Goal: Task Accomplishment & Management: Complete application form

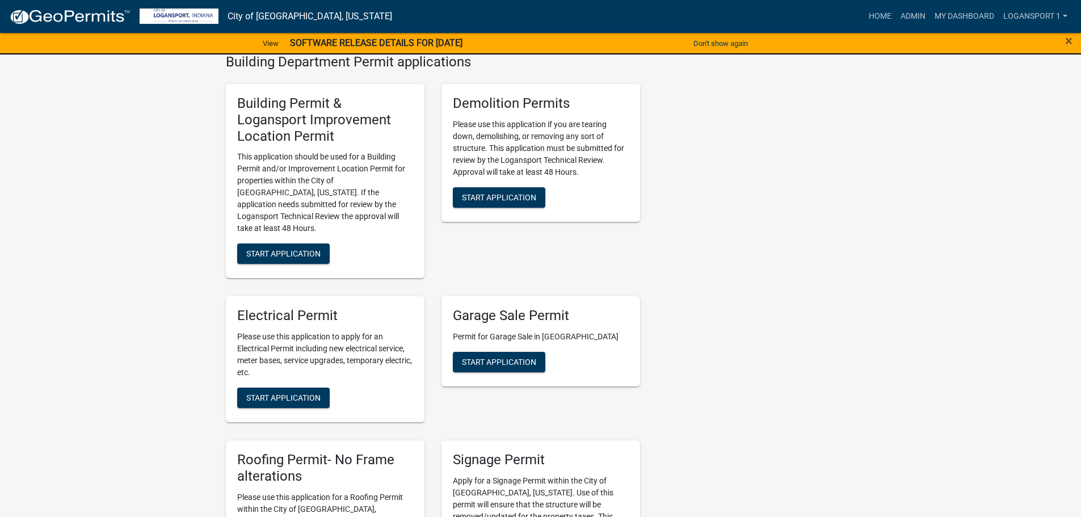
scroll to position [454, 0]
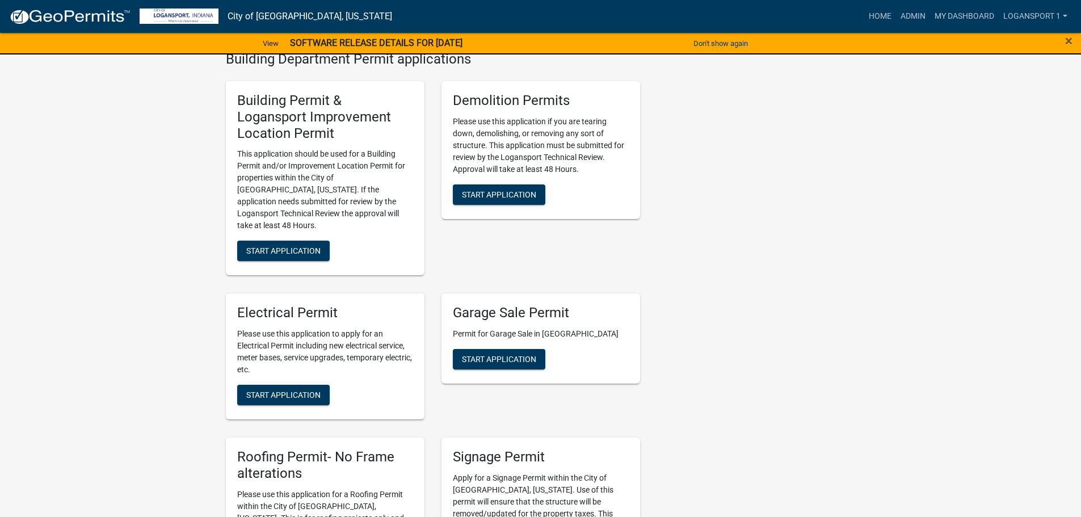
click at [271, 216] on div "Building Permit & Logansport Improvement Location Permit This application shoul…" at bounding box center [325, 178] width 199 height 194
click at [270, 241] on button "Start Application" at bounding box center [283, 251] width 92 height 20
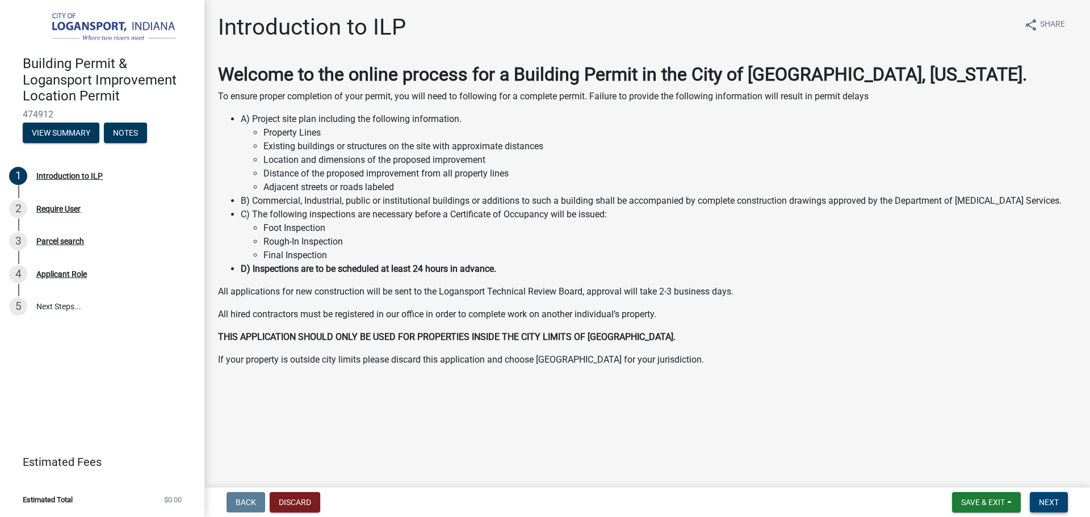
click at [1065, 500] on button "Next" at bounding box center [1048, 502] width 38 height 20
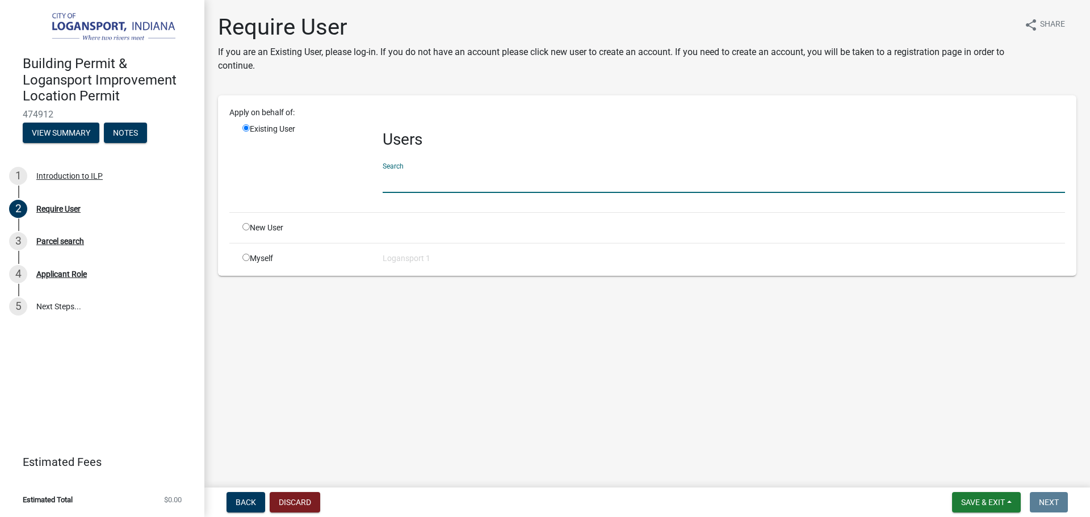
click at [399, 184] on input "text" at bounding box center [723, 181] width 682 height 23
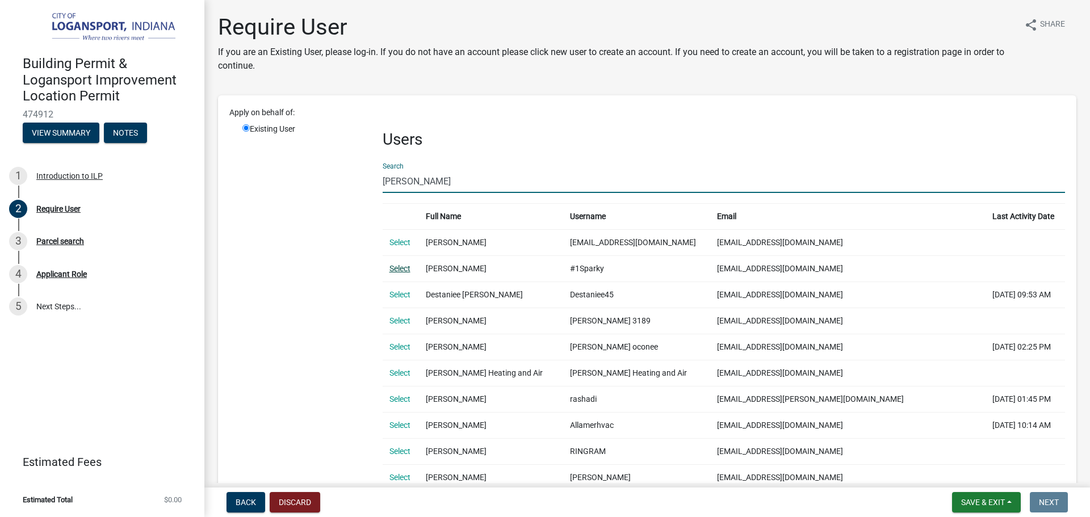
type input "[PERSON_NAME]"
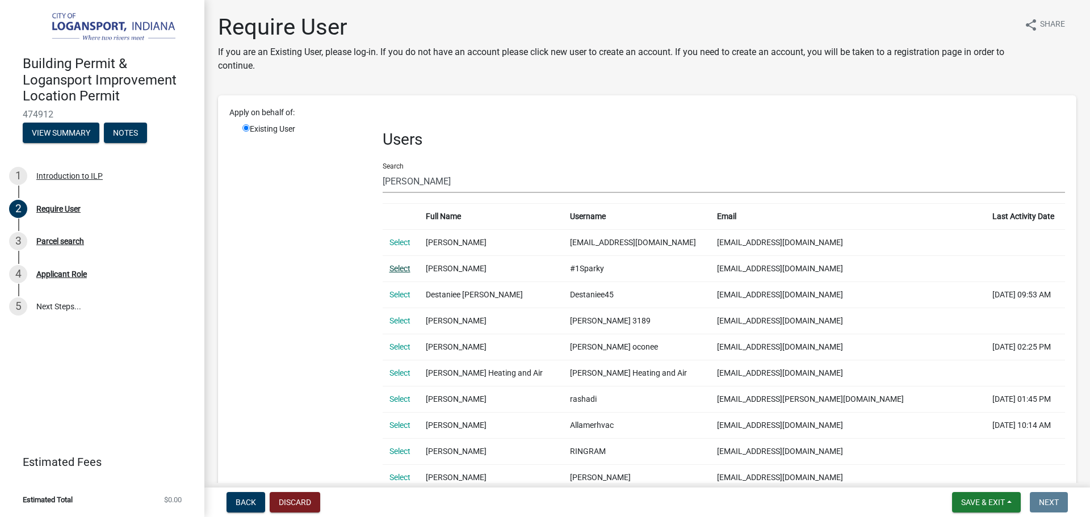
click at [403, 269] on link "Select" at bounding box center [399, 268] width 21 height 9
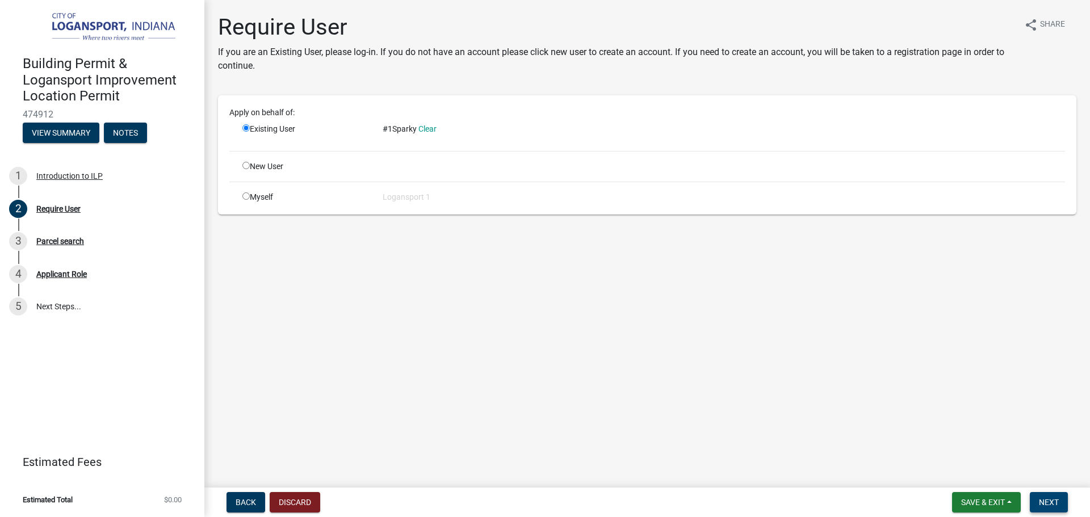
click at [1046, 503] on span "Next" at bounding box center [1048, 502] width 20 height 9
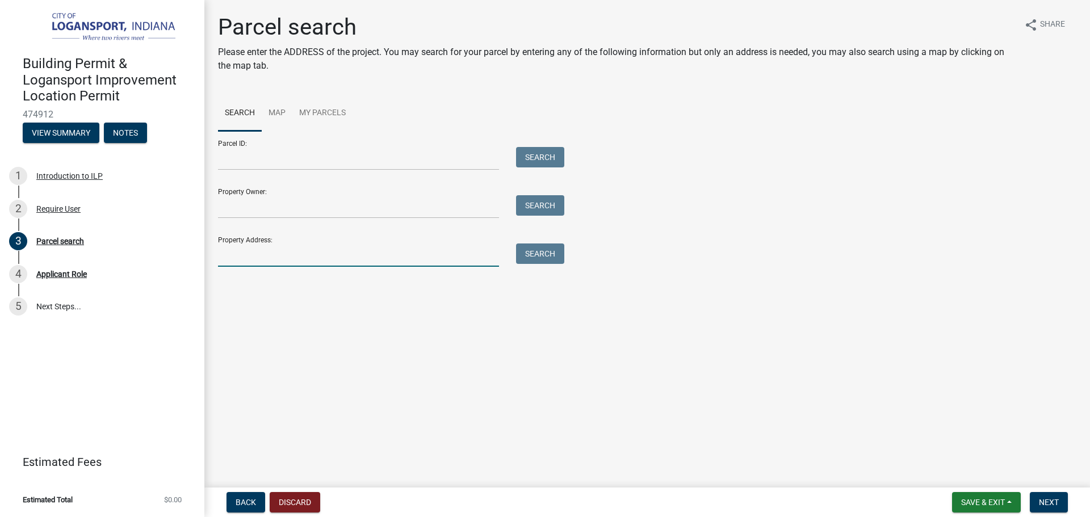
click at [240, 257] on input "Property Address:" at bounding box center [358, 254] width 281 height 23
type input "[STREET_ADDRESS]"
click at [531, 248] on button "Search" at bounding box center [540, 253] width 48 height 20
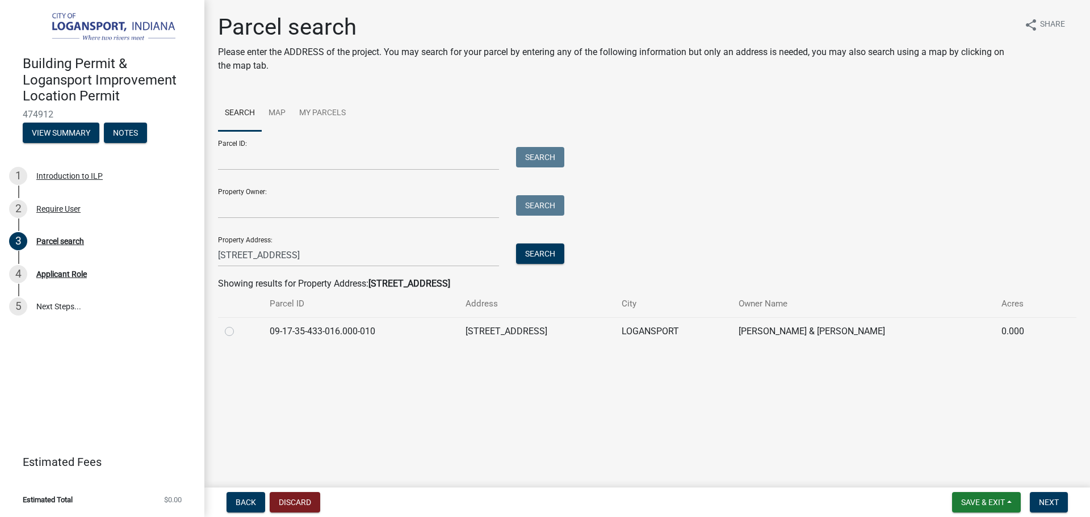
click at [238, 325] on label at bounding box center [238, 325] width 0 height 0
click at [238, 329] on input "radio" at bounding box center [241, 328] width 7 height 7
radio input "true"
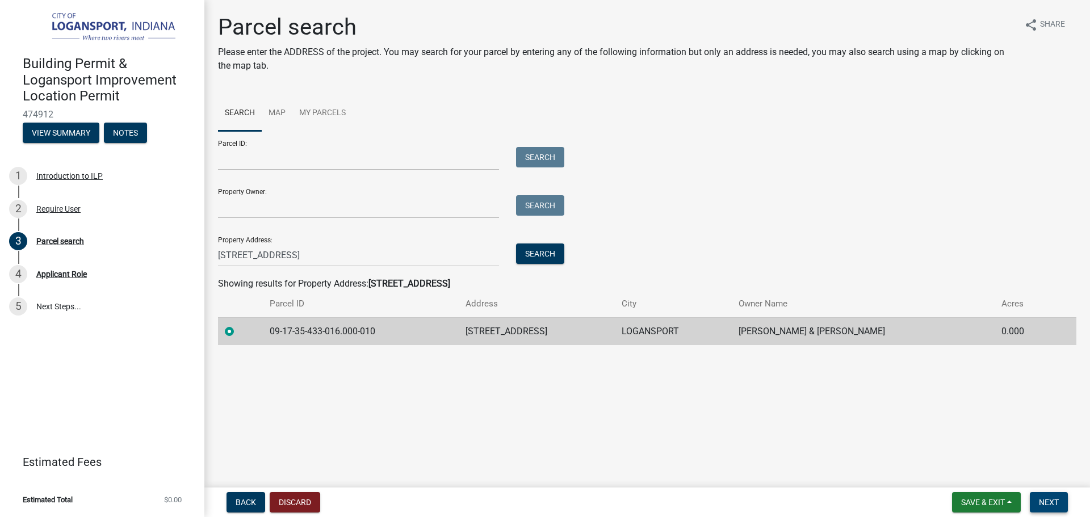
click at [1048, 495] on button "Next" at bounding box center [1048, 502] width 38 height 20
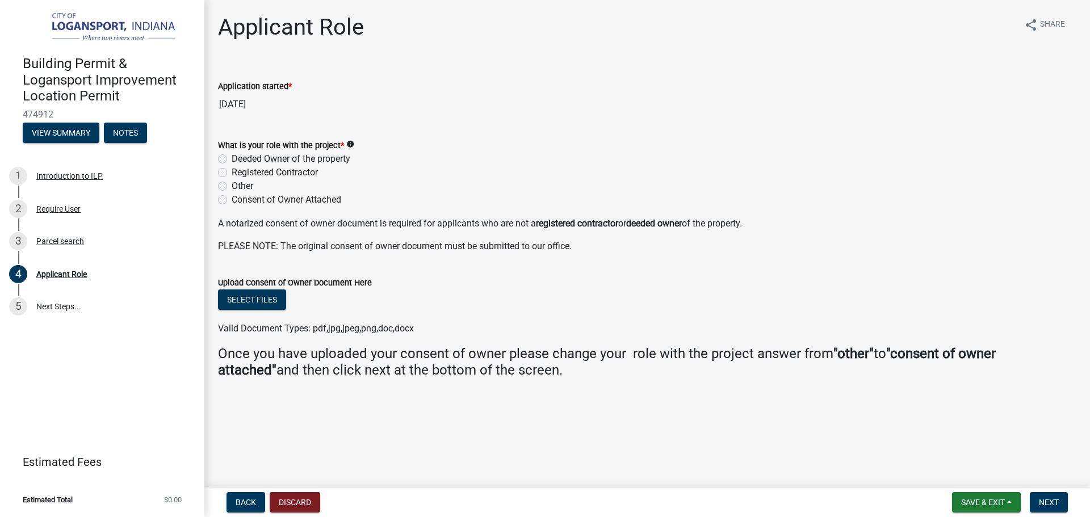
click at [232, 161] on label "Deeded Owner of the property" at bounding box center [291, 159] width 119 height 14
click at [232, 159] on input "Deeded Owner of the property" at bounding box center [235, 155] width 7 height 7
radio input "true"
click at [1032, 501] on button "Next" at bounding box center [1048, 502] width 38 height 20
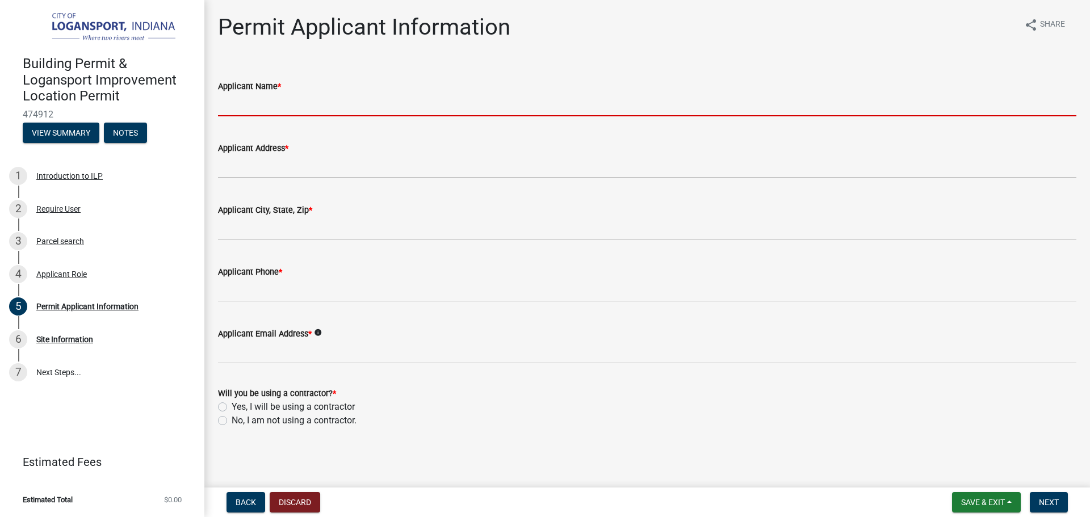
click at [268, 110] on input "Applicant Name *" at bounding box center [647, 104] width 858 height 23
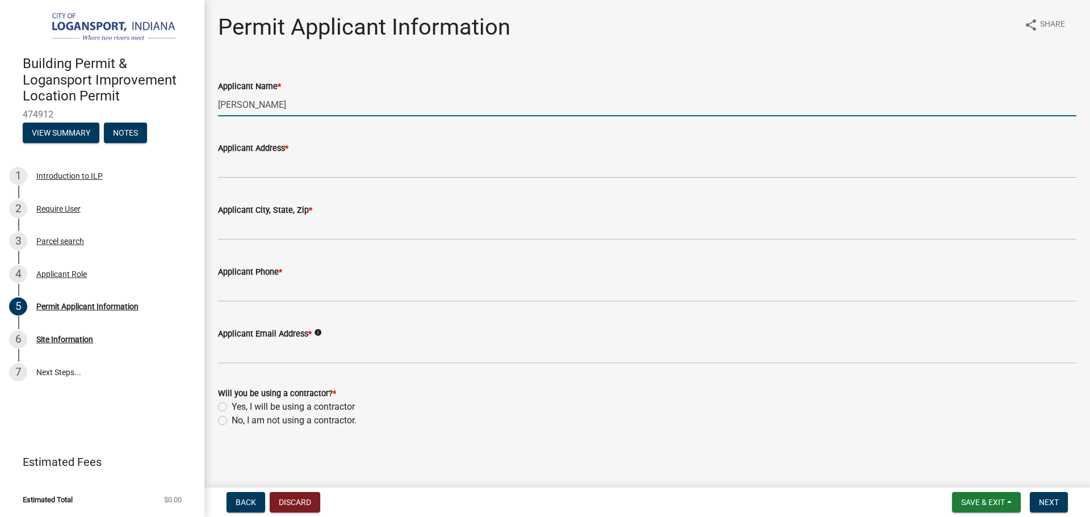
type input "[PERSON_NAME]"
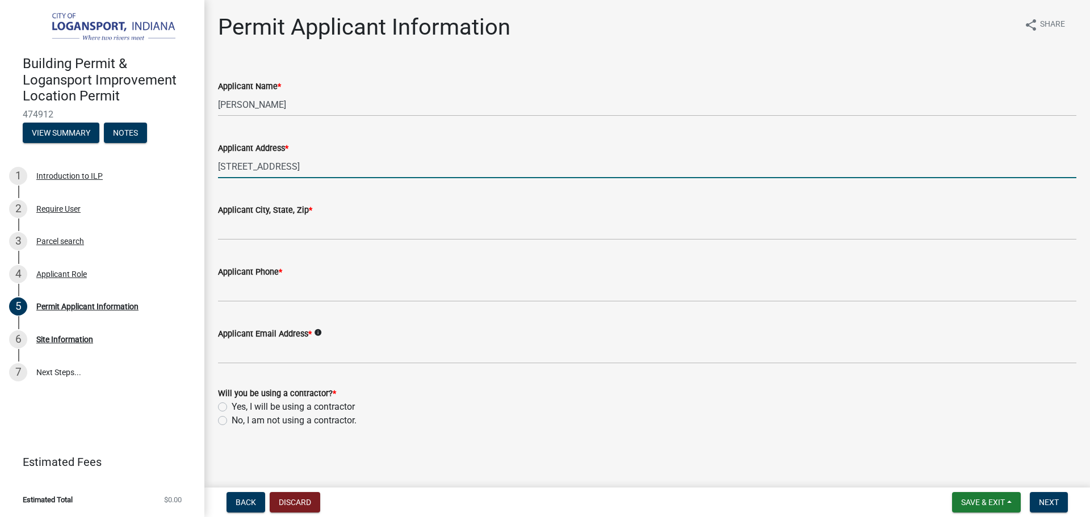
type input "[STREET_ADDRESS]"
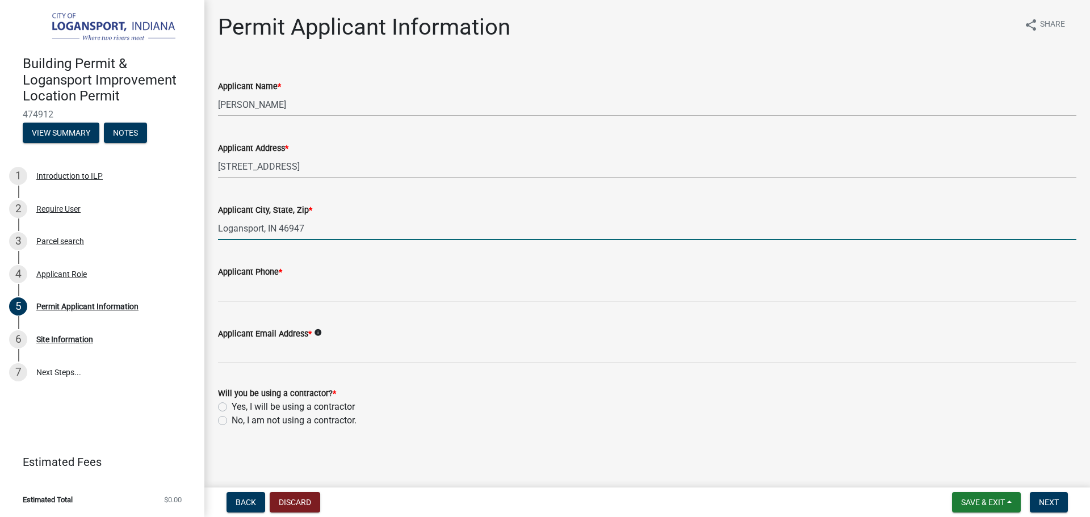
type input "Logansport, IN 46947"
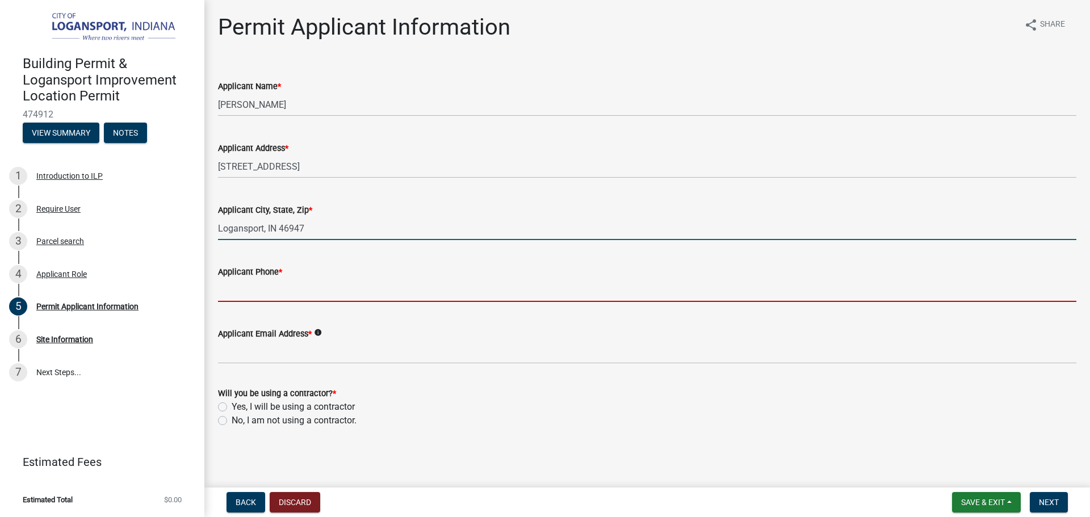
click at [225, 299] on input "Applicant Phone *" at bounding box center [647, 290] width 858 height 23
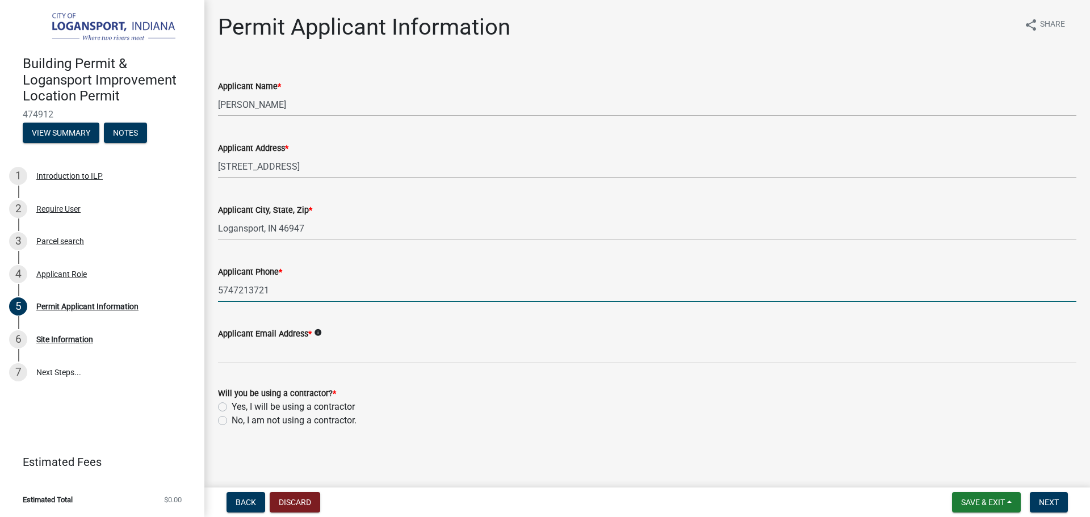
type input "5747213721"
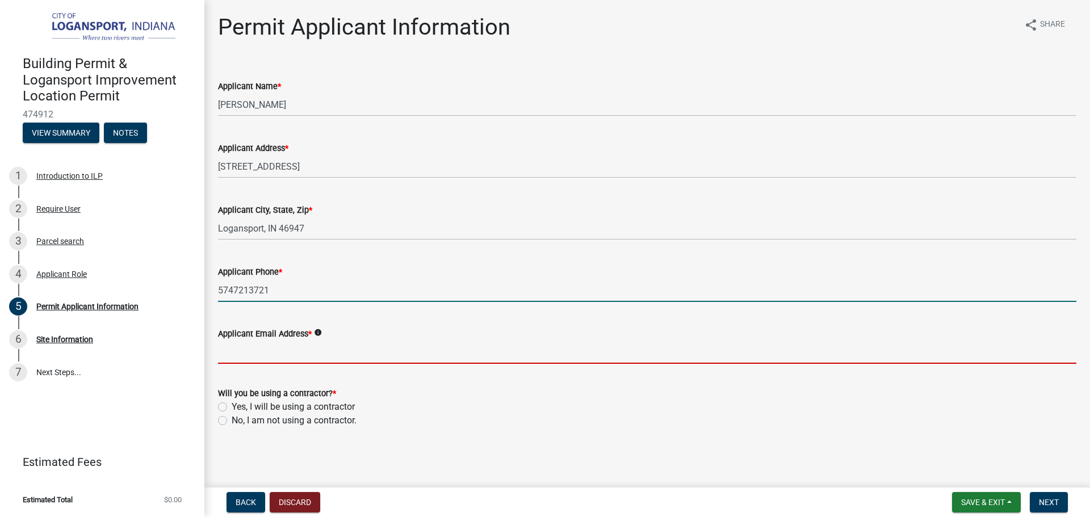
click at [284, 354] on input "Applicant Email Address *" at bounding box center [647, 351] width 858 height 23
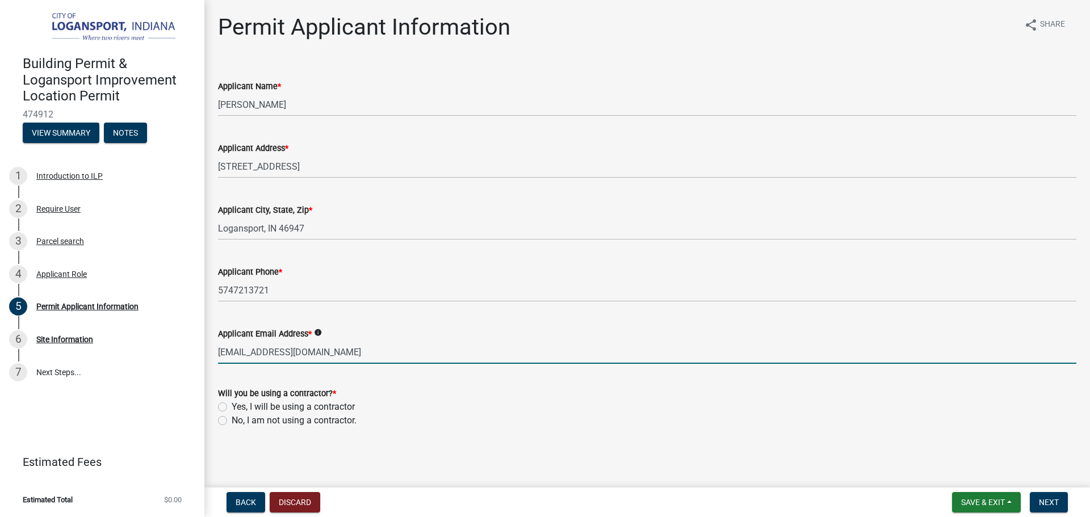
type input "[EMAIL_ADDRESS][DOMAIN_NAME]"
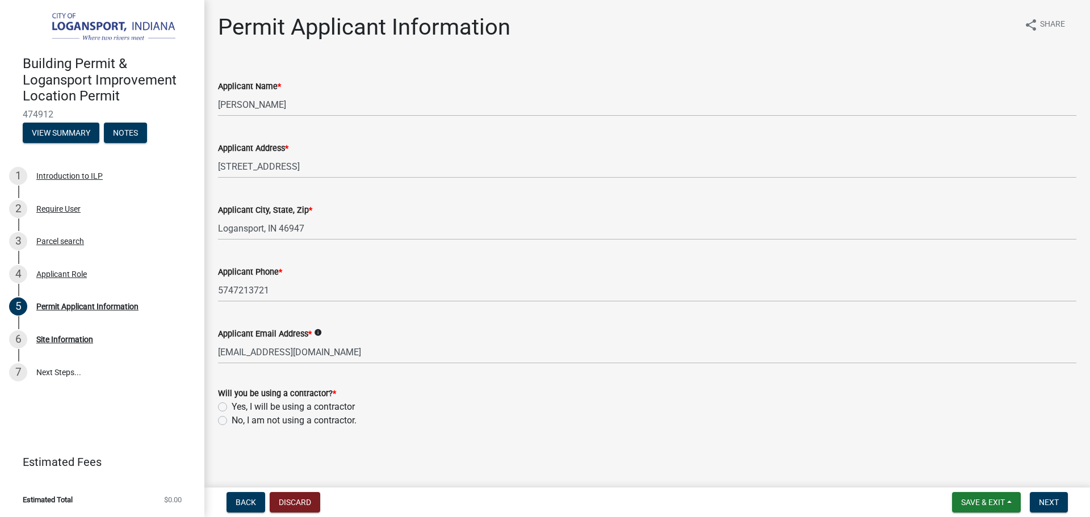
click at [232, 421] on label "No, I am not using a contractor." at bounding box center [294, 421] width 125 height 14
click at [232, 421] on input "No, I am not using a contractor." at bounding box center [235, 417] width 7 height 7
radio input "true"
click at [1059, 505] on button "Next" at bounding box center [1048, 502] width 38 height 20
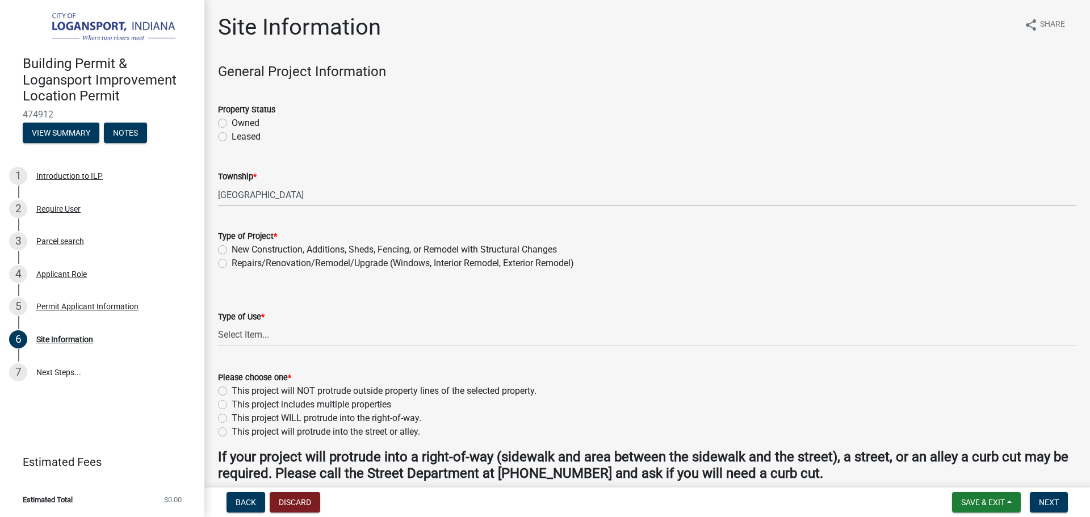
click at [232, 125] on label "Owned" at bounding box center [246, 123] width 28 height 14
click at [232, 124] on input "Owned" at bounding box center [235, 119] width 7 height 7
radio input "true"
click at [232, 250] on label "New Construction, Additions, Sheds, Fencing, or Remodel with Structural Changes" at bounding box center [394, 250] width 325 height 14
click at [232, 250] on input "New Construction, Additions, Sheds, Fencing, or Remodel with Structural Changes" at bounding box center [235, 246] width 7 height 7
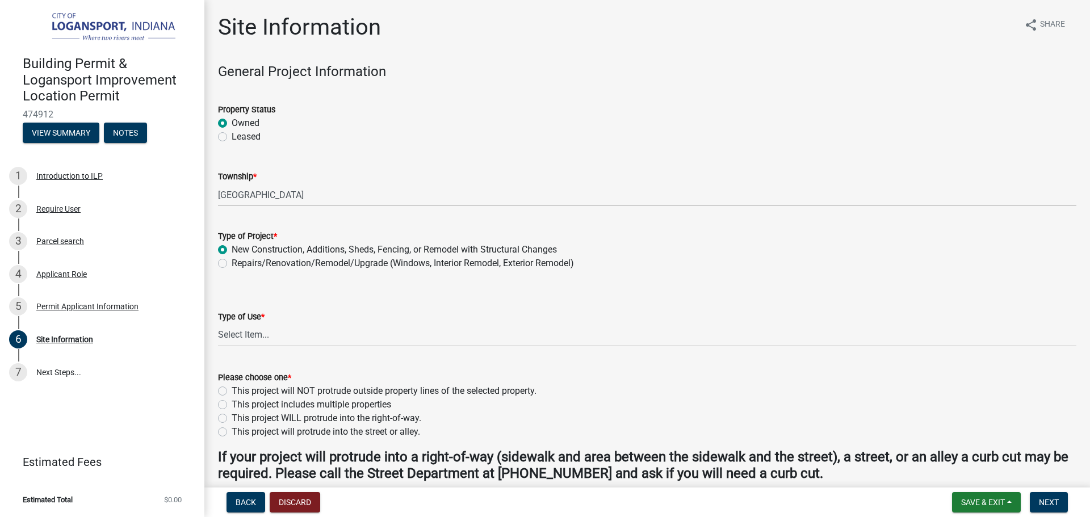
radio input "true"
click at [229, 338] on select "Select Item... Residential Commercial/Industrial Agricultural Public/Semi Public" at bounding box center [647, 334] width 858 height 23
click at [218, 323] on select "Select Item... Residential Commercial/Industrial Agricultural Public/Semi Public" at bounding box center [647, 334] width 858 height 23
select select "62802869-e470-474a-8a4c-8dbe1ccdd5ac"
click at [232, 390] on label "This project will NOT protrude outside property lines of the selected property." at bounding box center [384, 391] width 305 height 14
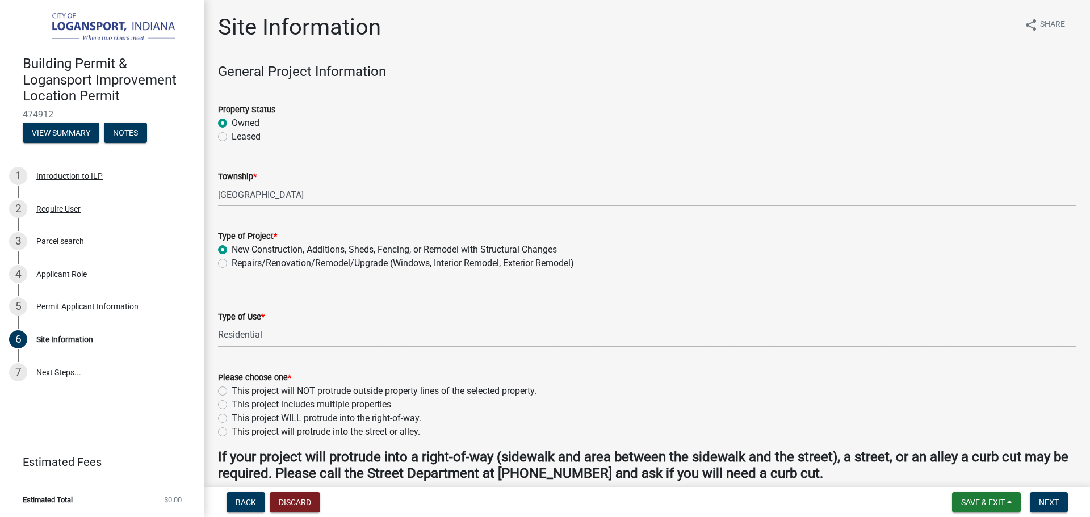
click at [232, 390] on input "This project will NOT protrude outside property lines of the selected property." at bounding box center [235, 387] width 7 height 7
radio input "true"
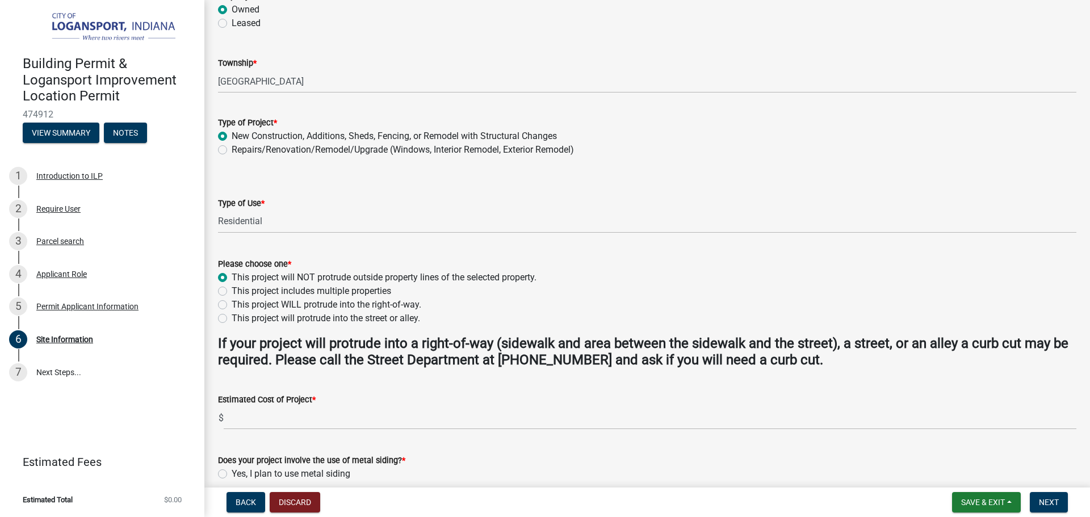
scroll to position [170, 0]
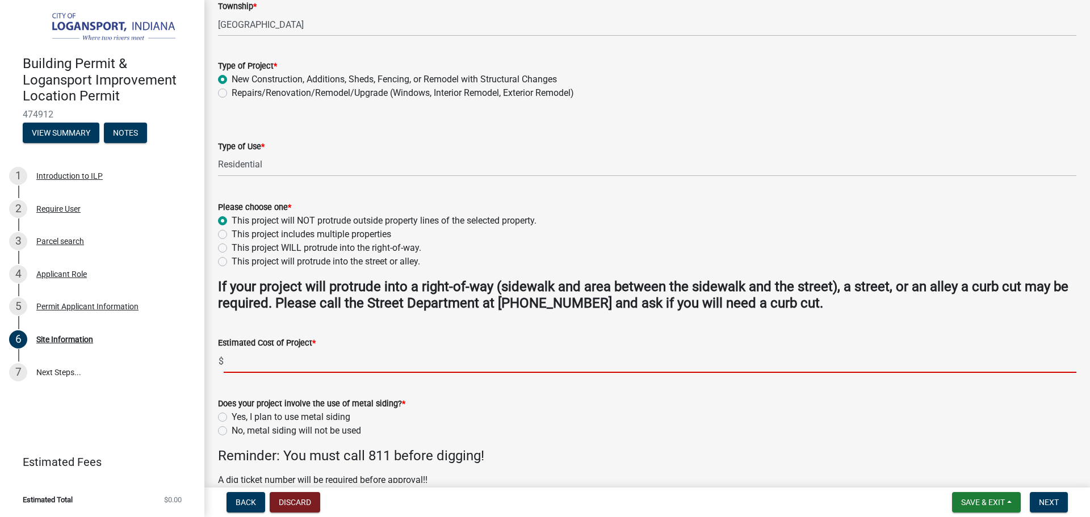
click at [238, 356] on input "text" at bounding box center [650, 361] width 852 height 23
click at [220, 430] on div "Does your project involve the use of metal siding? * Yes, I plan to use metal s…" at bounding box center [647, 417] width 858 height 41
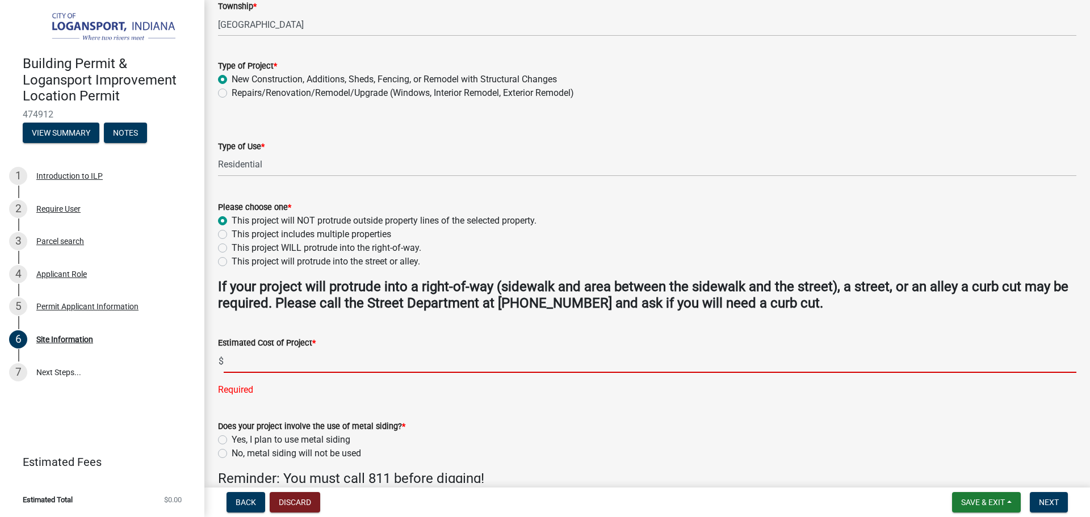
click at [239, 368] on input "text" at bounding box center [650, 361] width 852 height 23
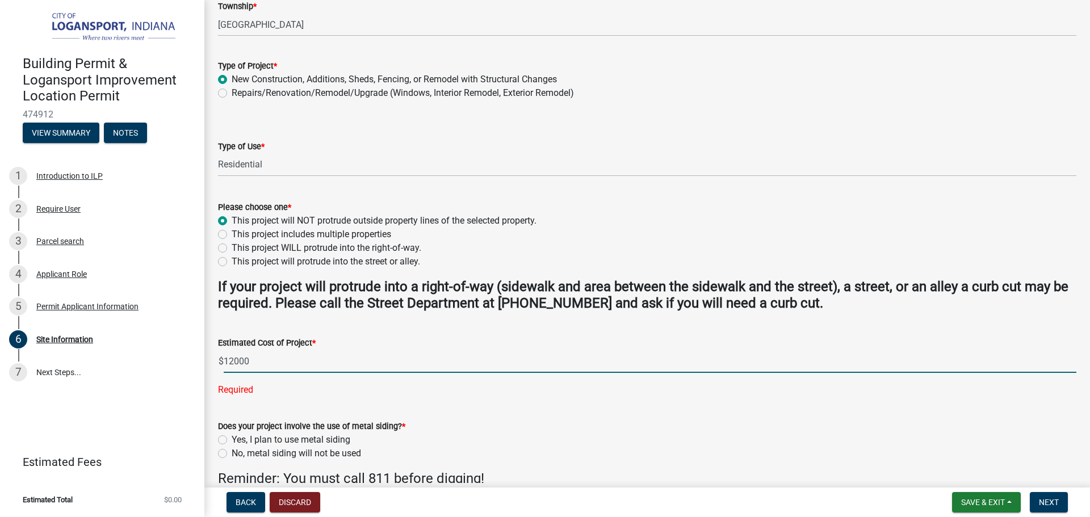
type input "12000"
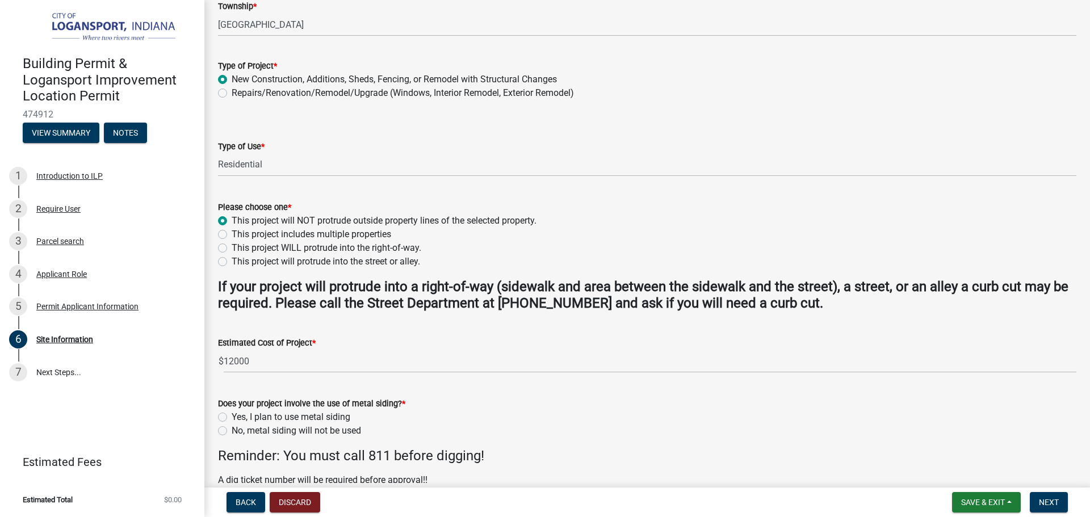
click at [220, 453] on wm-data-entity-input-list "General Project Information Property Status Owned Leased Township * EEL TOWNSHI…" at bounding box center [647, 226] width 858 height 667
click at [217, 428] on div "Does your project involve the use of metal siding? * Yes, I plan to use metal s…" at bounding box center [646, 410] width 875 height 54
click at [232, 431] on label "No, metal siding will not be used" at bounding box center [296, 431] width 129 height 14
click at [232, 431] on input "No, metal siding will not be used" at bounding box center [235, 427] width 7 height 7
radio input "true"
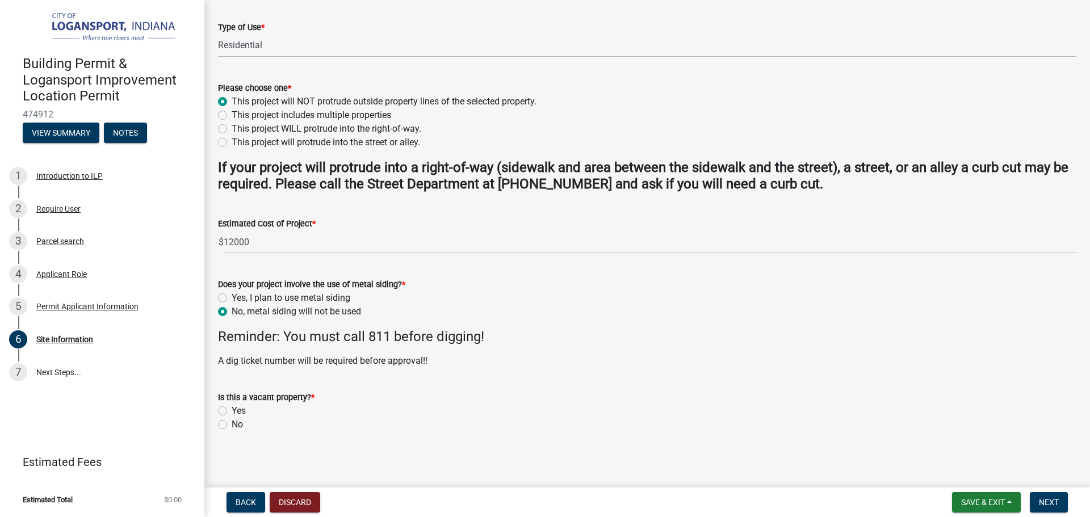
scroll to position [292, 0]
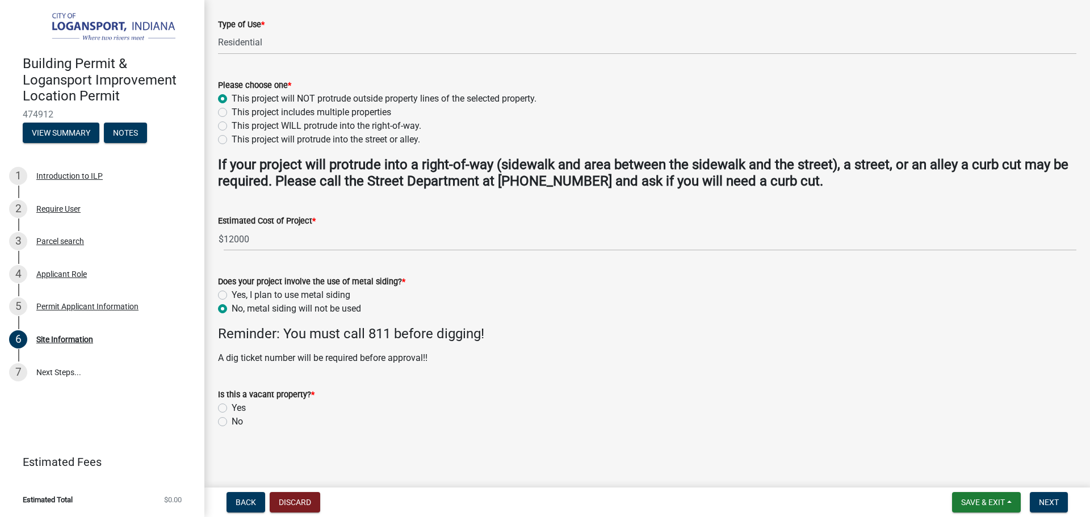
drag, startPoint x: 219, startPoint y: 422, endPoint x: 263, endPoint y: 411, distance: 45.6
click at [232, 422] on label "No" at bounding box center [237, 422] width 11 height 14
click at [232, 422] on input "No" at bounding box center [235, 418] width 7 height 7
radio input "true"
click at [1055, 503] on span "Next" at bounding box center [1048, 502] width 20 height 9
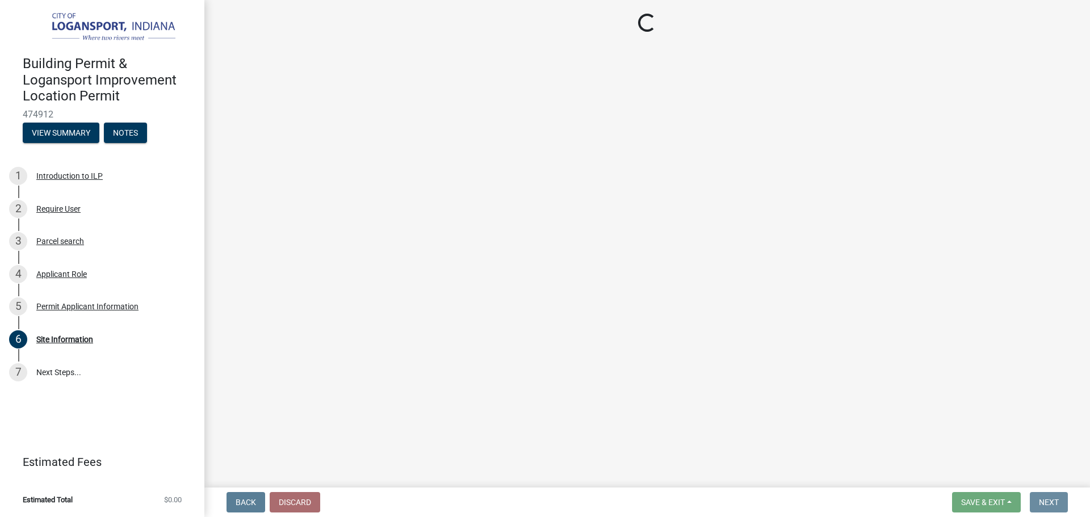
scroll to position [0, 0]
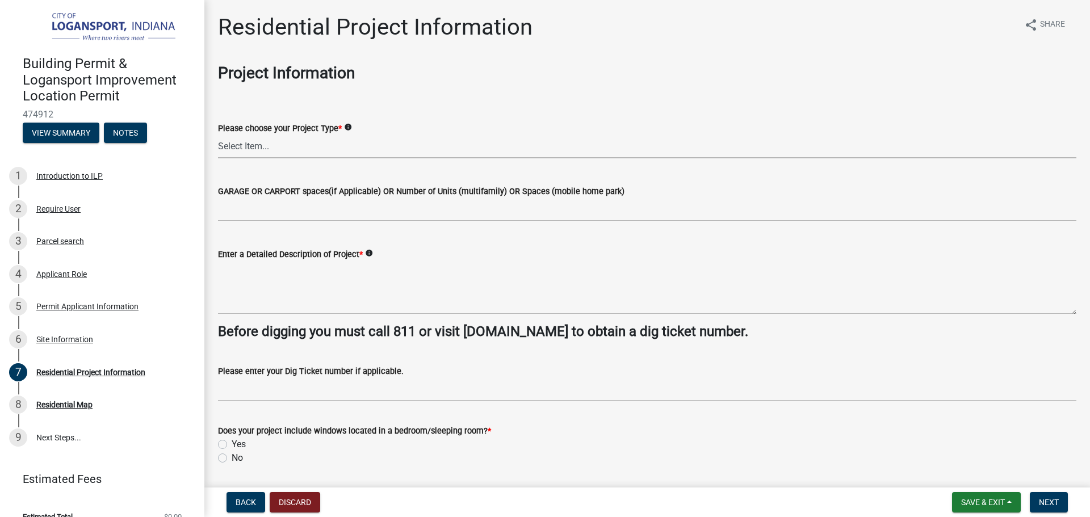
click at [300, 151] on select "Select Item... Single Family Pole Barn Home Multi Family Addition to Dwelling(a…" at bounding box center [647, 146] width 858 height 23
click at [218, 135] on select "Select Item... Single Family Pole Barn Home Multi Family Addition to Dwelling(a…" at bounding box center [647, 146] width 858 height 23
select select "379f7339-6ec9-4c1f-82ba-971c465cc0e0"
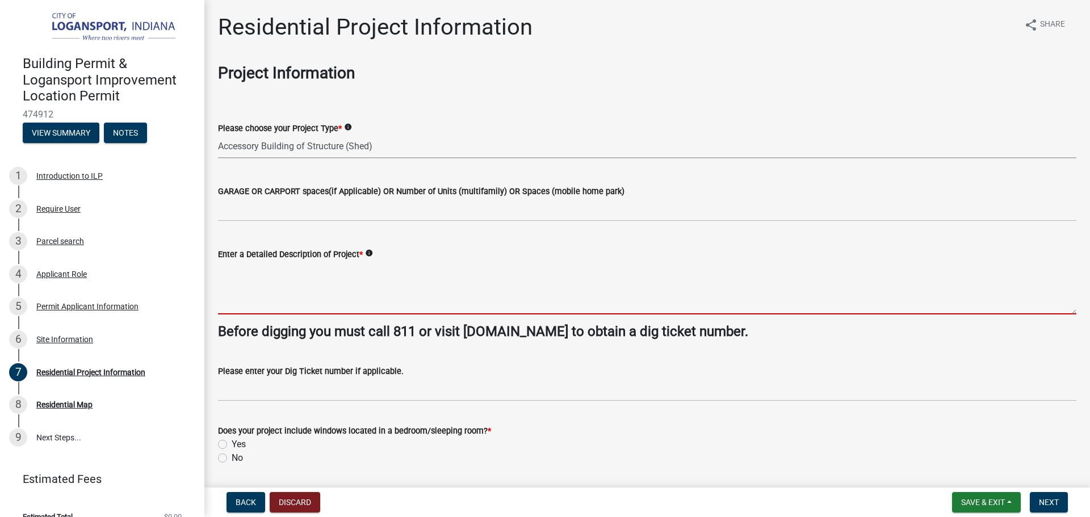
click at [281, 292] on textarea "Enter a Detailed Description of Project *" at bounding box center [647, 287] width 858 height 53
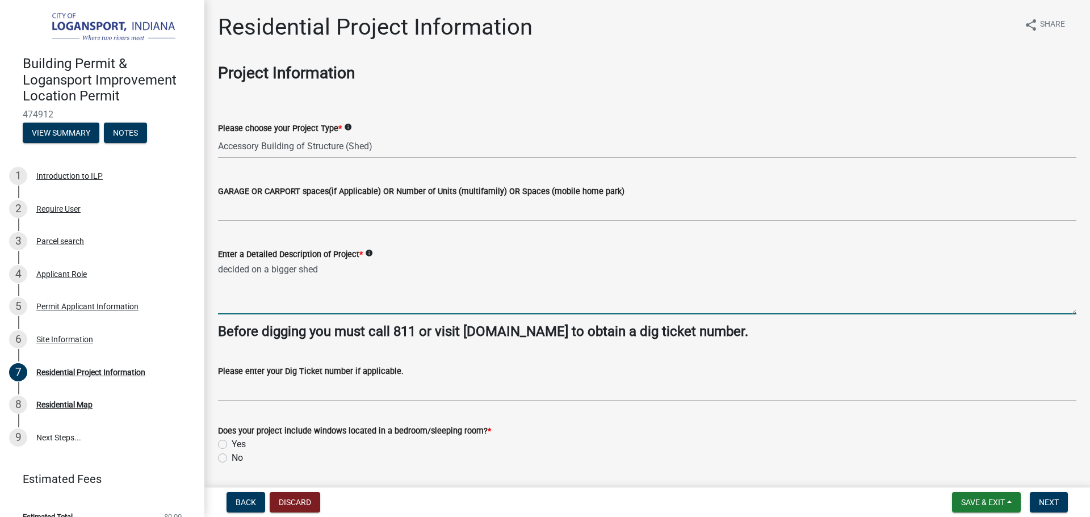
click at [218, 275] on textarea "decided on a bigger shed" at bounding box center [647, 287] width 858 height 53
click at [529, 274] on textarea "Has a permit 2025-ILP-293 for a 12x20 shed decided on a bigger shed" at bounding box center [647, 287] width 858 height 53
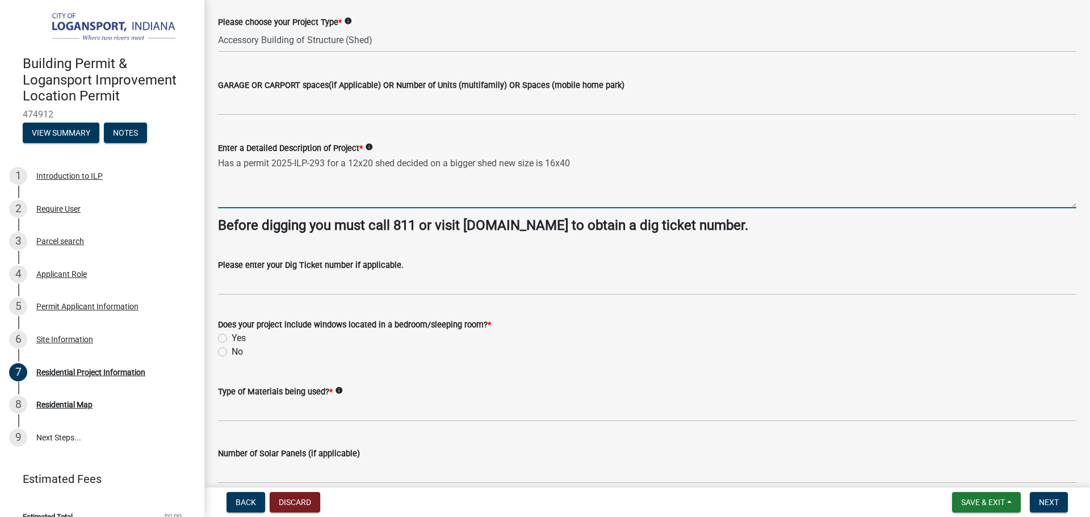
scroll to position [113, 0]
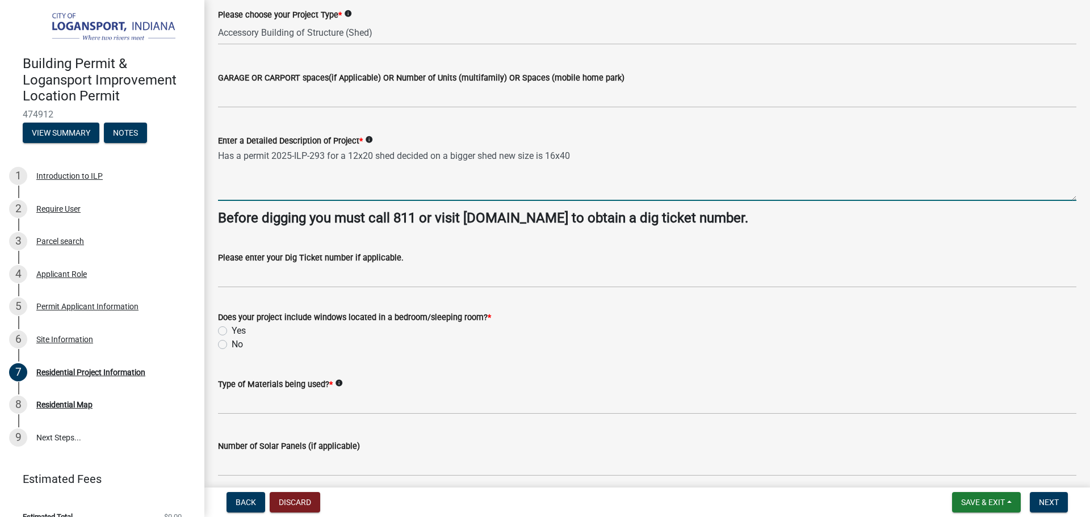
type textarea "Has a permit 2025-ILP-293 for a 12x20 shed decided on a bigger shed new size is…"
click at [232, 348] on label "No" at bounding box center [237, 345] width 11 height 14
click at [232, 345] on input "No" at bounding box center [235, 341] width 7 height 7
radio input "true"
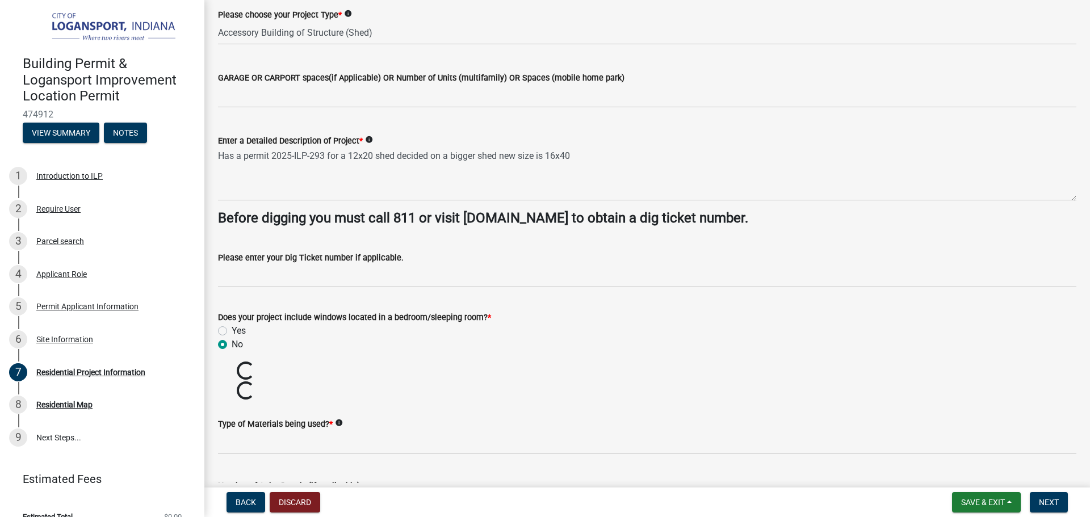
scroll to position [170, 0]
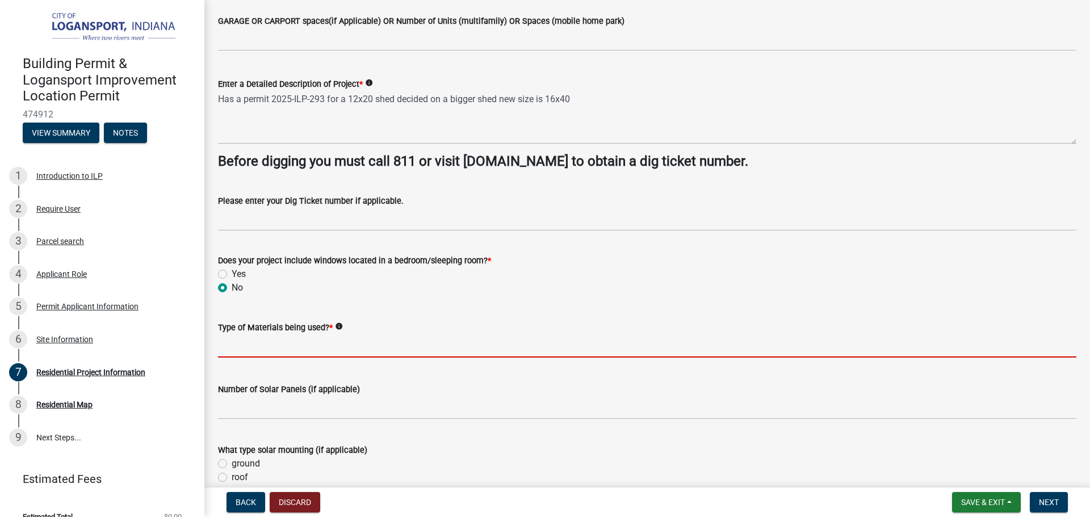
click at [235, 349] on input "Type of Materials being used? *" at bounding box center [647, 345] width 858 height 23
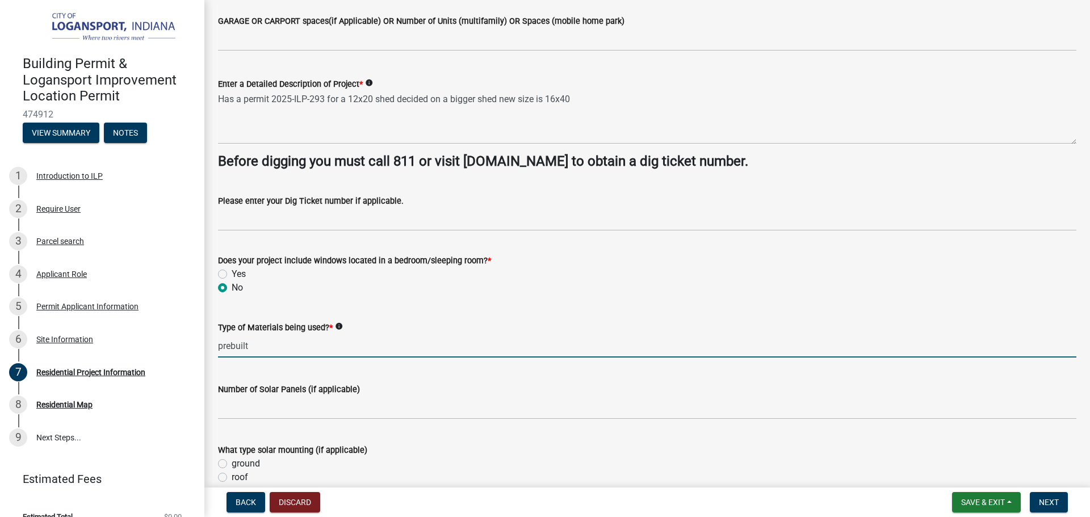
type input "prebuilt building"
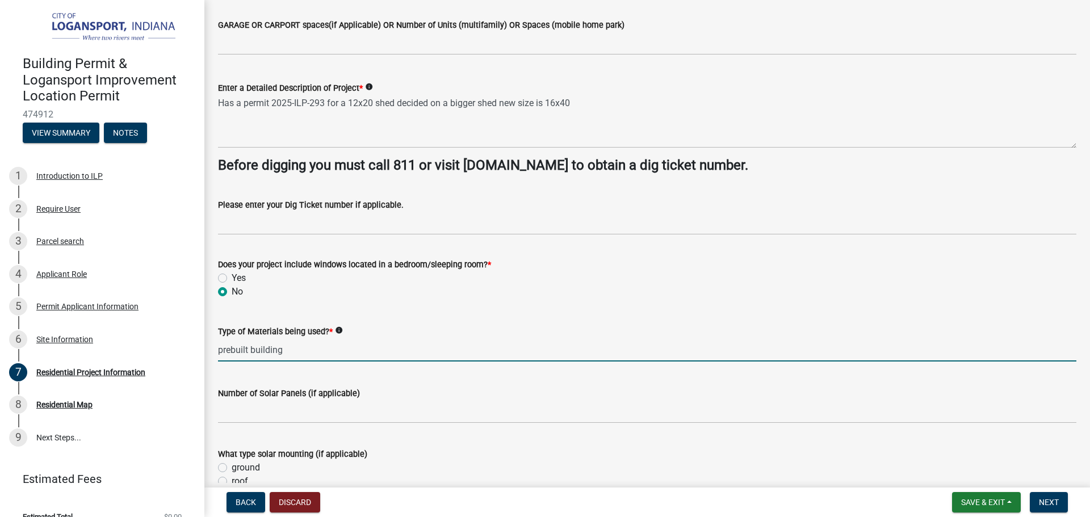
scroll to position [0, 0]
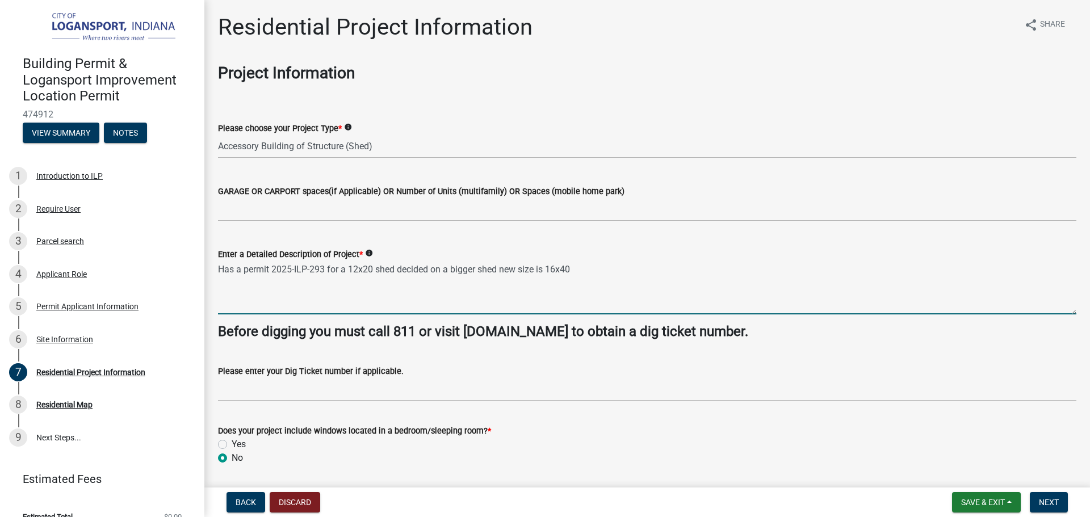
click at [596, 276] on textarea "Has a permit 2025-ILP-293 for a 12x20 shed decided on a bigger shed new size is…" at bounding box center [647, 287] width 858 height 53
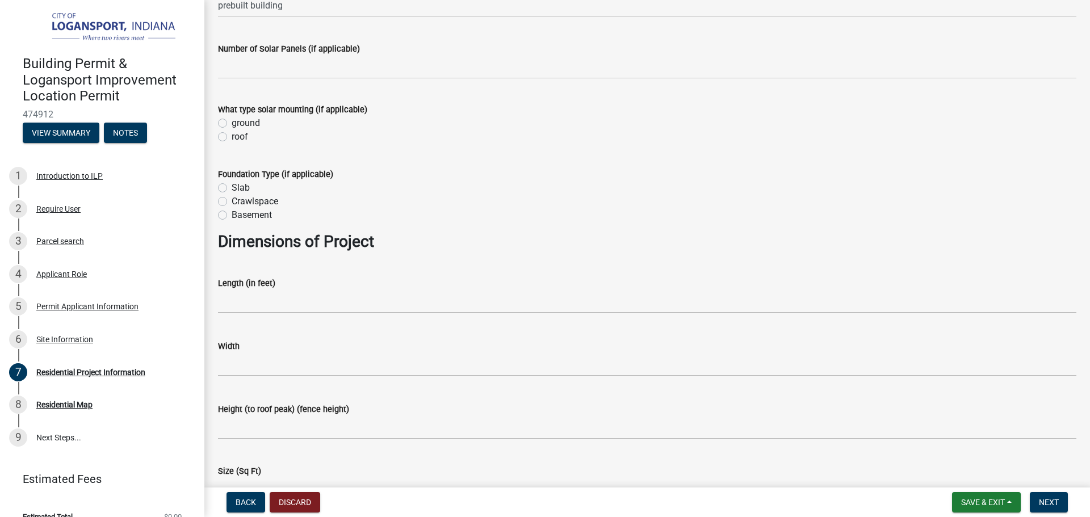
scroll to position [567, 0]
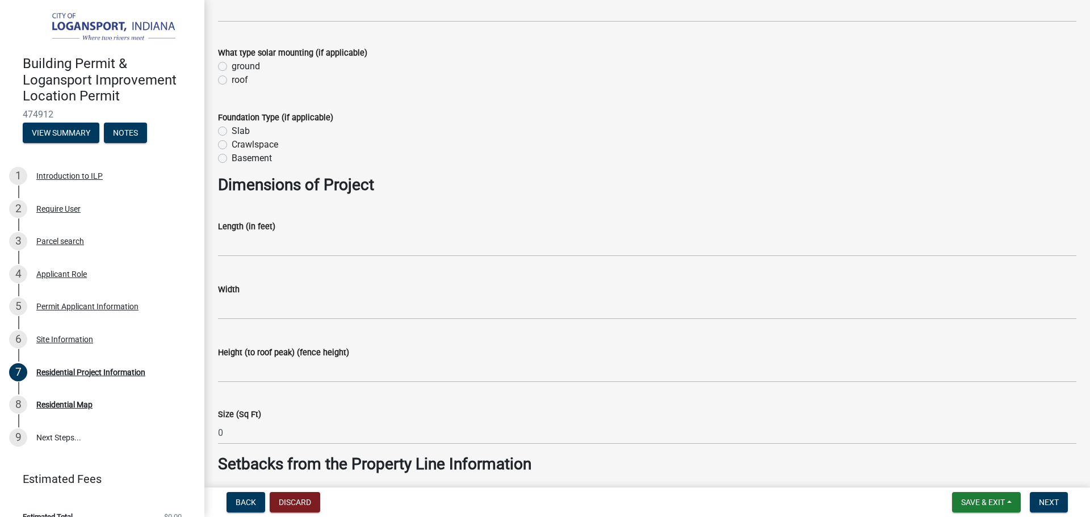
type textarea "Has a permit 2025-ILP-293 for a 12x20 shed decided on a bigger shed new size is…"
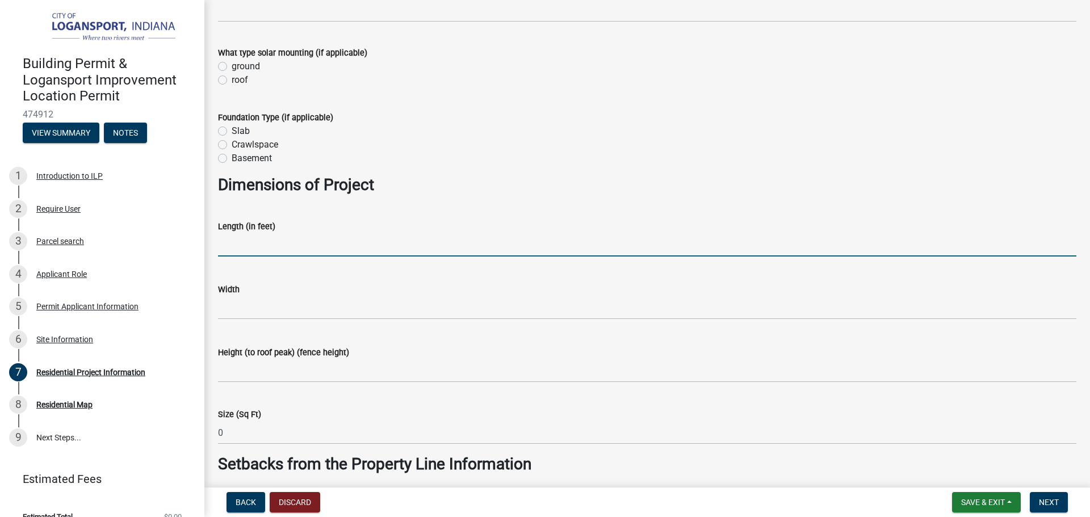
click at [271, 251] on input "text" at bounding box center [647, 244] width 858 height 23
type input "16"
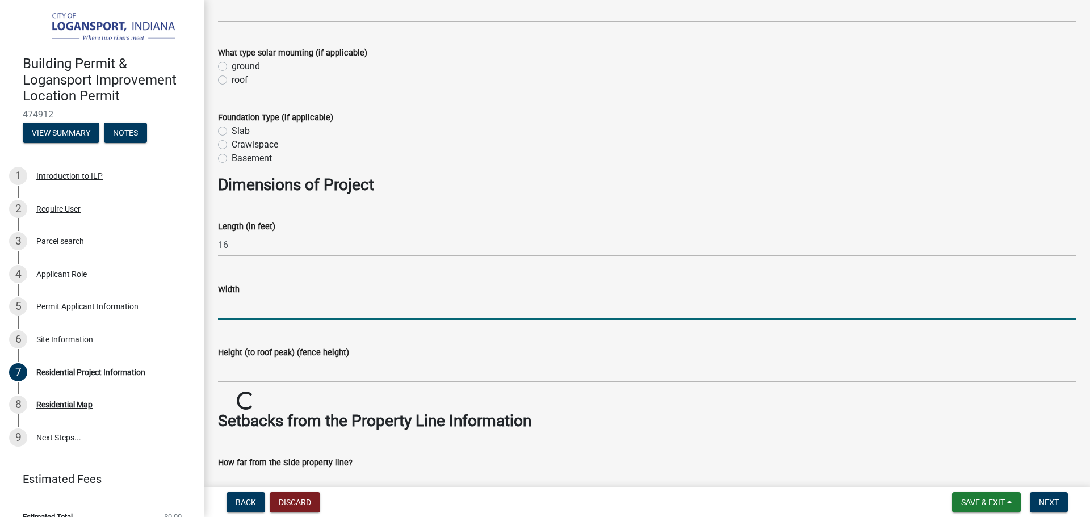
click at [249, 309] on input "text" at bounding box center [647, 307] width 858 height 23
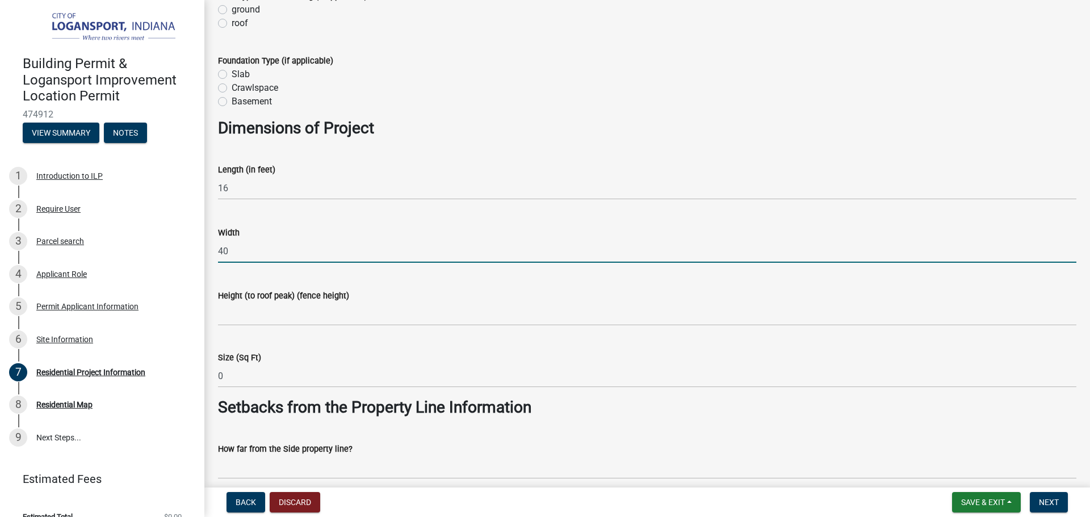
type input "40"
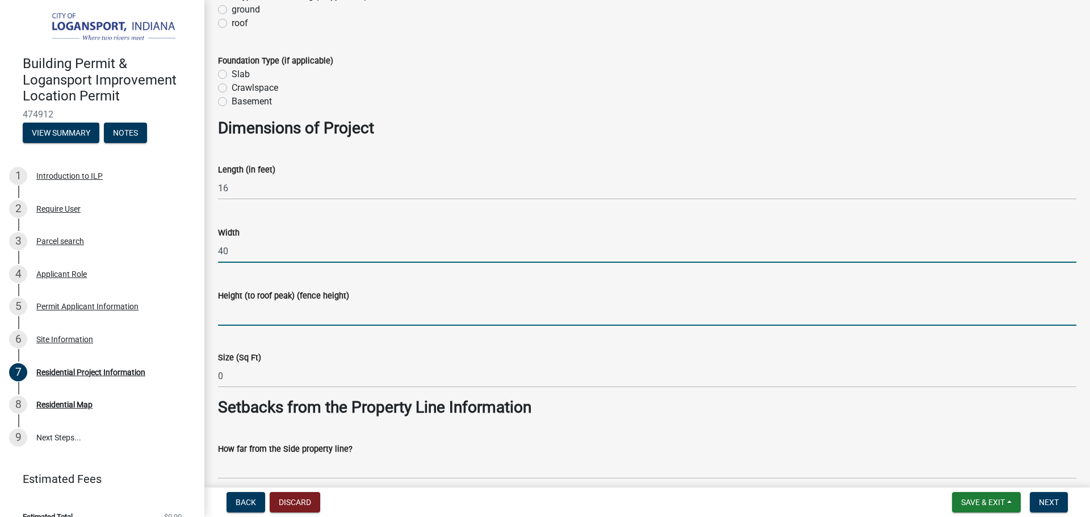
click at [244, 309] on input "Height (to roof peak) (fence height)" at bounding box center [647, 313] width 858 height 23
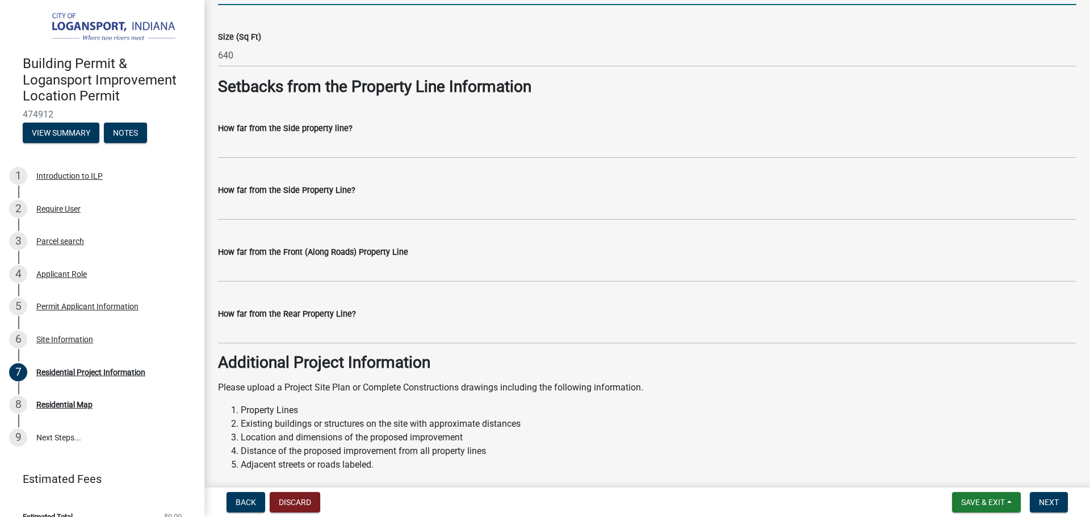
scroll to position [965, 0]
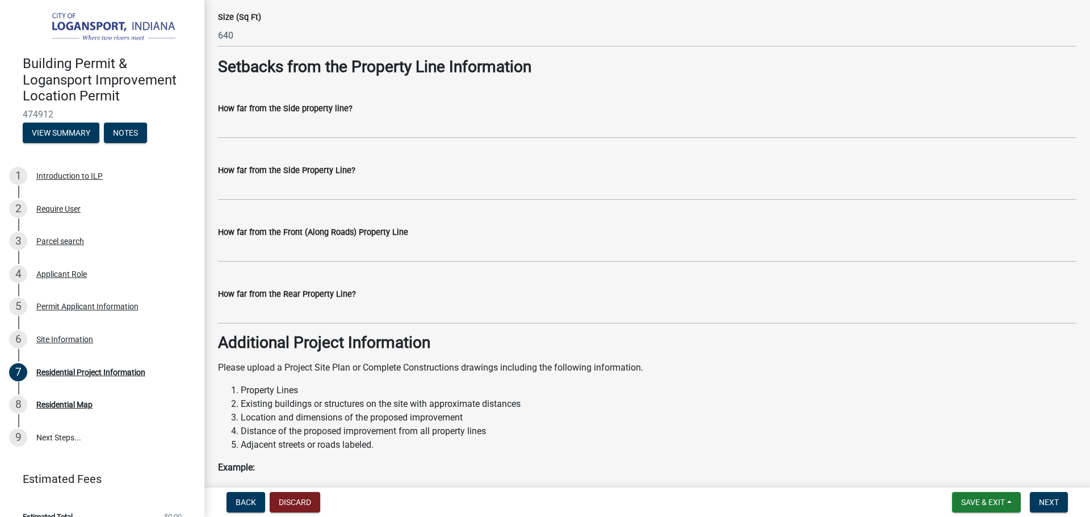
type input "10.5"
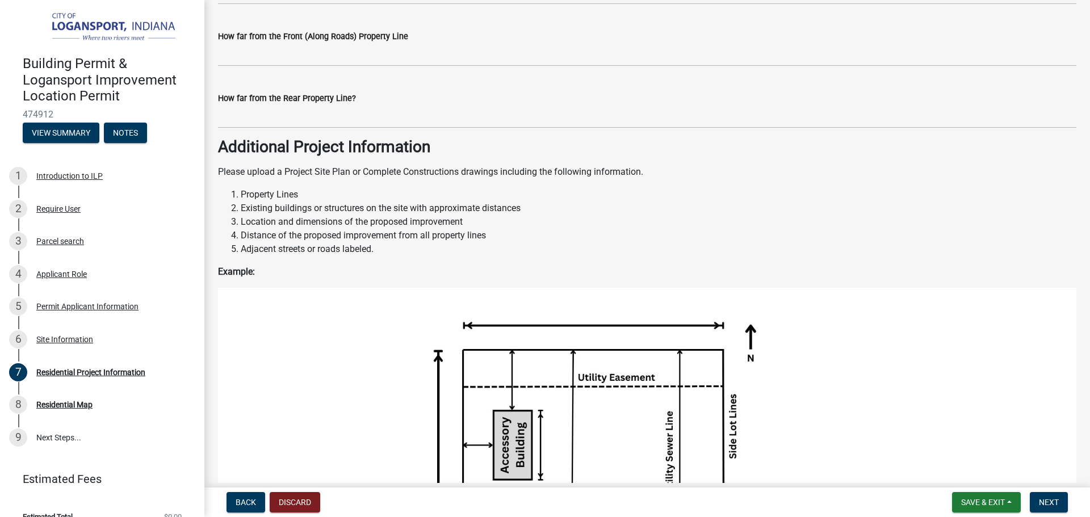
scroll to position [990, 0]
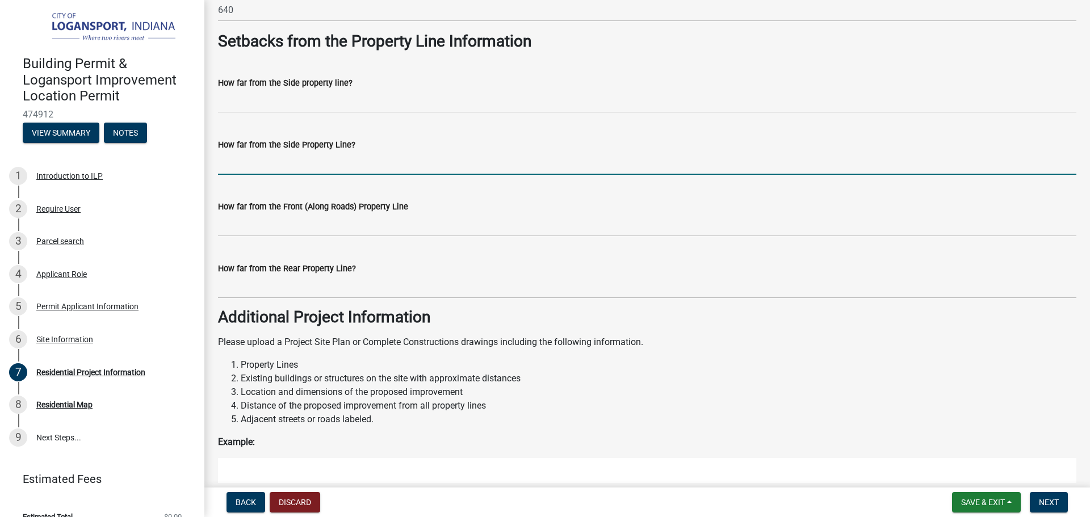
click at [239, 166] on input "How far from the Side Property Line?" at bounding box center [647, 163] width 858 height 23
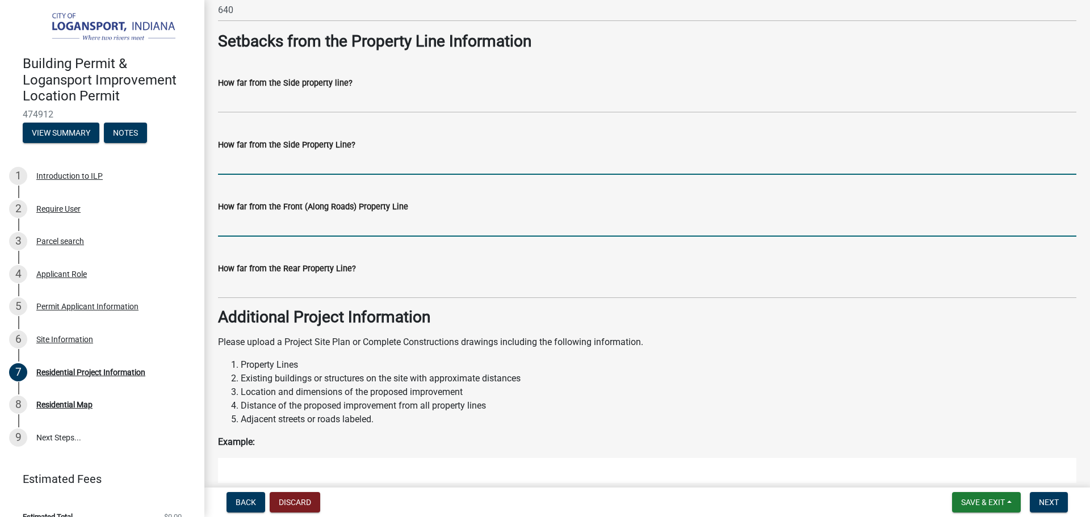
click at [220, 229] on input "How far from the Front (Along Roads) Property Line" at bounding box center [647, 224] width 858 height 23
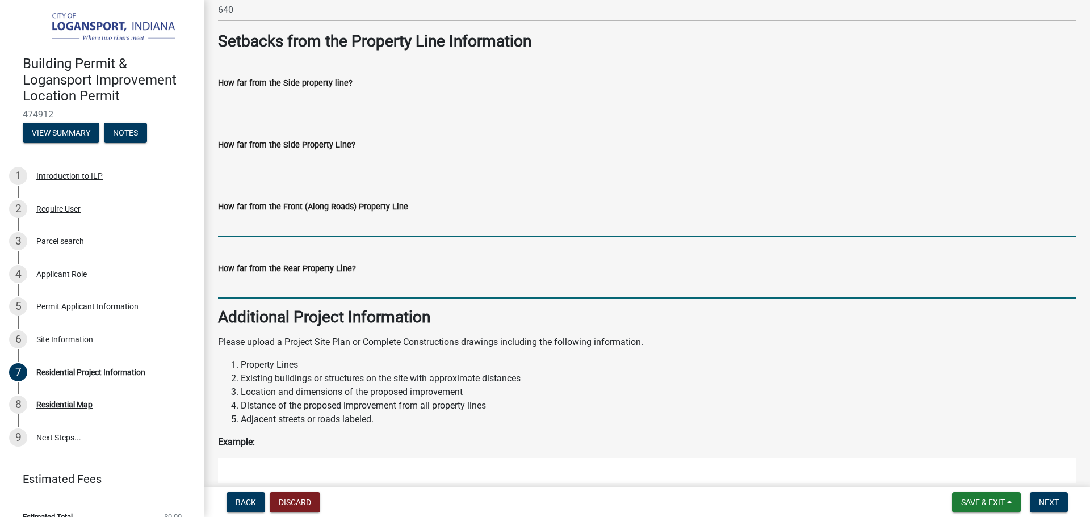
click at [239, 295] on input "How far from the Rear Property Line?" at bounding box center [647, 286] width 858 height 23
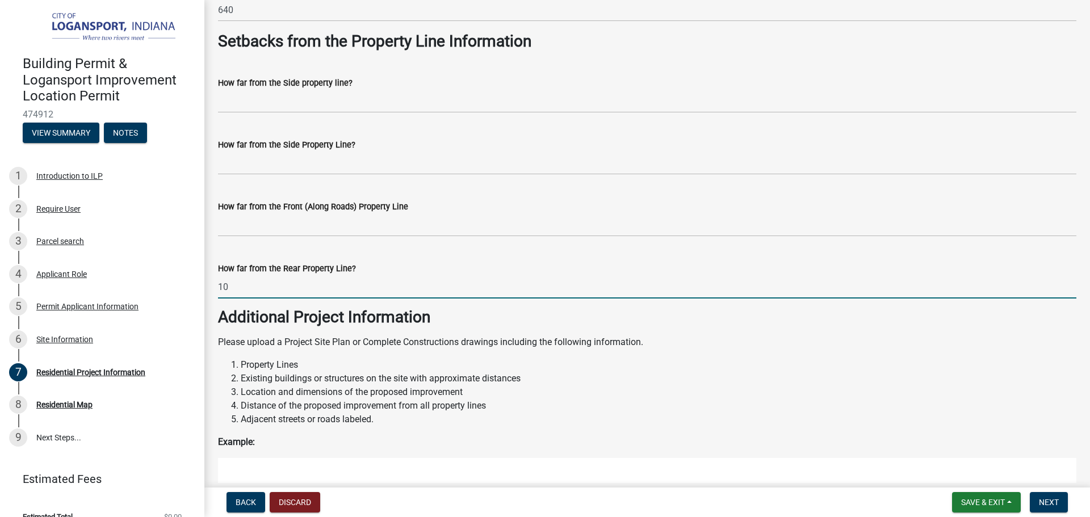
type input "10"
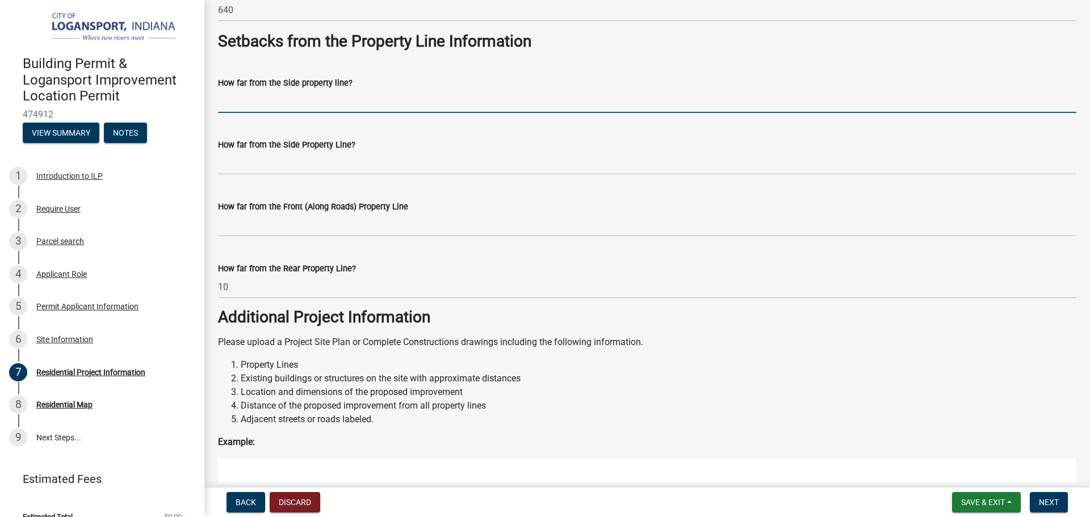
click at [225, 101] on input "How far from the Side property line?" at bounding box center [647, 101] width 858 height 23
type input "19"
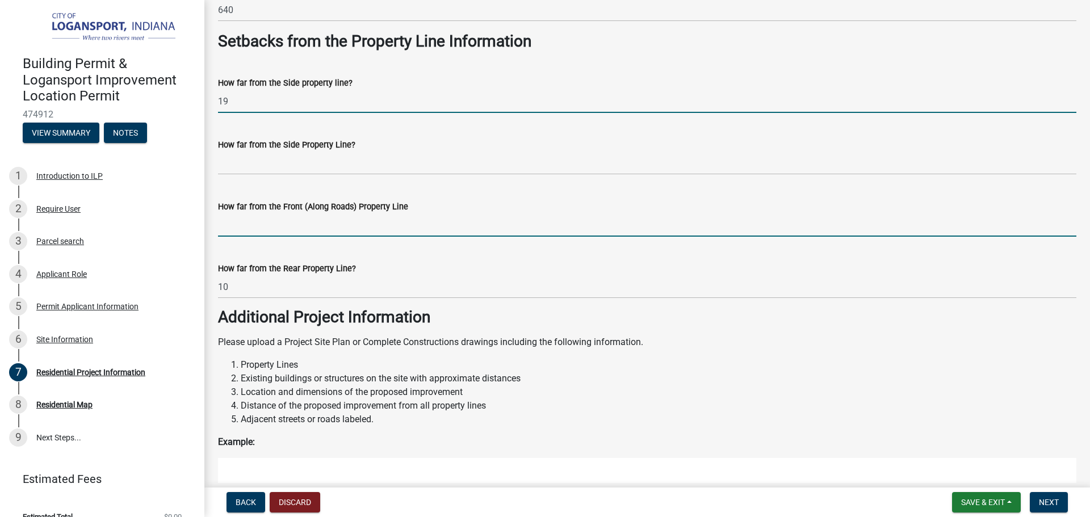
click at [250, 229] on input "How far from the Front (Along Roads) Property Line" at bounding box center [647, 224] width 858 height 23
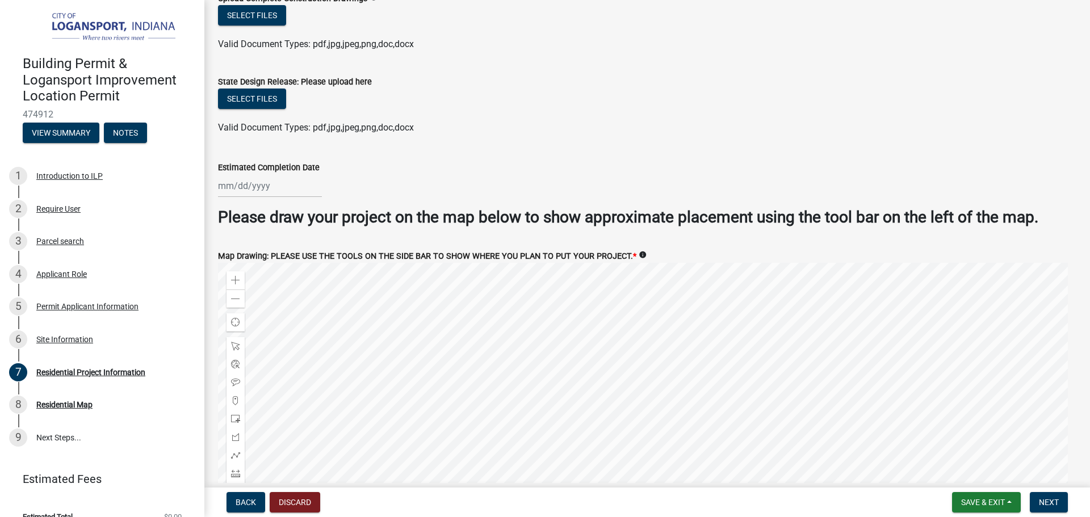
scroll to position [2182, 0]
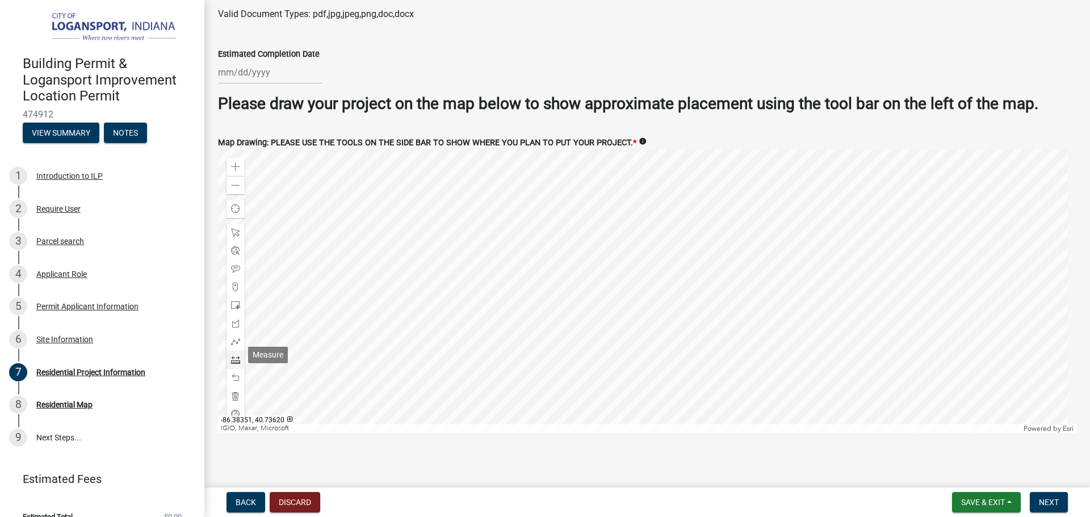
type input "40"
click at [237, 356] on span at bounding box center [235, 359] width 9 height 9
click at [639, 243] on div at bounding box center [647, 291] width 858 height 284
click at [641, 256] on div at bounding box center [647, 291] width 858 height 284
click at [668, 257] on div at bounding box center [647, 291] width 858 height 284
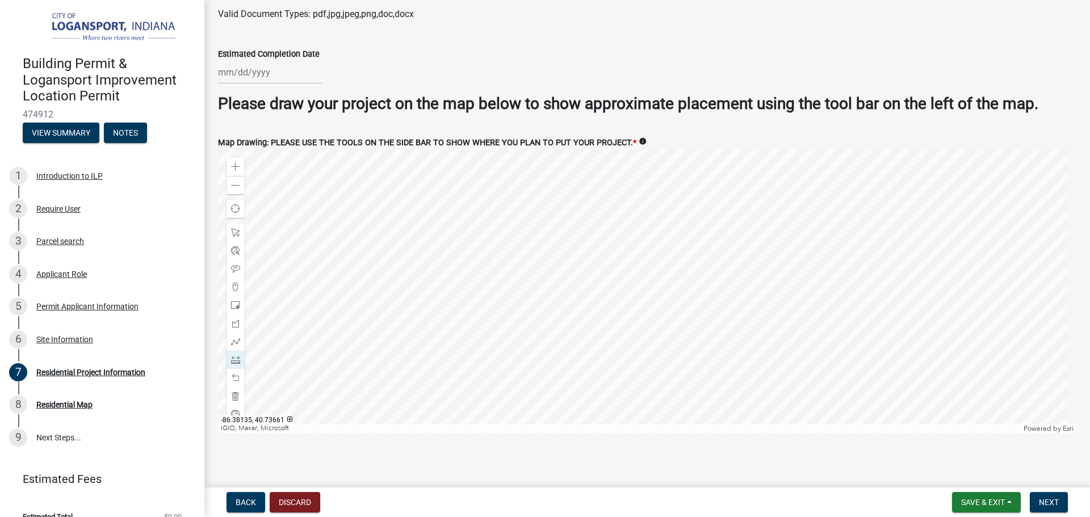
click at [666, 242] on div at bounding box center [647, 291] width 858 height 284
click at [638, 243] on div at bounding box center [647, 291] width 858 height 284
click at [232, 373] on span at bounding box center [235, 377] width 9 height 9
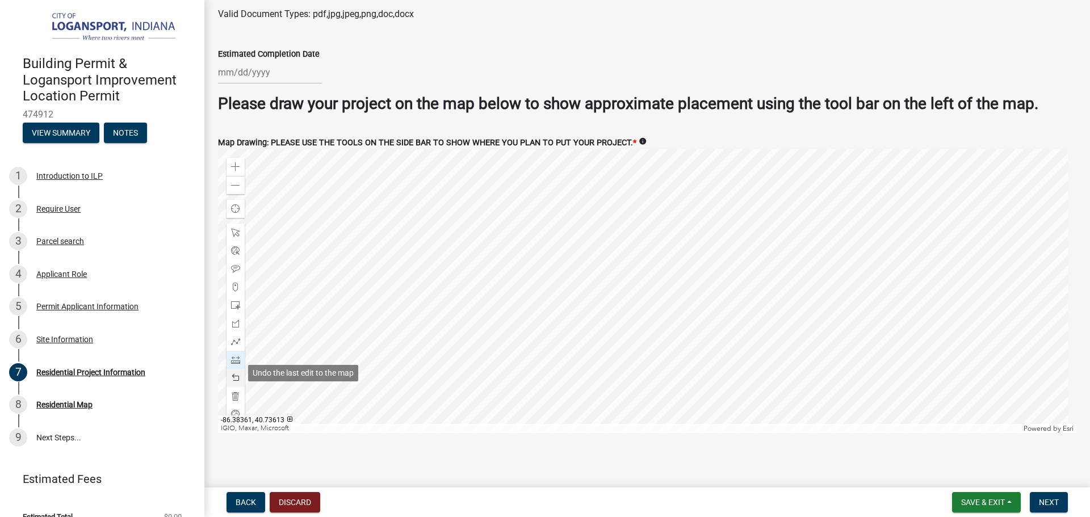
click at [232, 373] on span at bounding box center [235, 377] width 9 height 9
click at [1059, 498] on button "Next" at bounding box center [1048, 502] width 38 height 20
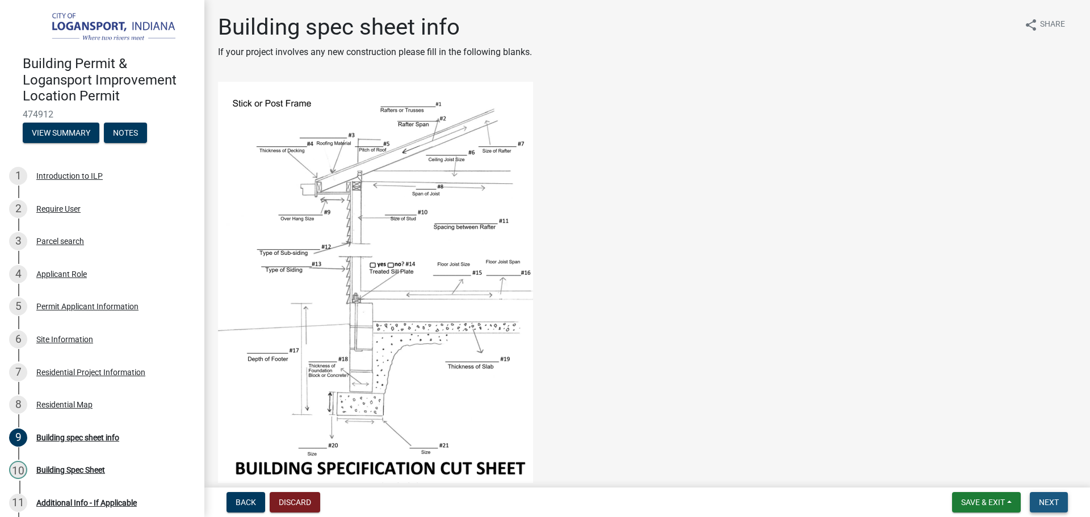
click at [1065, 500] on button "Next" at bounding box center [1048, 502] width 38 height 20
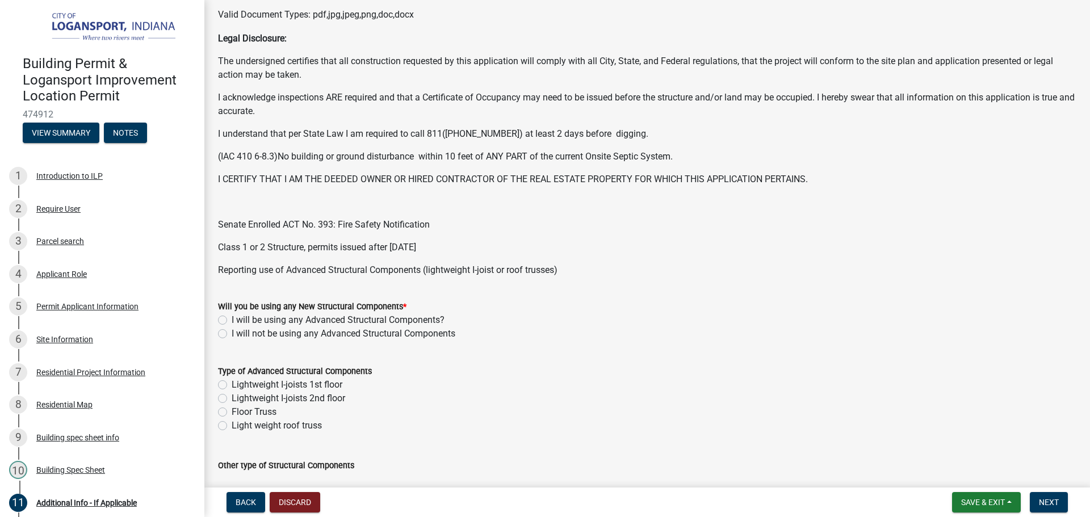
scroll to position [227, 0]
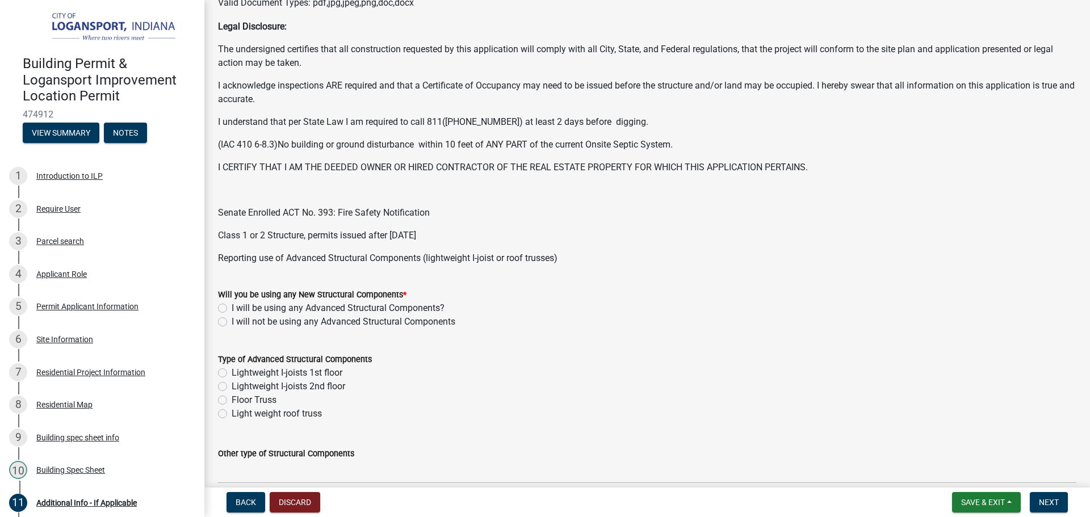
click at [232, 324] on label "I will not be using any Advanced Structural Components" at bounding box center [344, 322] width 224 height 14
click at [232, 322] on input "I will not be using any Advanced Structural Components" at bounding box center [235, 318] width 7 height 7
radio input "true"
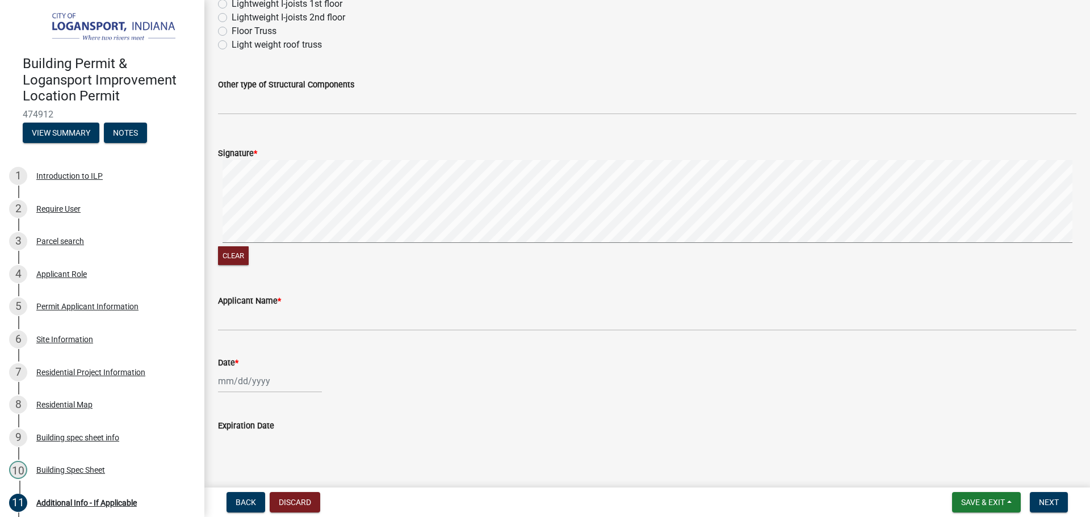
scroll to position [623, 0]
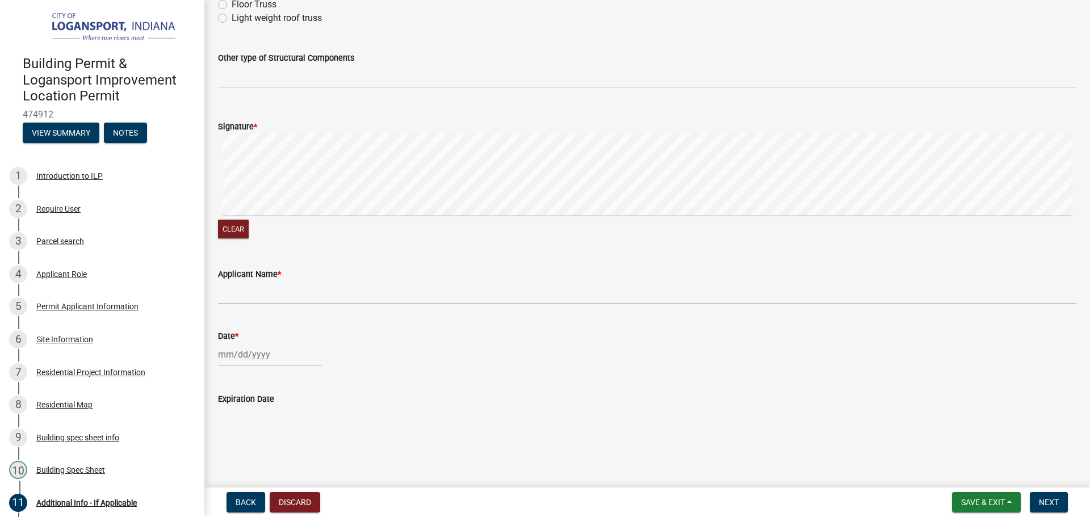
click at [242, 363] on div at bounding box center [270, 354] width 104 height 23
select select "9"
select select "2025"
click at [233, 257] on div "8" at bounding box center [229, 258] width 18 height 18
type input "[DATE]"
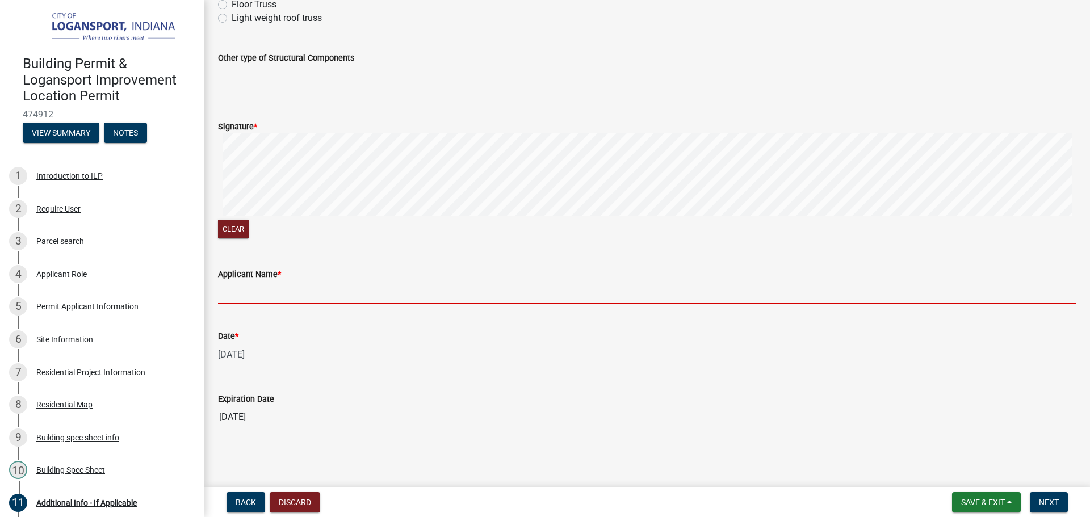
click at [345, 298] on input "Applicant Name *" at bounding box center [647, 292] width 858 height 23
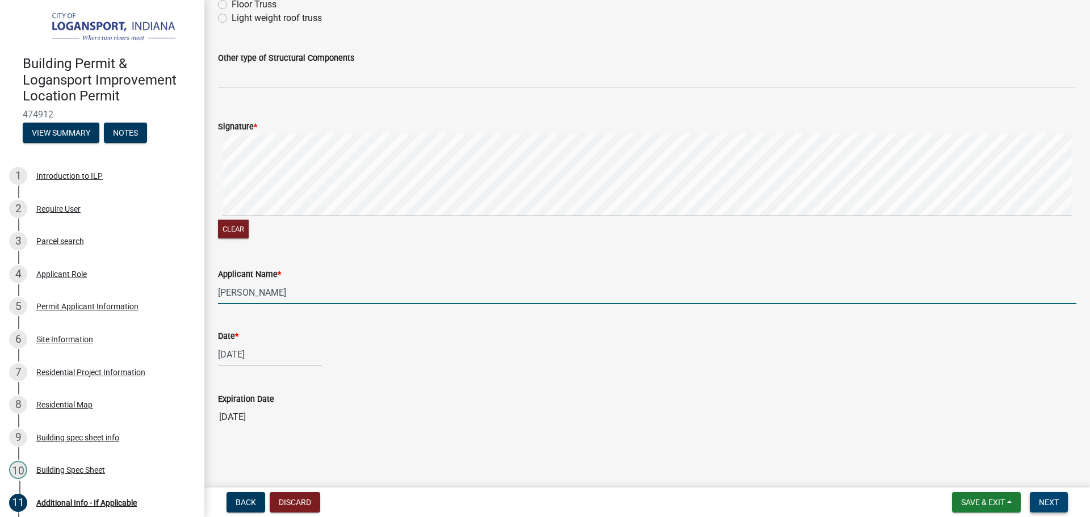
type input "[PERSON_NAME]"
click at [1050, 498] on span "Next" at bounding box center [1048, 502] width 20 height 9
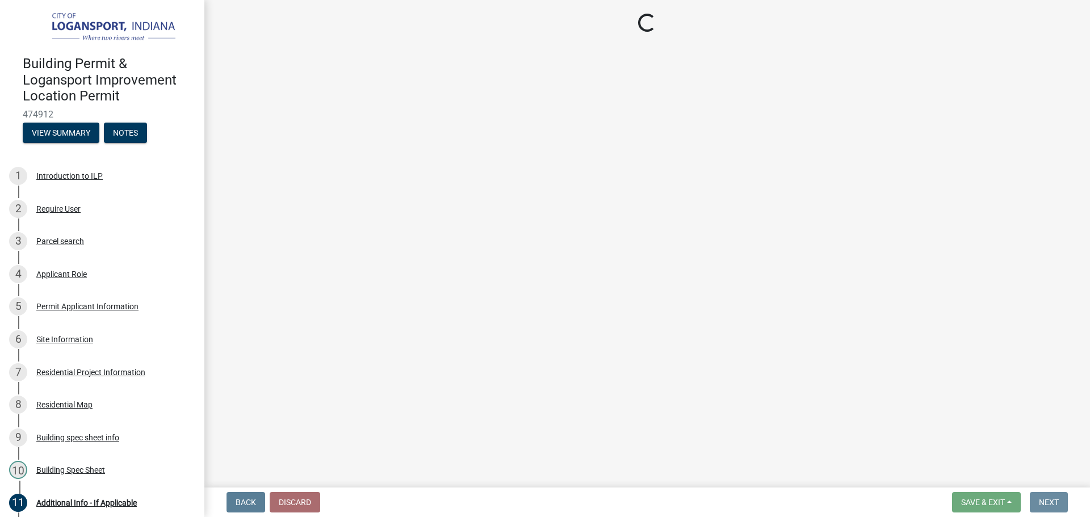
scroll to position [0, 0]
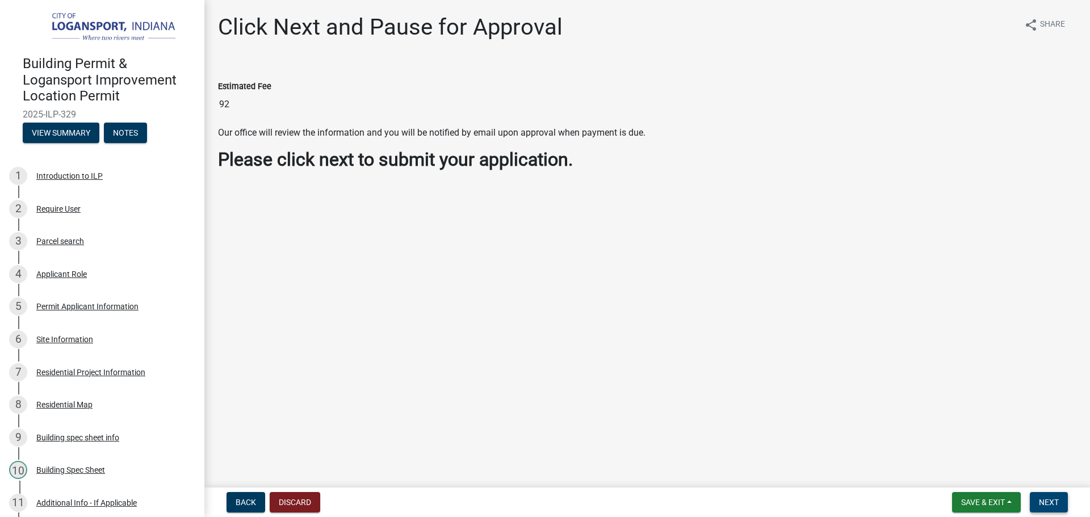
click at [1050, 502] on span "Next" at bounding box center [1048, 502] width 20 height 9
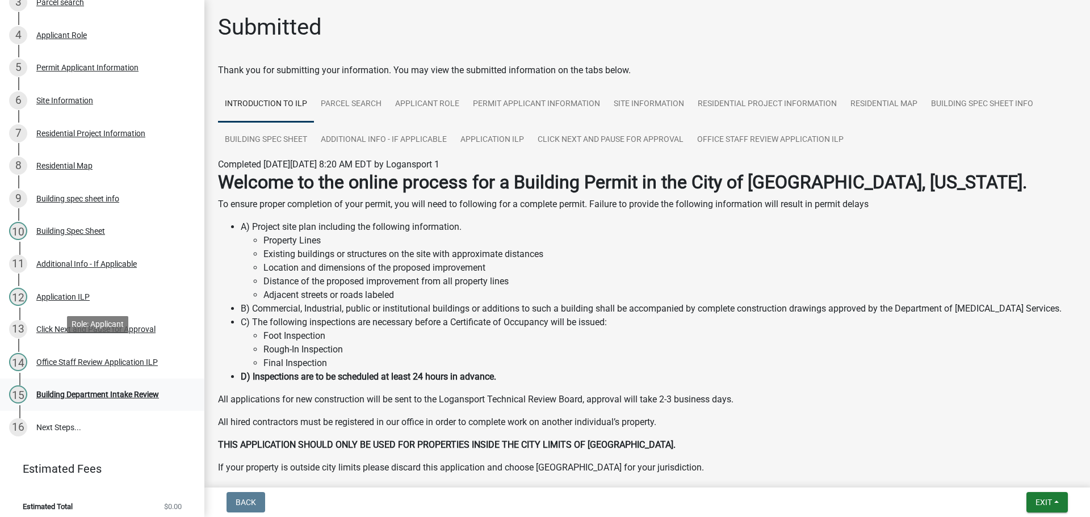
scroll to position [244, 0]
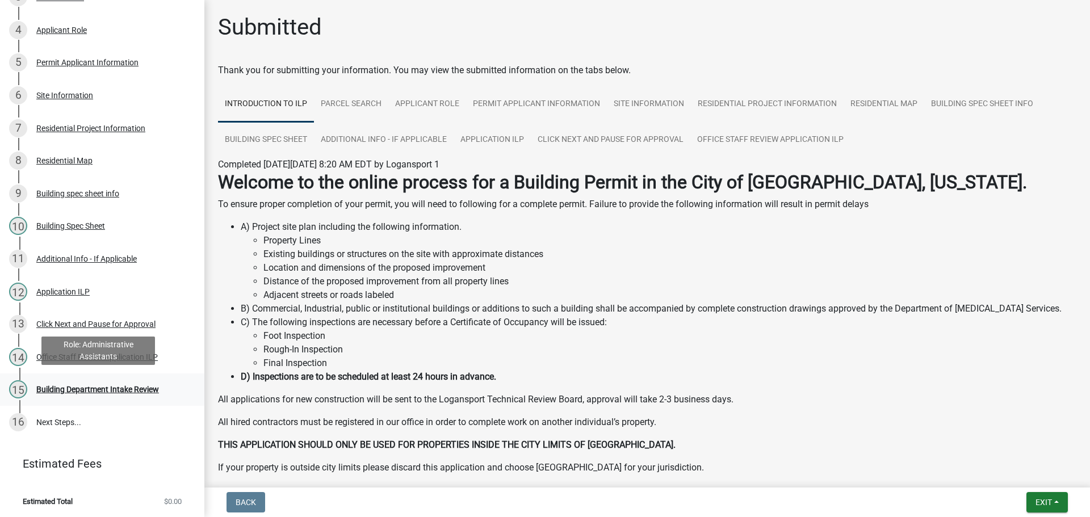
click at [95, 388] on div "Building Department Intake Review" at bounding box center [97, 389] width 123 height 8
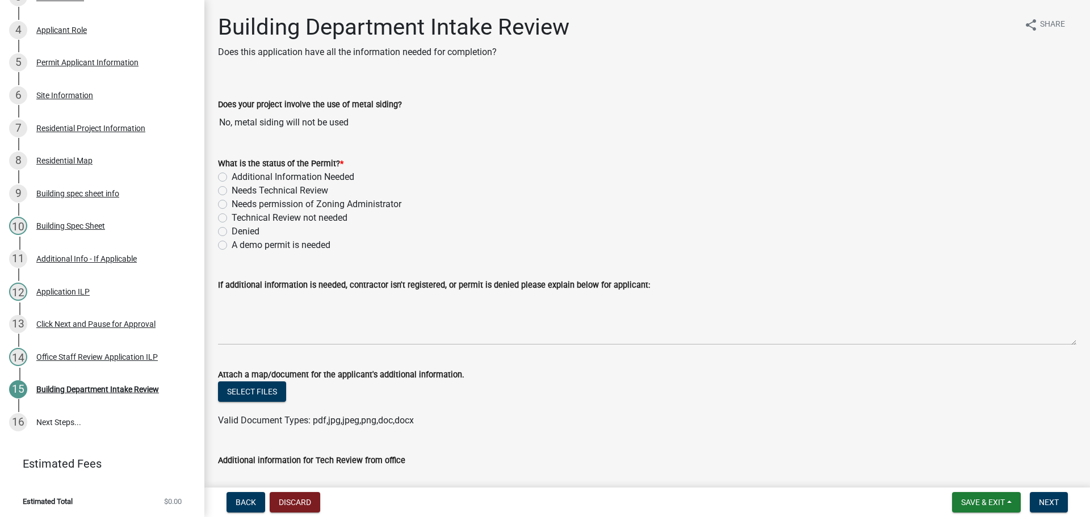
click at [232, 191] on label "Needs Technical Review" at bounding box center [280, 191] width 96 height 14
click at [232, 191] on input "Needs Technical Review" at bounding box center [235, 187] width 7 height 7
radio input "true"
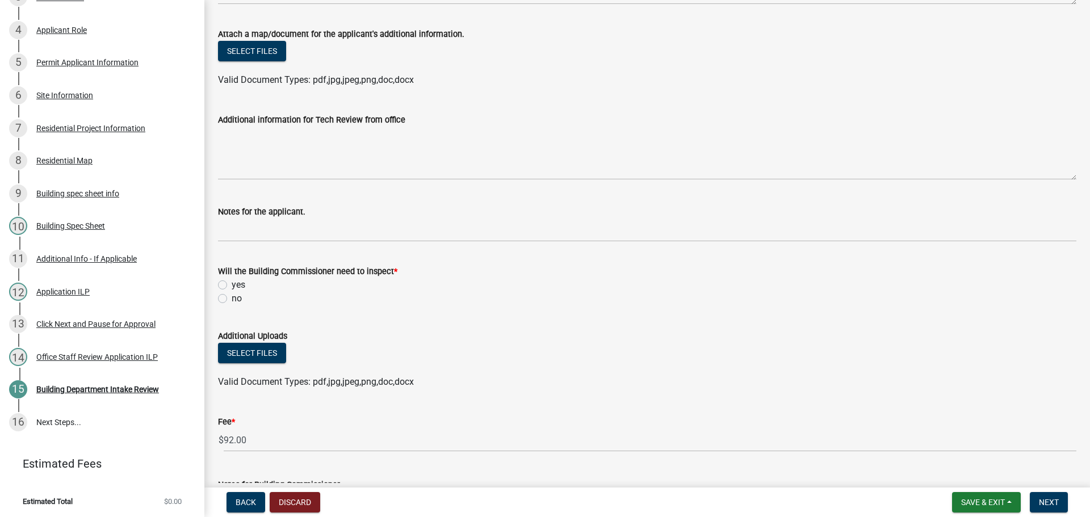
scroll to position [454, 0]
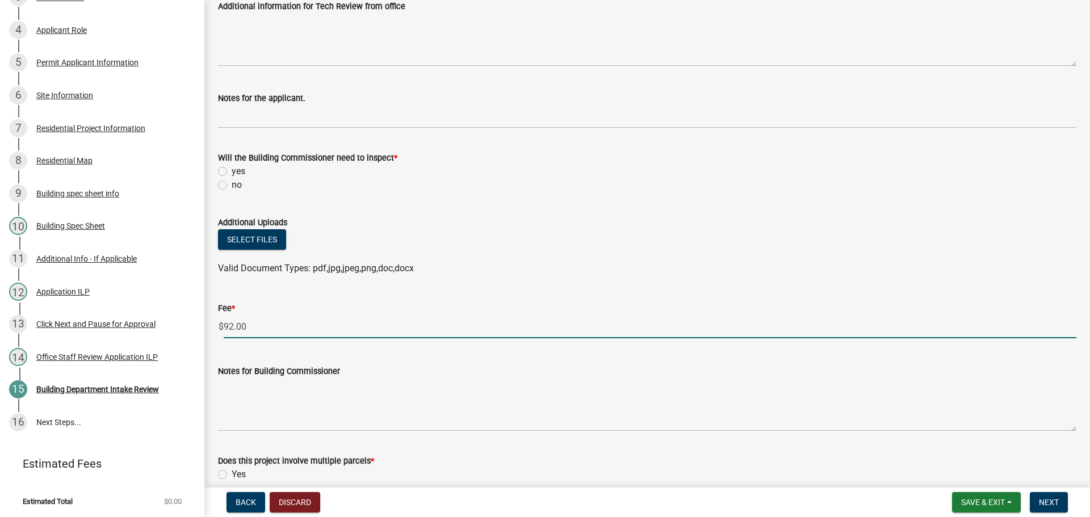
drag, startPoint x: 254, startPoint y: 326, endPoint x: 225, endPoint y: 327, distance: 29.0
click at [225, 327] on input "92.00" at bounding box center [650, 326] width 852 height 23
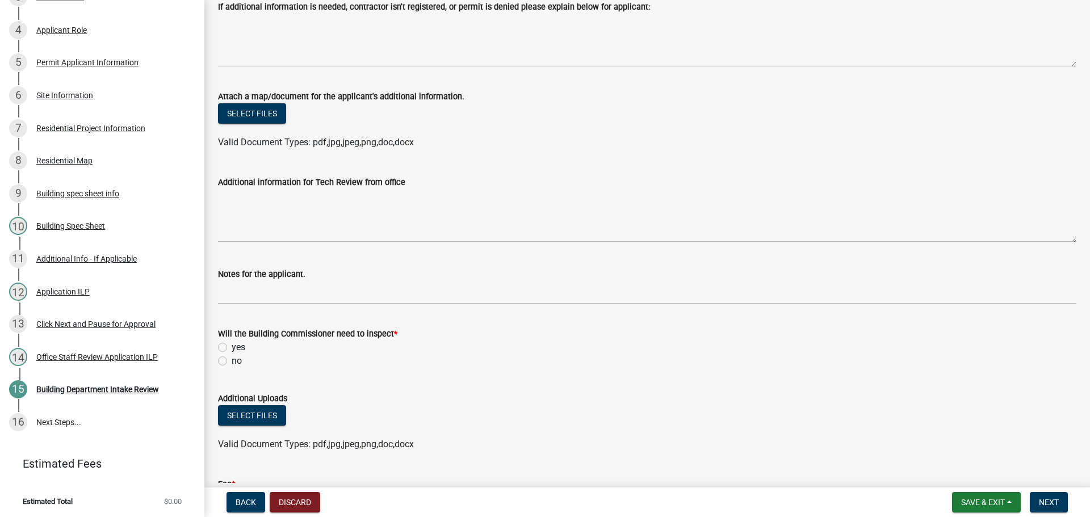
scroll to position [284, 0]
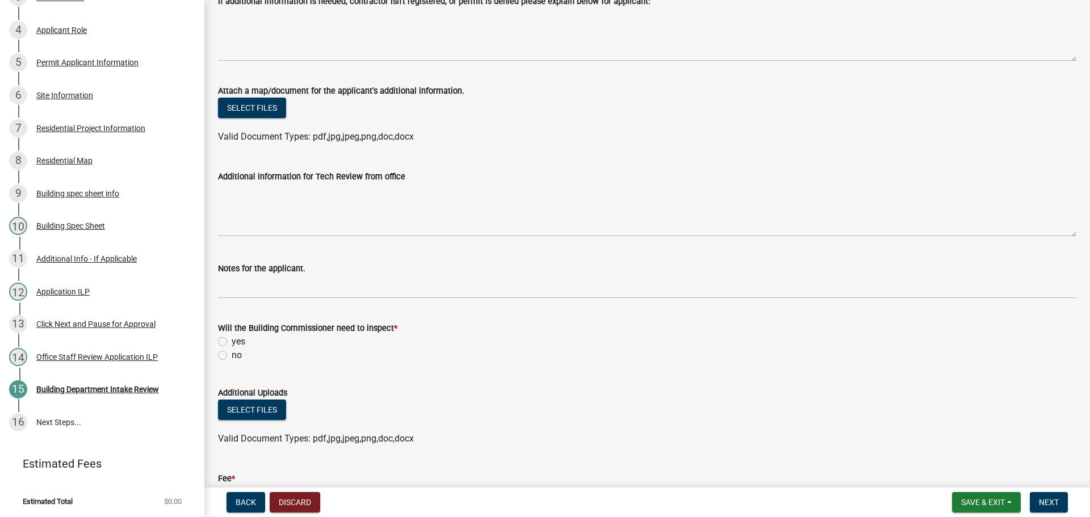
type input "30"
click at [232, 339] on label "yes" at bounding box center [239, 342] width 14 height 14
click at [232, 339] on input "yes" at bounding box center [235, 338] width 7 height 7
radio input "true"
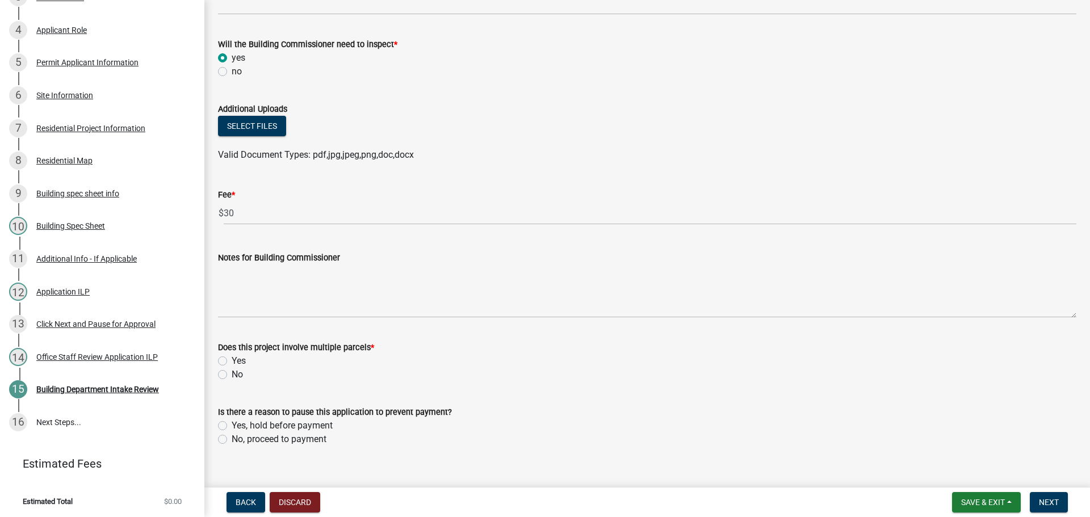
scroll to position [585, 0]
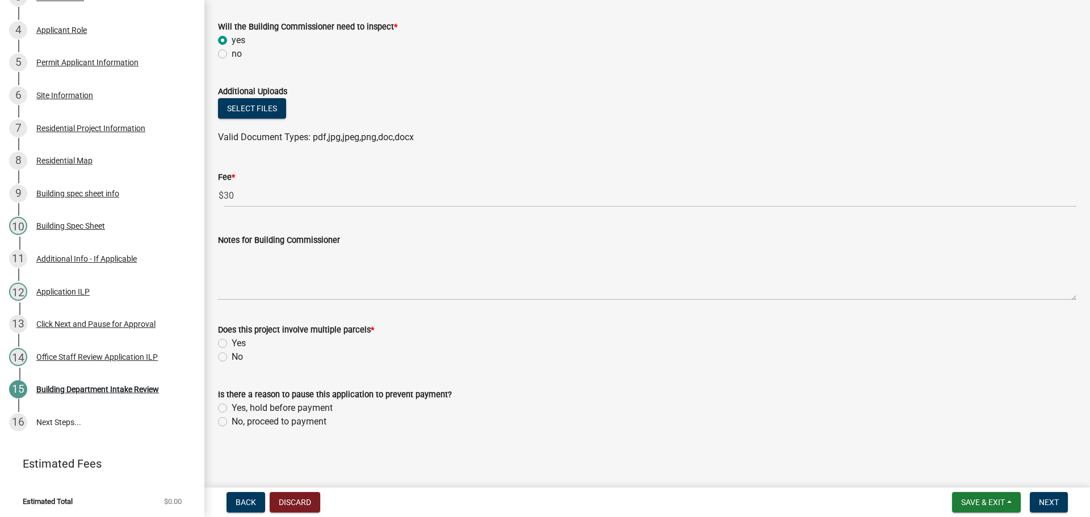
click at [232, 357] on label "No" at bounding box center [237, 357] width 11 height 14
click at [232, 357] on input "No" at bounding box center [235, 353] width 7 height 7
radio input "true"
click at [222, 415] on div "No, proceed to payment" at bounding box center [647, 422] width 858 height 14
click at [232, 419] on label "No, proceed to payment" at bounding box center [279, 422] width 95 height 14
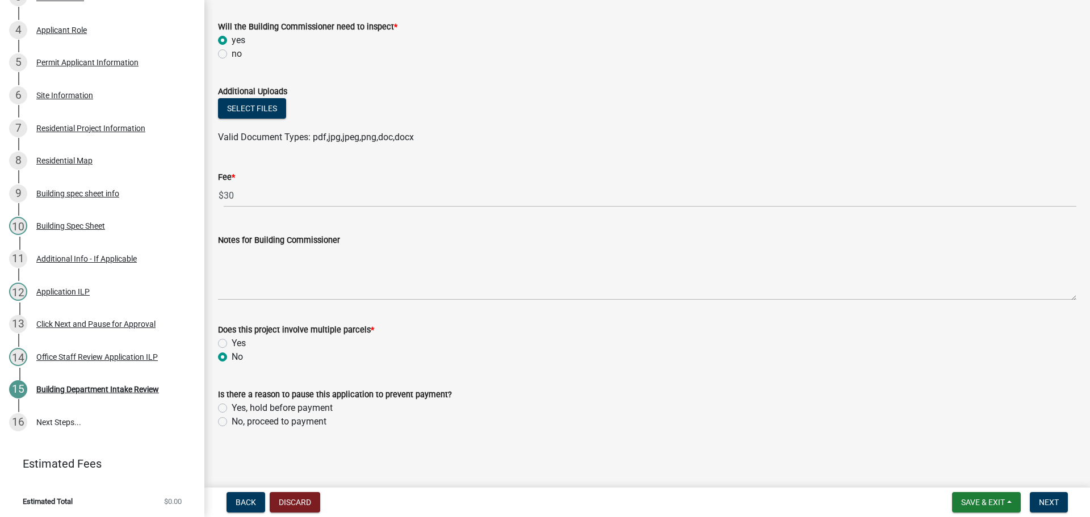
click at [232, 419] on input "No, proceed to payment" at bounding box center [235, 418] width 7 height 7
radio input "true"
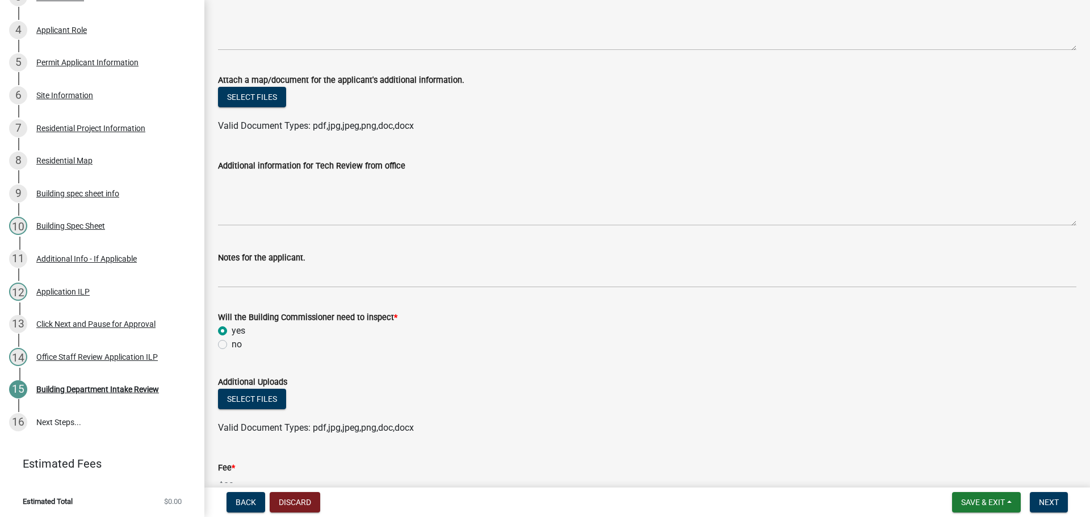
scroll to position [358, 0]
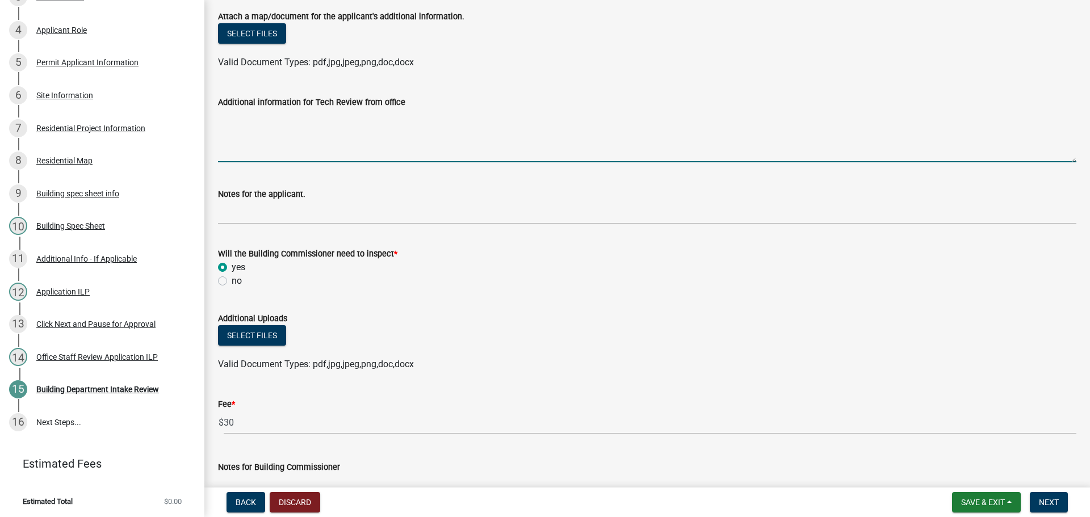
click at [288, 150] on textarea "Additional information for Tech Review from office" at bounding box center [647, 135] width 858 height 53
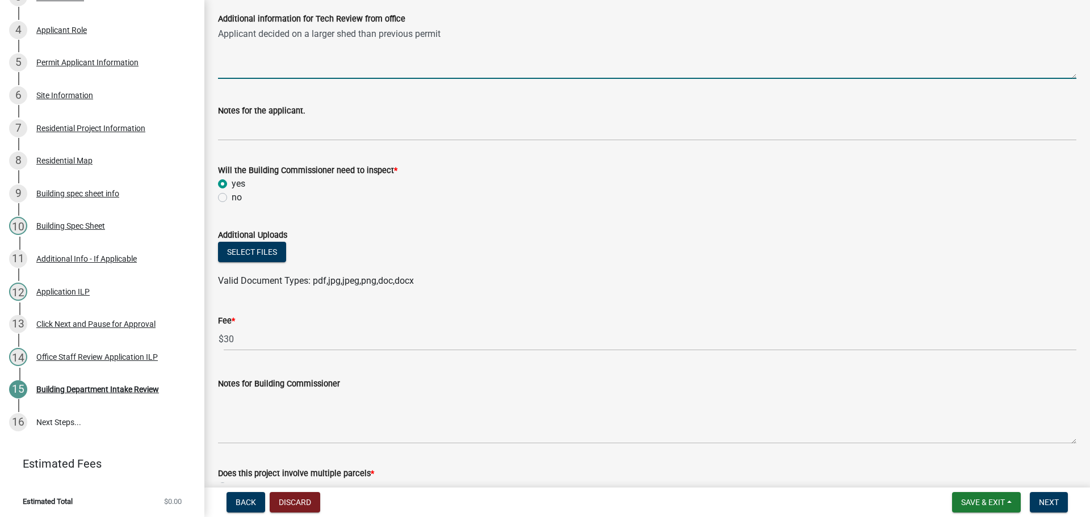
scroll to position [585, 0]
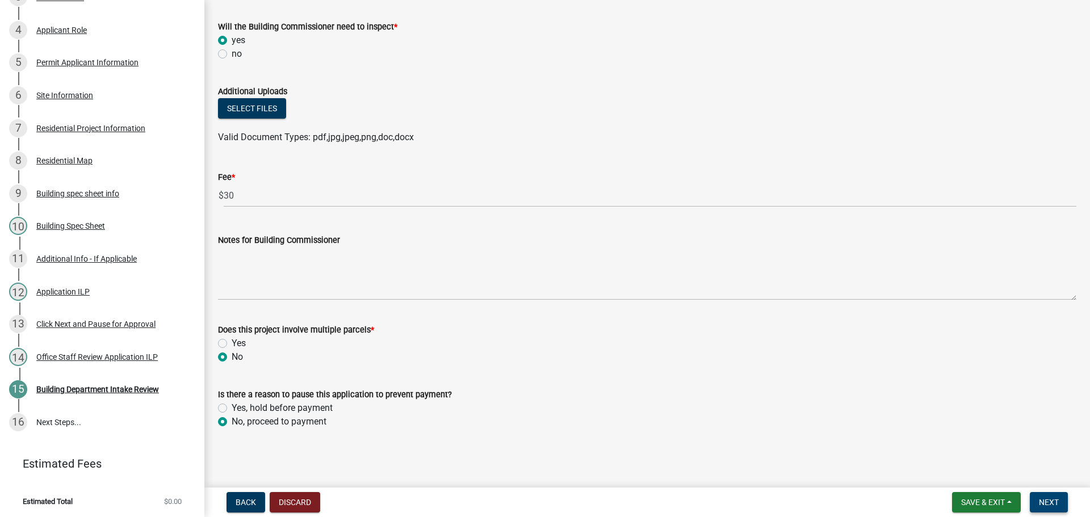
type textarea "Applicant decided on a larger shed than previous permit"
click at [1047, 504] on span "Next" at bounding box center [1048, 502] width 20 height 9
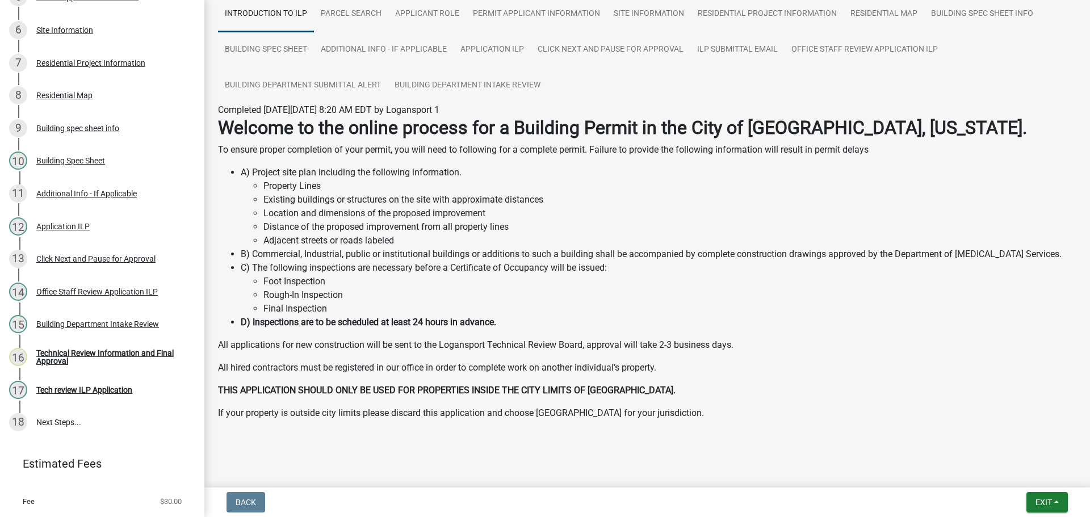
scroll to position [94, 0]
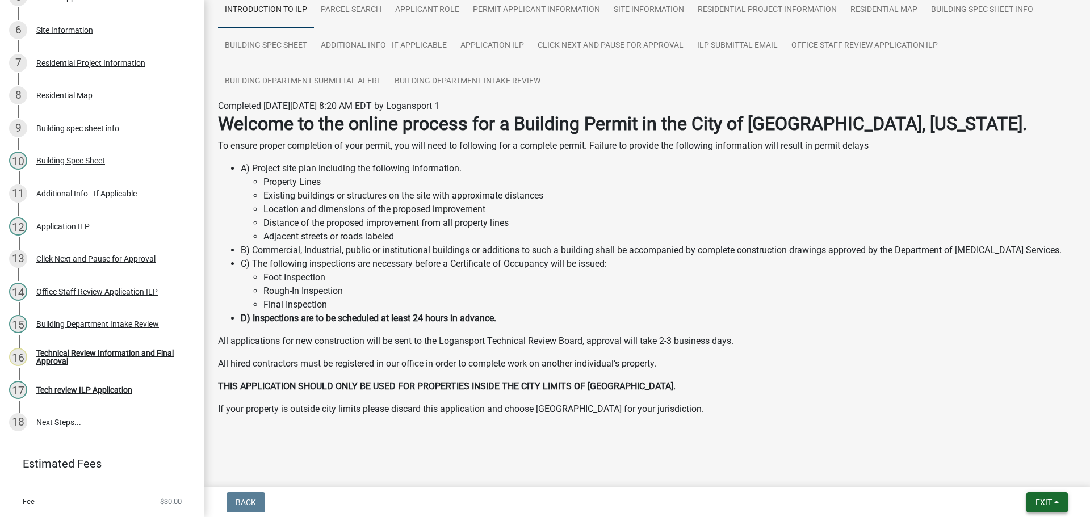
click at [1036, 506] on span "Exit" at bounding box center [1043, 502] width 16 height 9
click at [1033, 466] on button "Save & Exit" at bounding box center [1022, 472] width 91 height 27
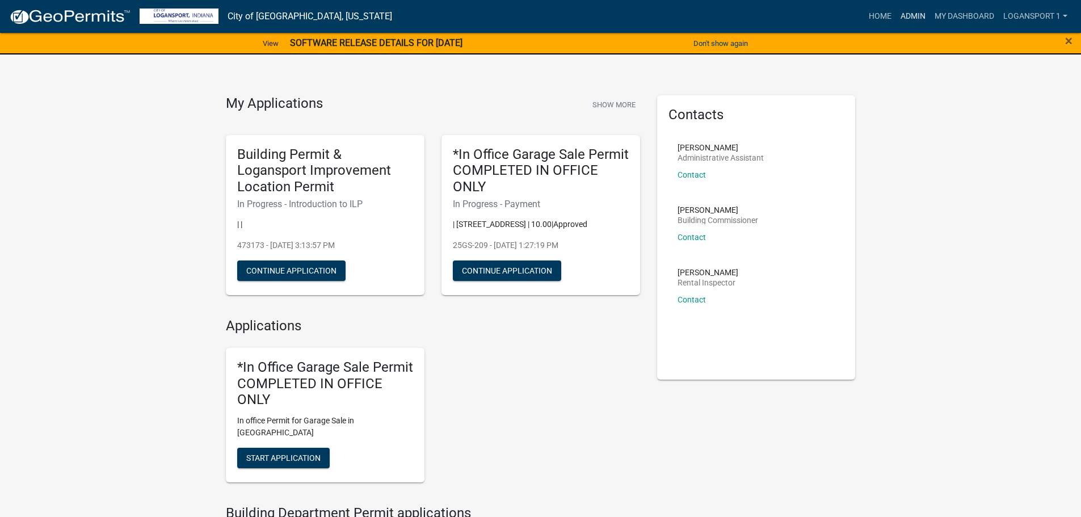
click at [910, 18] on link "Admin" at bounding box center [913, 17] width 34 height 22
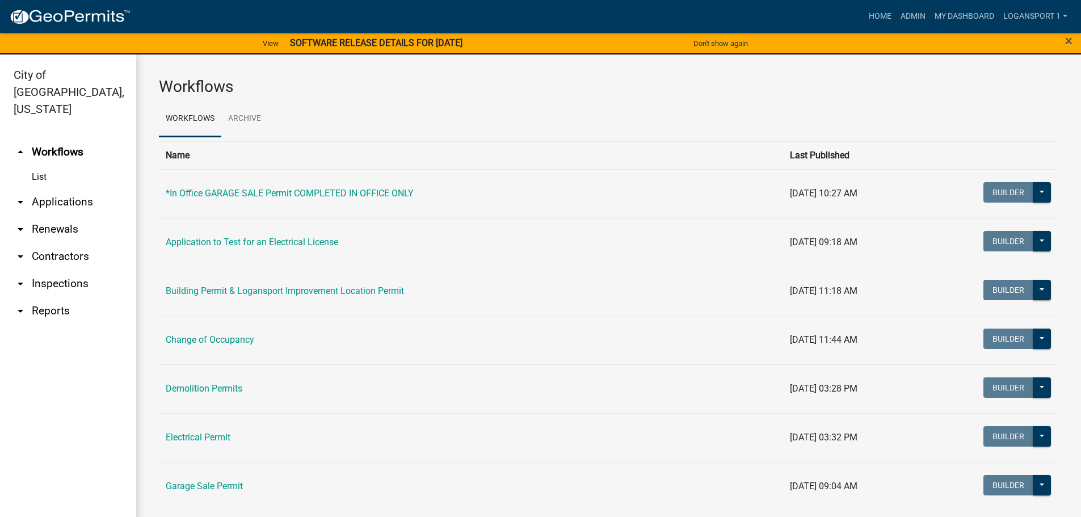
click at [73, 193] on link "arrow_drop_down Applications" at bounding box center [68, 201] width 136 height 27
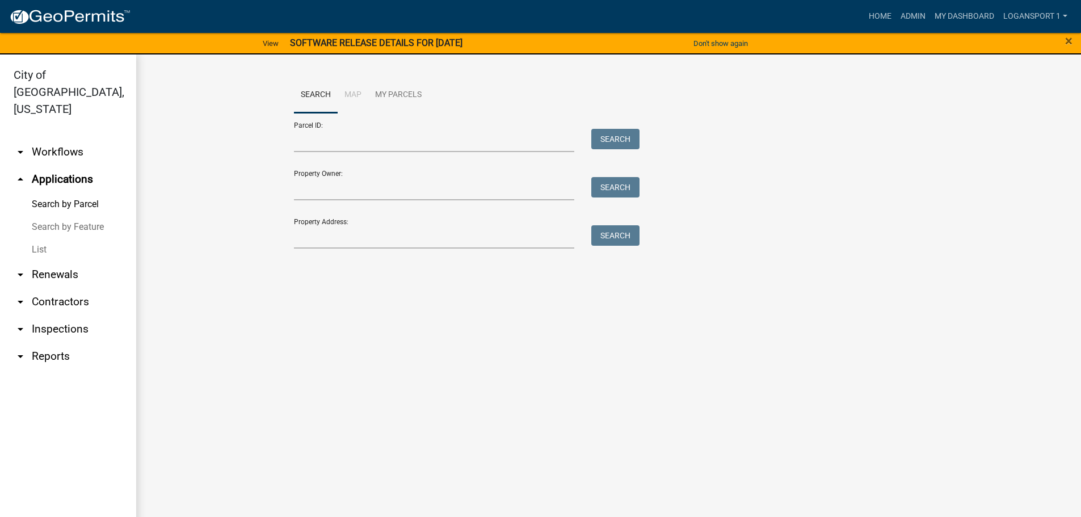
click at [36, 238] on link "List" at bounding box center [68, 249] width 136 height 23
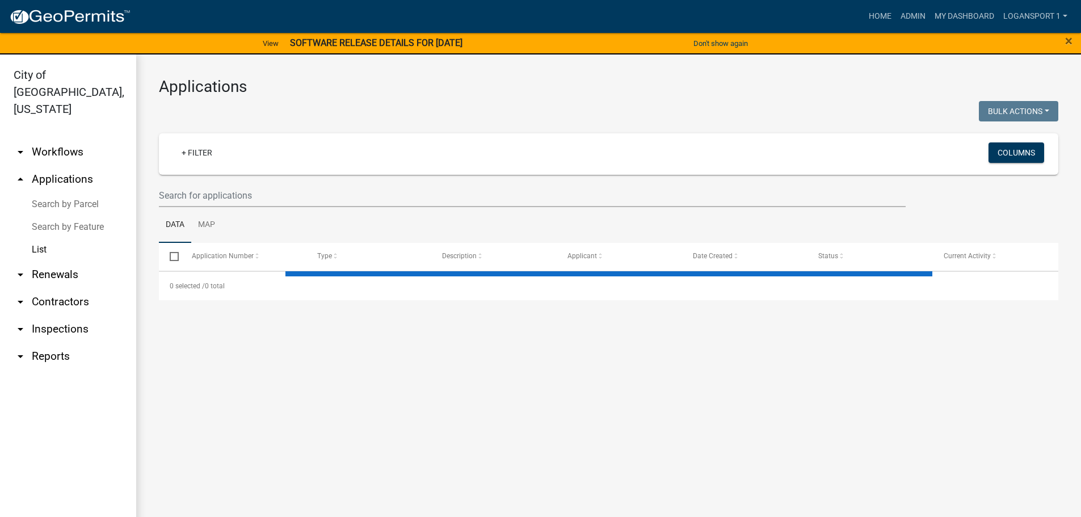
click at [222, 180] on wm-filter-builder "+ Filter Columns" at bounding box center [608, 170] width 899 height 74
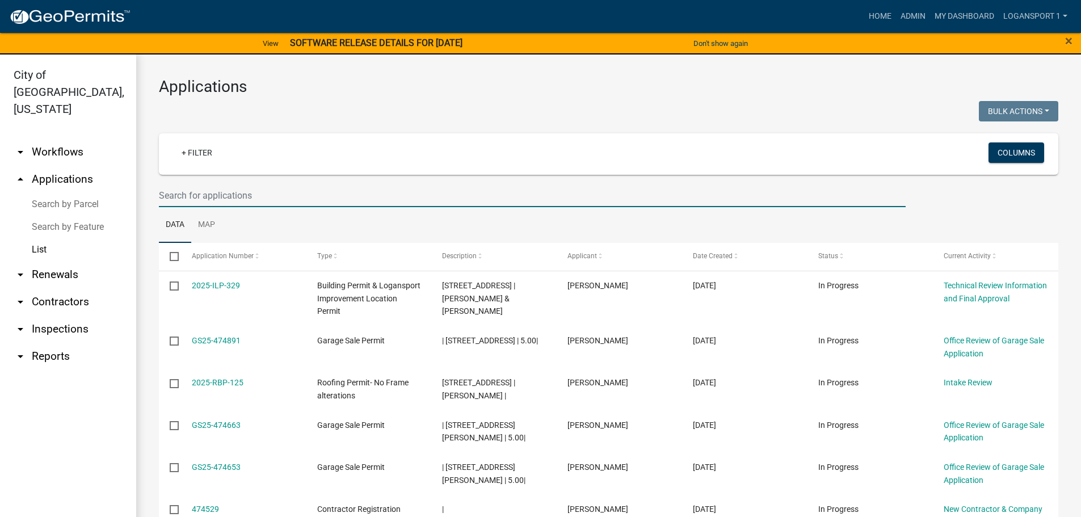
click at [225, 188] on input "text" at bounding box center [532, 195] width 747 height 23
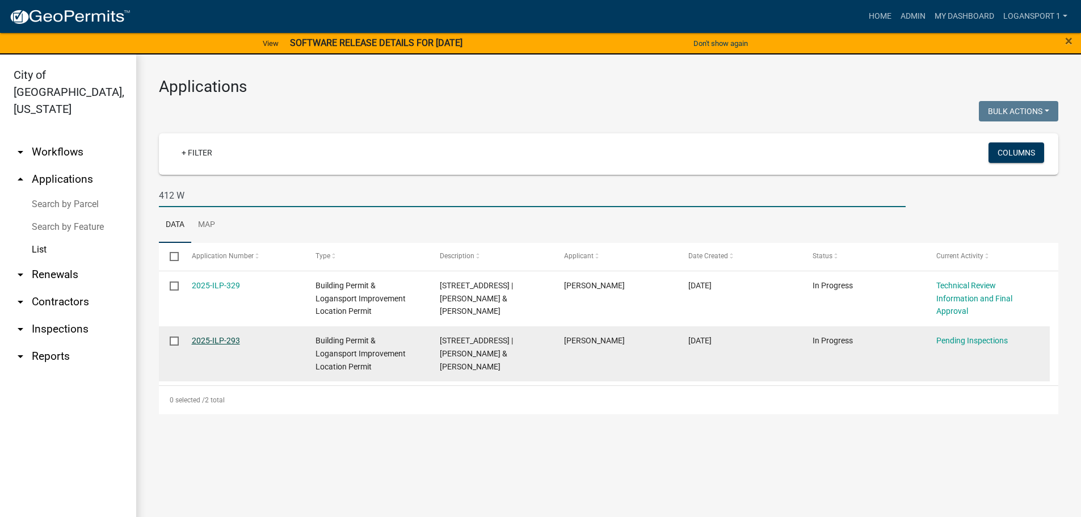
type input "412 W"
click at [206, 344] on link "2025-ILP-293" at bounding box center [216, 340] width 48 height 9
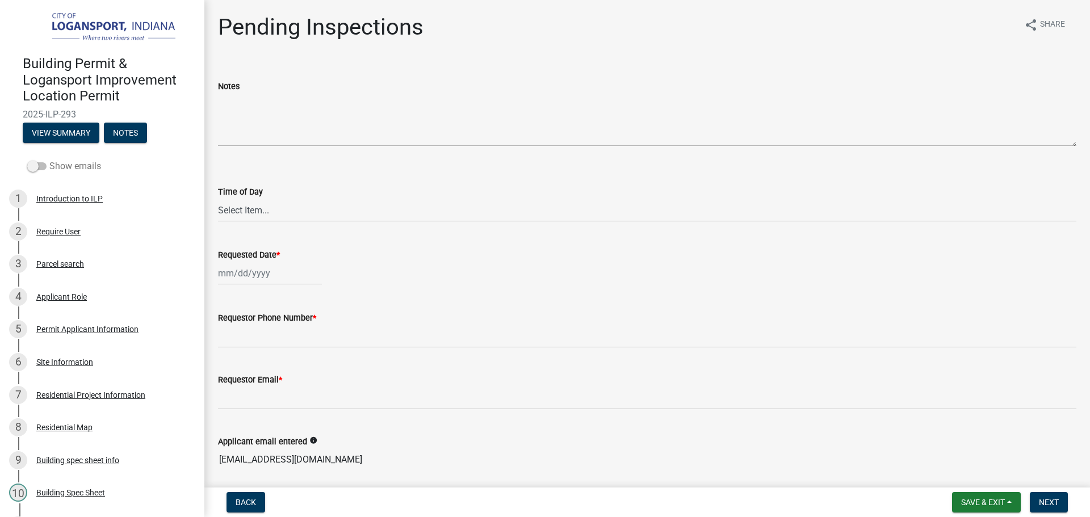
click at [33, 159] on label "Show emails" at bounding box center [64, 166] width 74 height 14
click at [49, 159] on input "Show emails" at bounding box center [49, 159] width 0 height 0
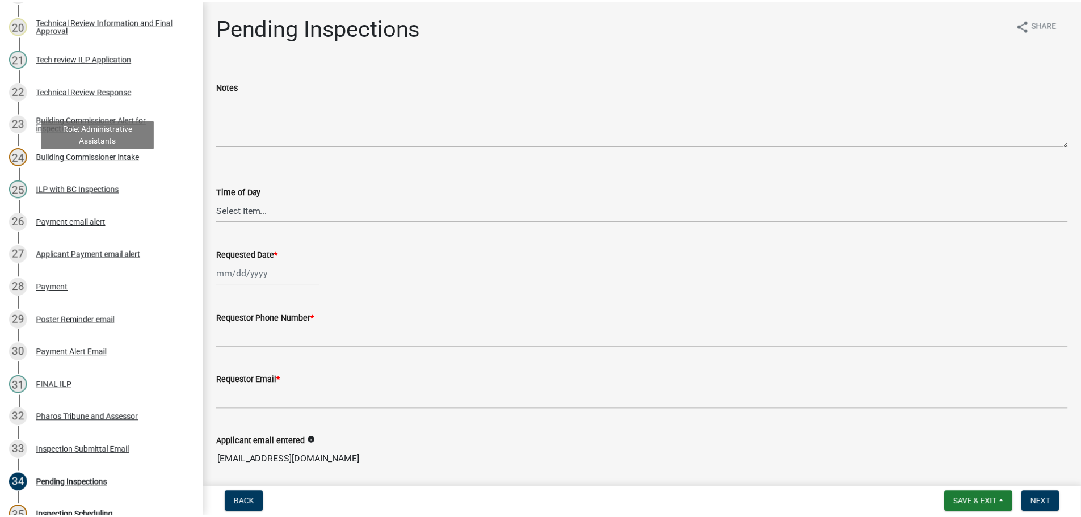
scroll to position [851, 0]
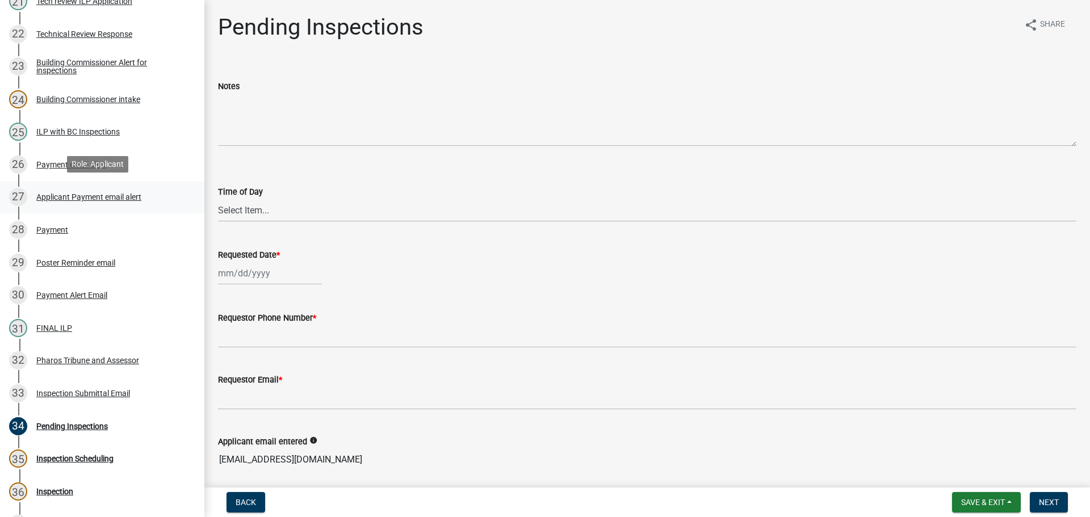
click at [56, 195] on div "Applicant Payment email alert" at bounding box center [88, 197] width 105 height 8
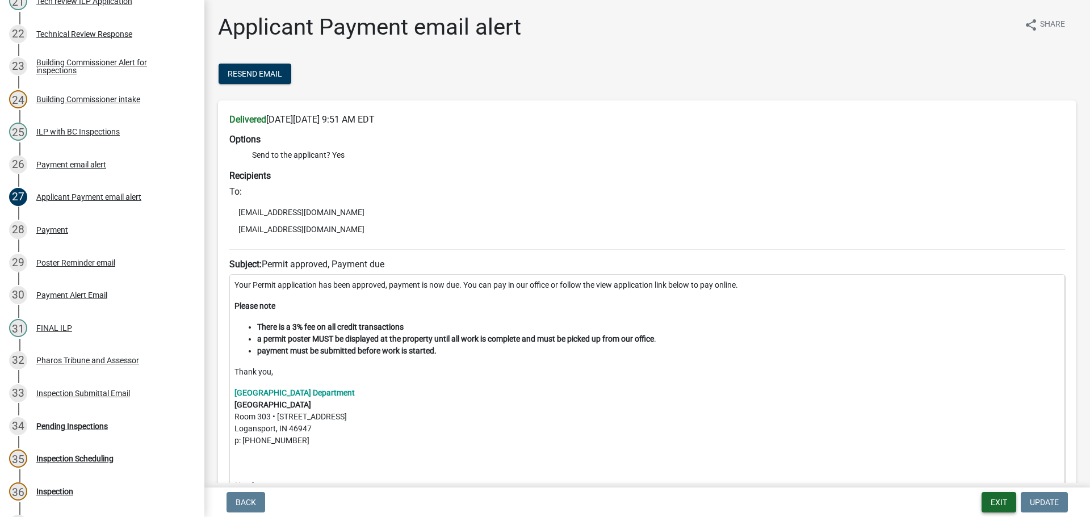
click at [1007, 503] on button "Exit" at bounding box center [998, 502] width 35 height 20
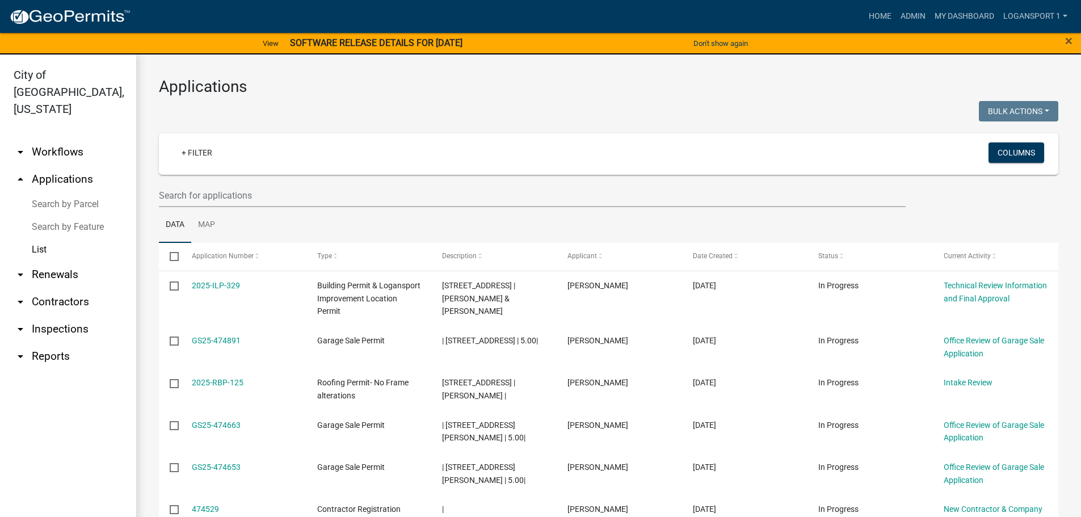
click at [44, 288] on link "arrow_drop_down Contractors" at bounding box center [68, 301] width 136 height 27
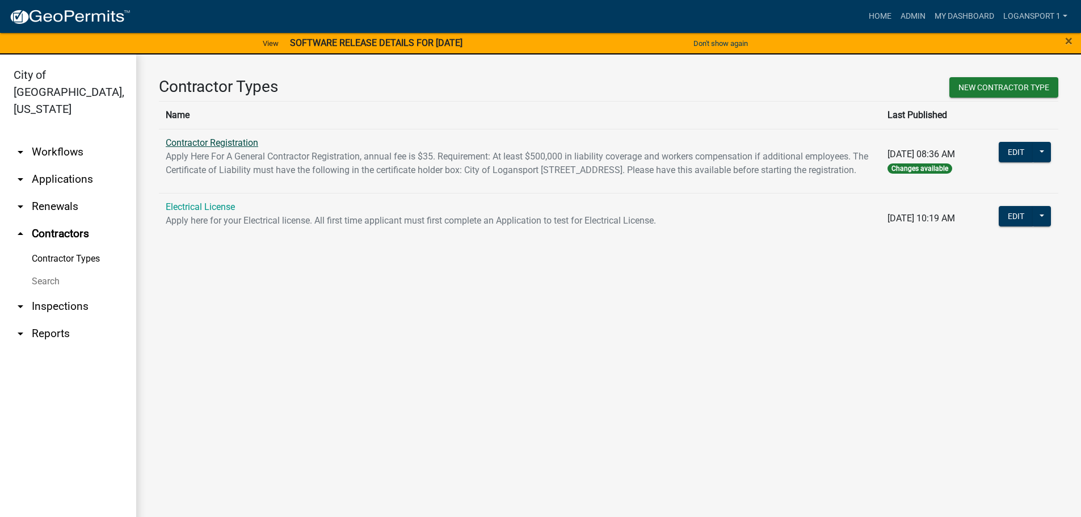
click at [191, 141] on link "Contractor Registration" at bounding box center [212, 142] width 92 height 11
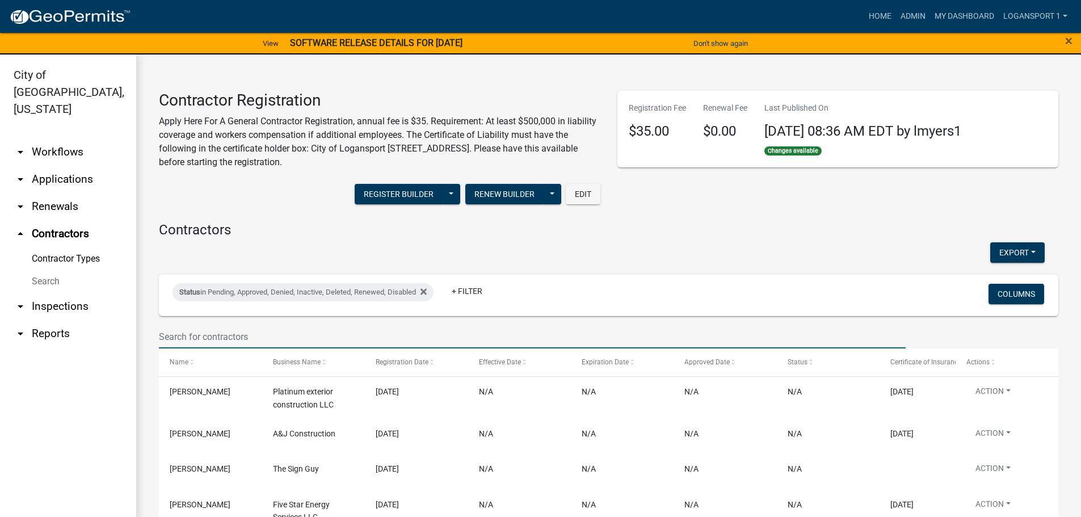
click at [239, 338] on input "text" at bounding box center [532, 336] width 747 height 23
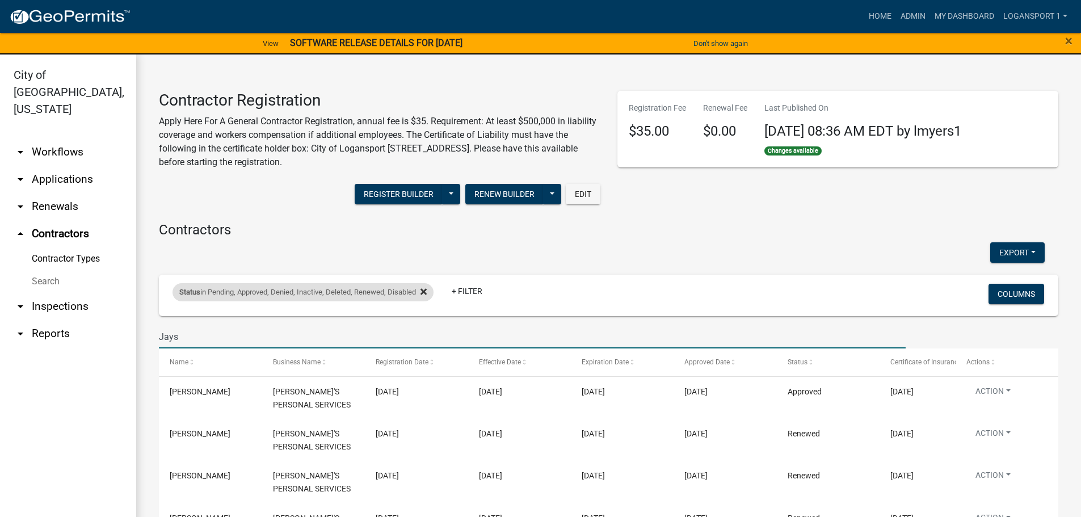
type input "Jays"
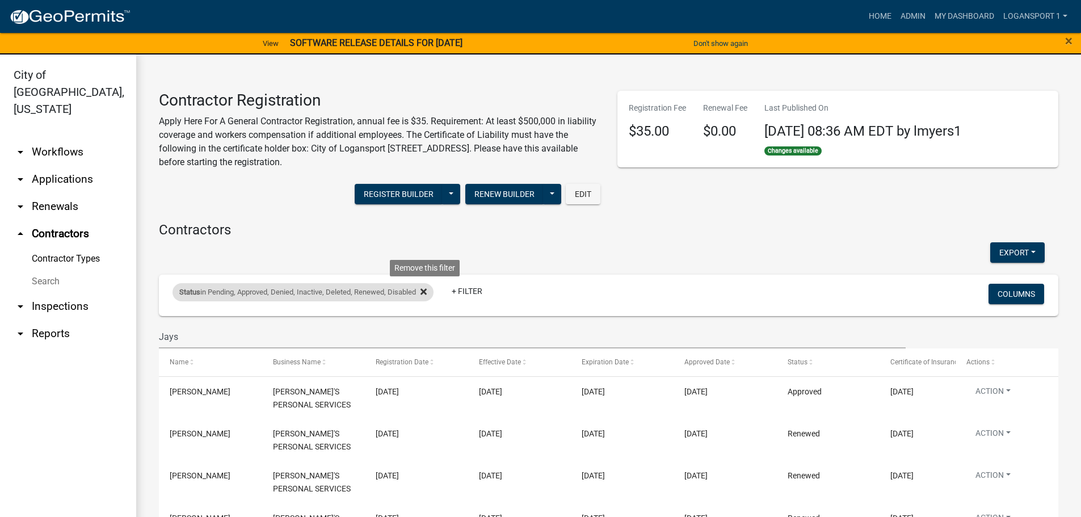
click at [427, 291] on icon at bounding box center [423, 291] width 6 height 9
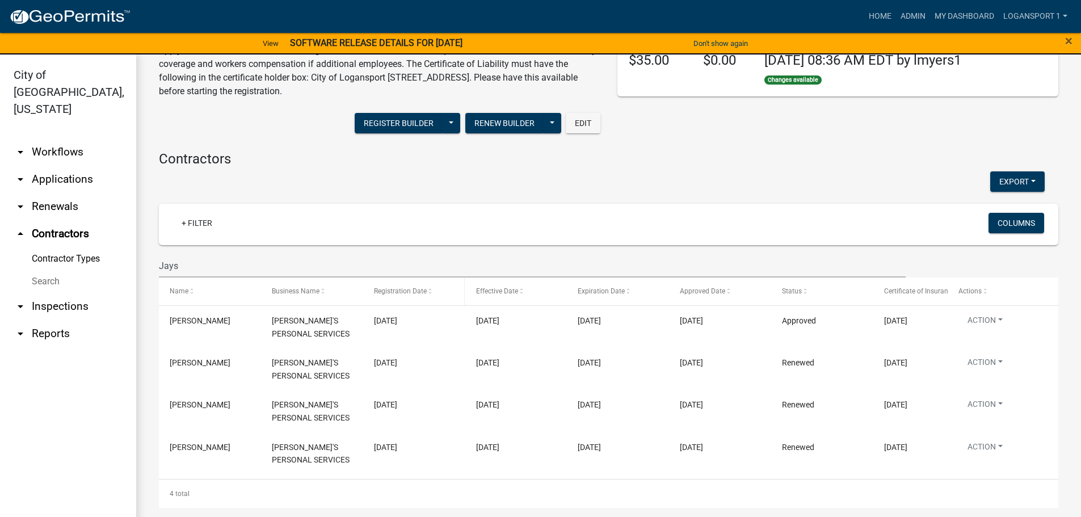
scroll to position [14, 0]
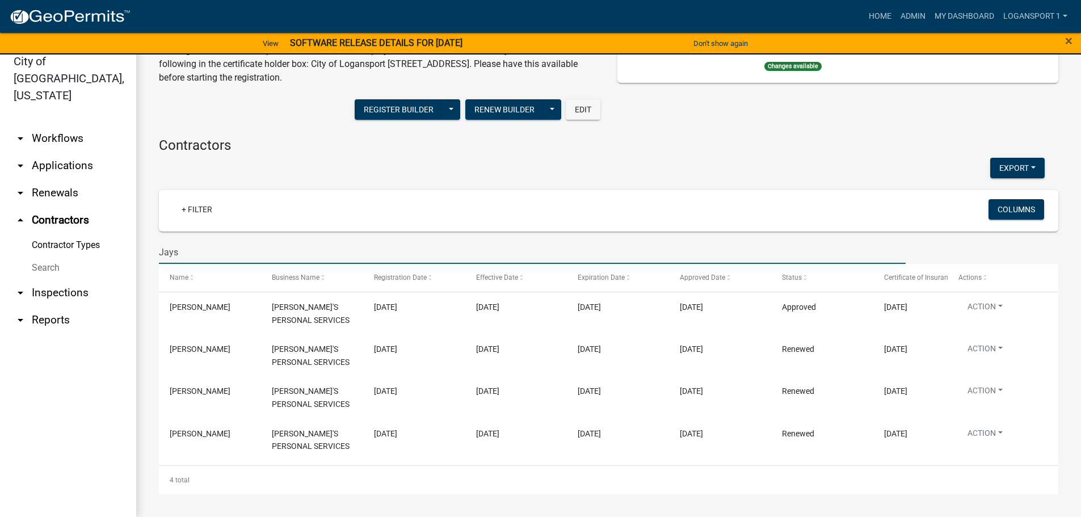
click at [228, 258] on input "Jays" at bounding box center [532, 252] width 747 height 23
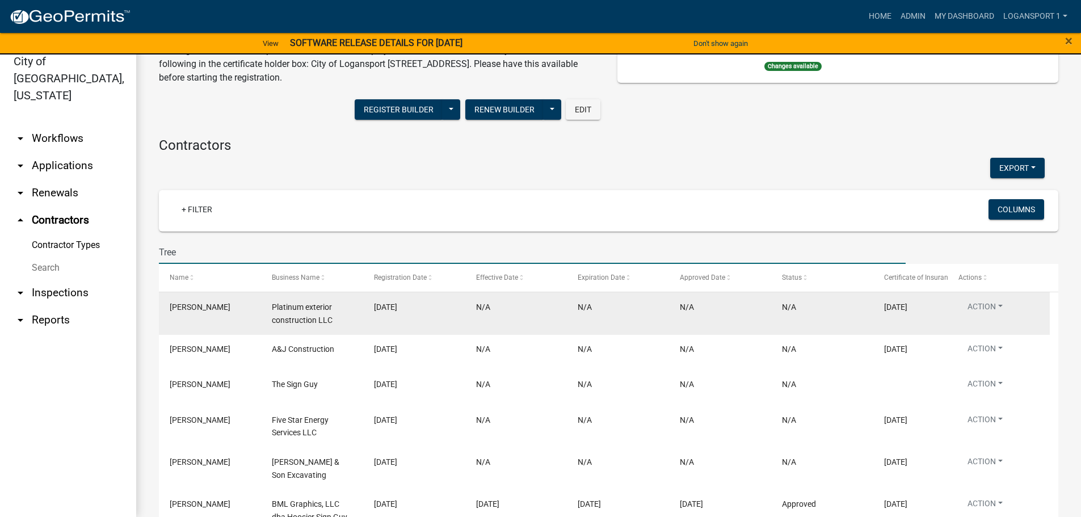
drag, startPoint x: 254, startPoint y: 275, endPoint x: 323, endPoint y: 310, distance: 77.7
click at [322, 309] on wm-datatable "+ Filter Columns Tree Name Business Name Registration Date Effective Date Expir…" at bounding box center [608, 492] width 899 height 604
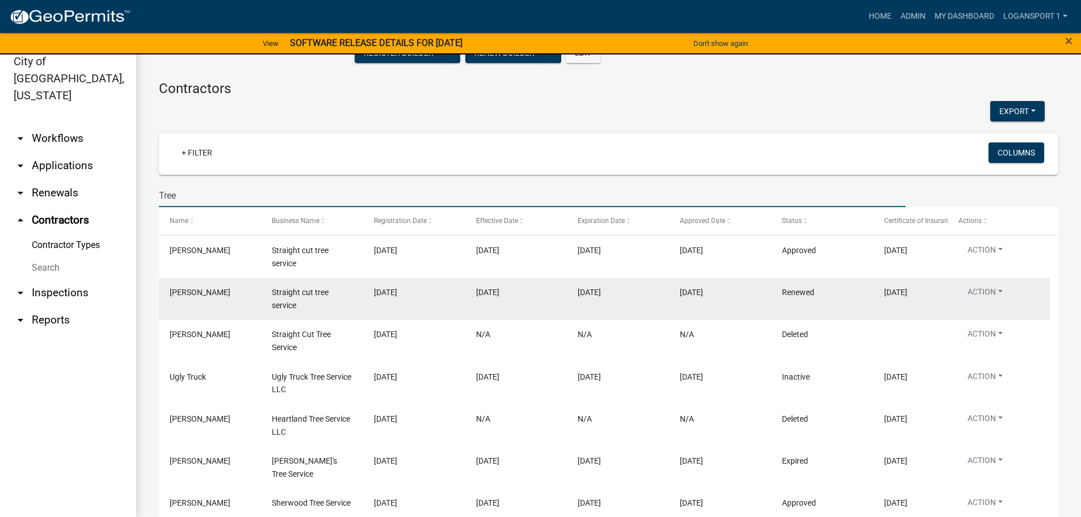
scroll to position [184, 0]
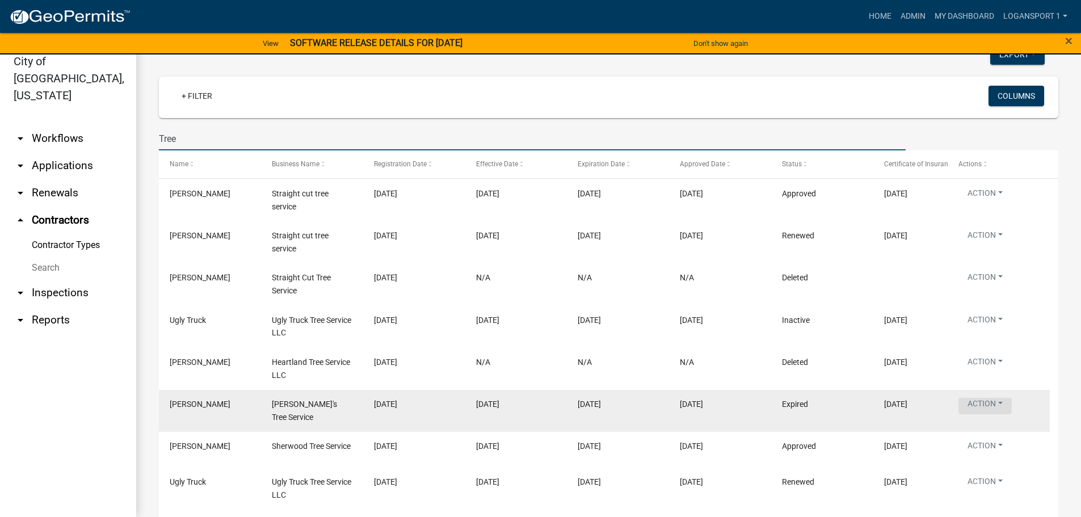
type input "Tree"
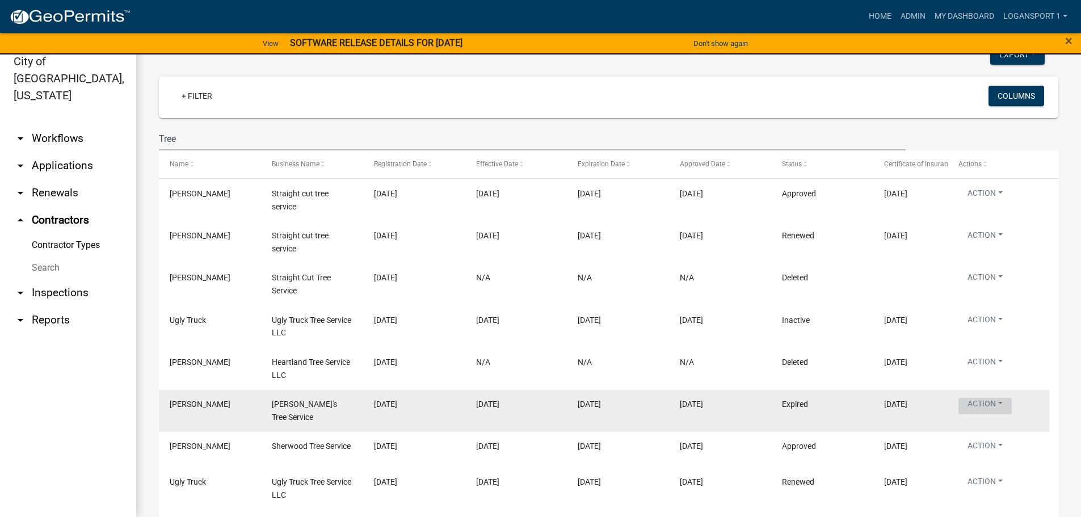
click at [1010, 403] on button "Action" at bounding box center [984, 406] width 53 height 16
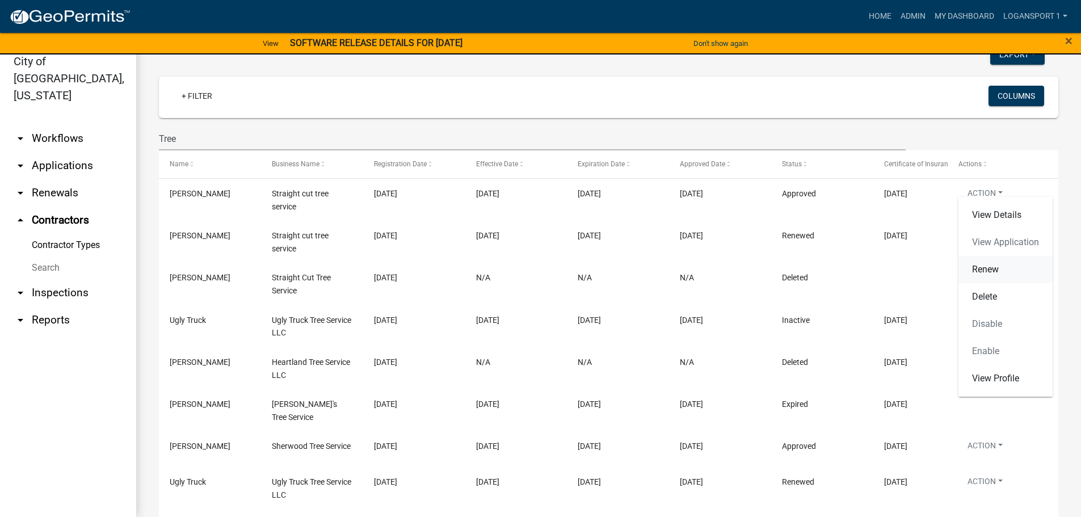
click at [1004, 268] on link "Renew" at bounding box center [1005, 269] width 94 height 27
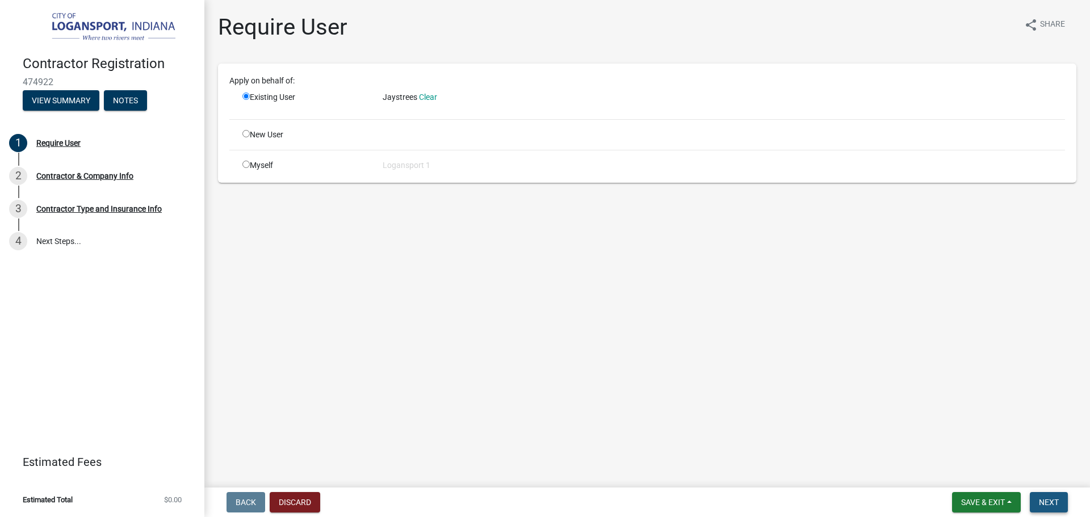
click at [1040, 498] on span "Next" at bounding box center [1048, 502] width 20 height 9
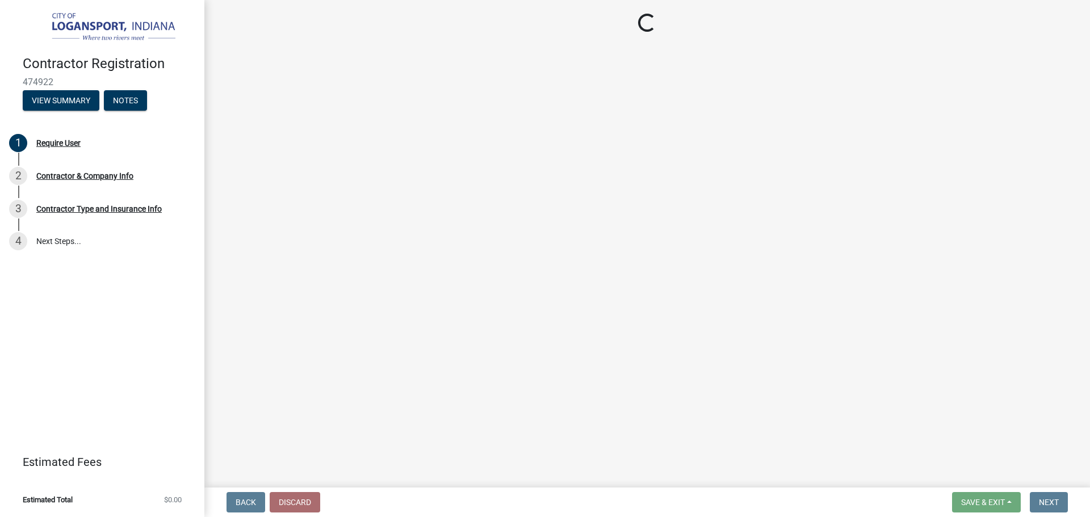
select select "IN"
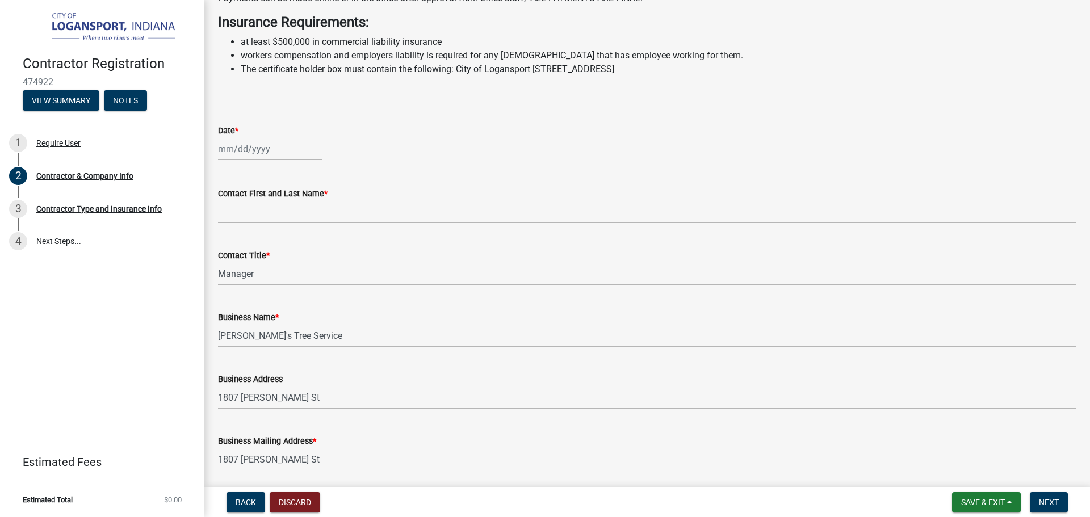
scroll to position [284, 0]
click at [234, 159] on div at bounding box center [270, 147] width 104 height 23
select select "9"
select select "2025"
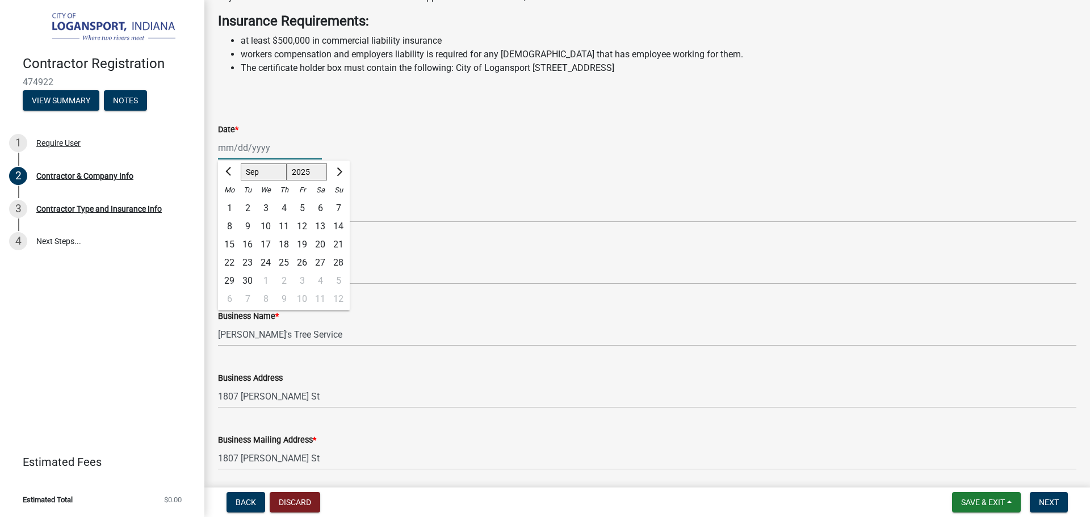
click at [228, 159] on input "Date *" at bounding box center [270, 147] width 104 height 23
click at [248, 180] on select "Jan Feb Mar Apr May Jun [DATE] Aug Sep Oct Nov Dec" at bounding box center [264, 171] width 46 height 17
click at [230, 159] on input "Date *" at bounding box center [270, 147] width 104 height 23
click at [381, 170] on wm-data-entity-input "Date * [PERSON_NAME] Apr May Jun [DATE] Aug Sep Oct Nov [DATE] 1526 1527 1528 1…" at bounding box center [647, 138] width 858 height 63
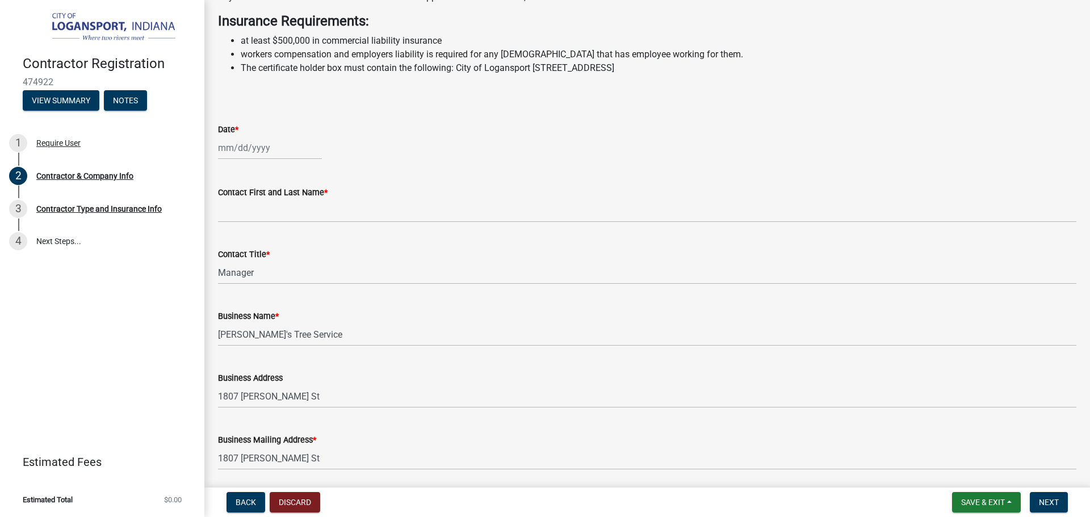
select select "9"
select select "2025"
click at [224, 159] on div "[PERSON_NAME] Feb Mar Apr [PERSON_NAME][DATE] Oct Nov [DATE] 1526 1527 1528 152…" at bounding box center [270, 147] width 104 height 23
click at [230, 235] on div "8" at bounding box center [229, 226] width 18 height 18
type input "[DATE]"
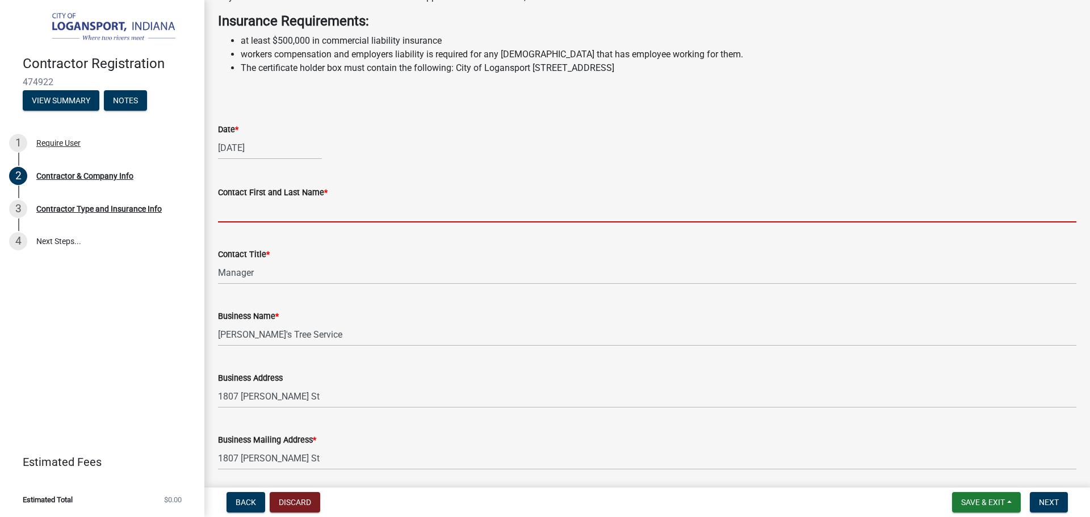
click at [465, 222] on input "Contact First and Last Name *" at bounding box center [647, 210] width 858 height 23
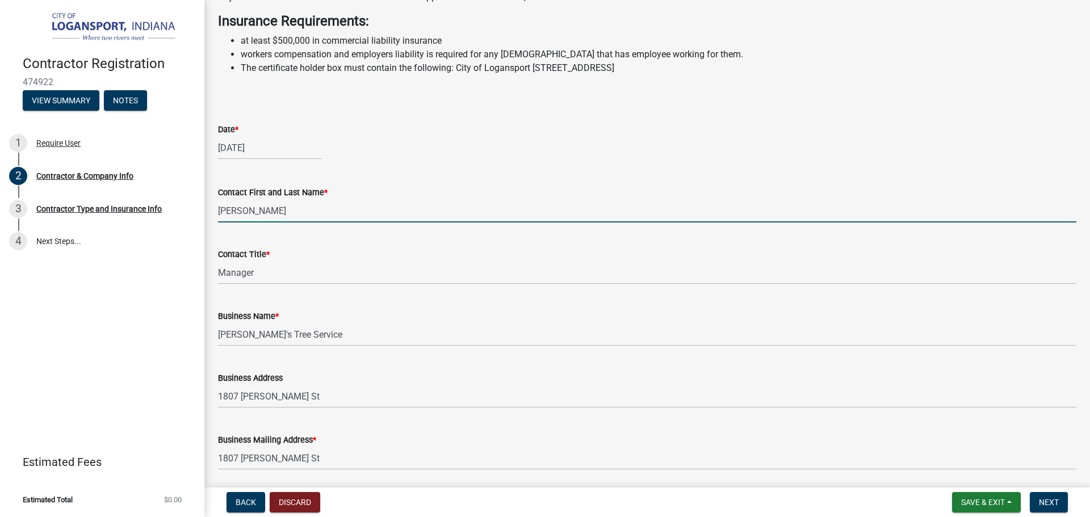
type input "[PERSON_NAME]"
click at [565, 322] on div "Business Name * [PERSON_NAME]'s Tree Service" at bounding box center [647, 319] width 858 height 53
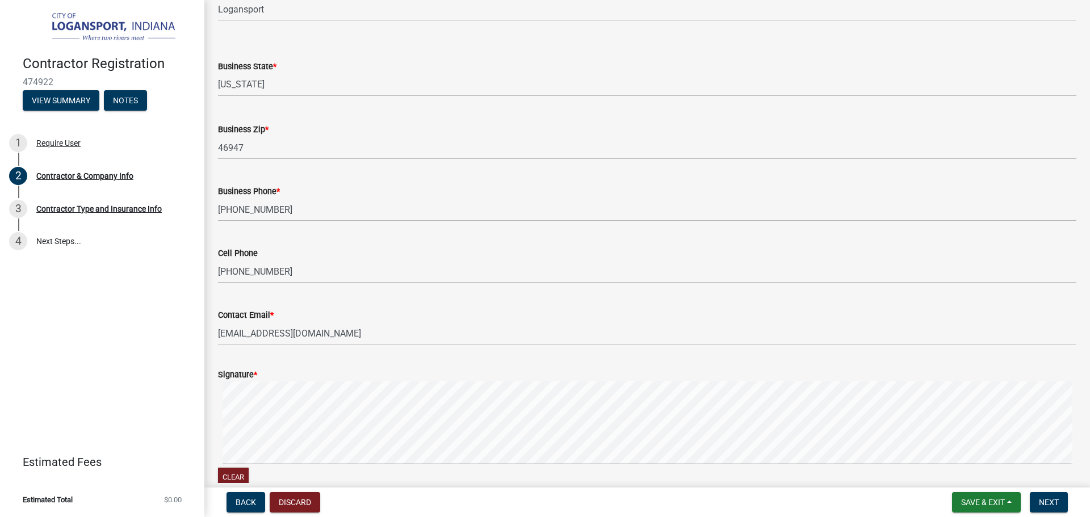
scroll to position [877, 0]
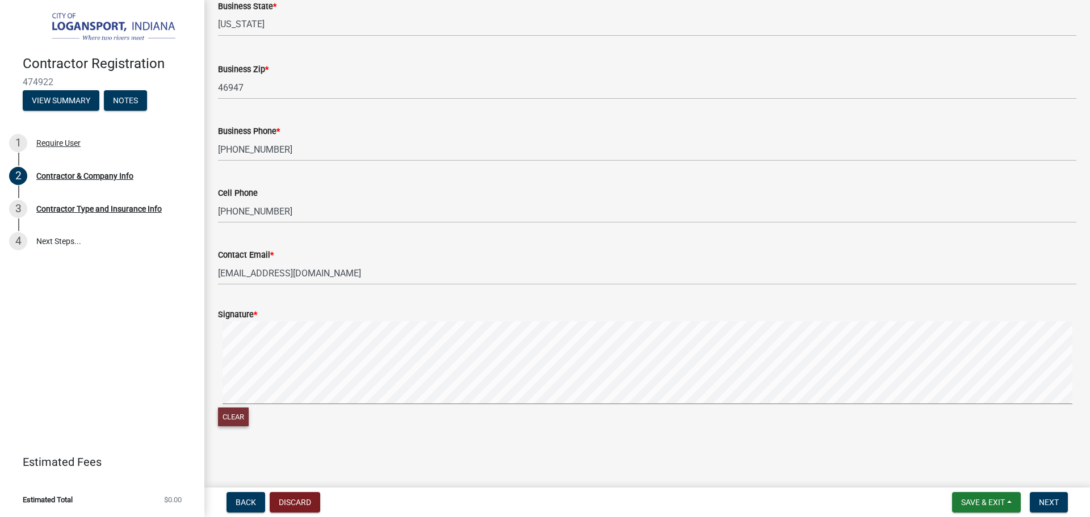
click at [236, 410] on button "Clear" at bounding box center [233, 416] width 31 height 19
click at [1054, 498] on span "Next" at bounding box center [1048, 502] width 20 height 9
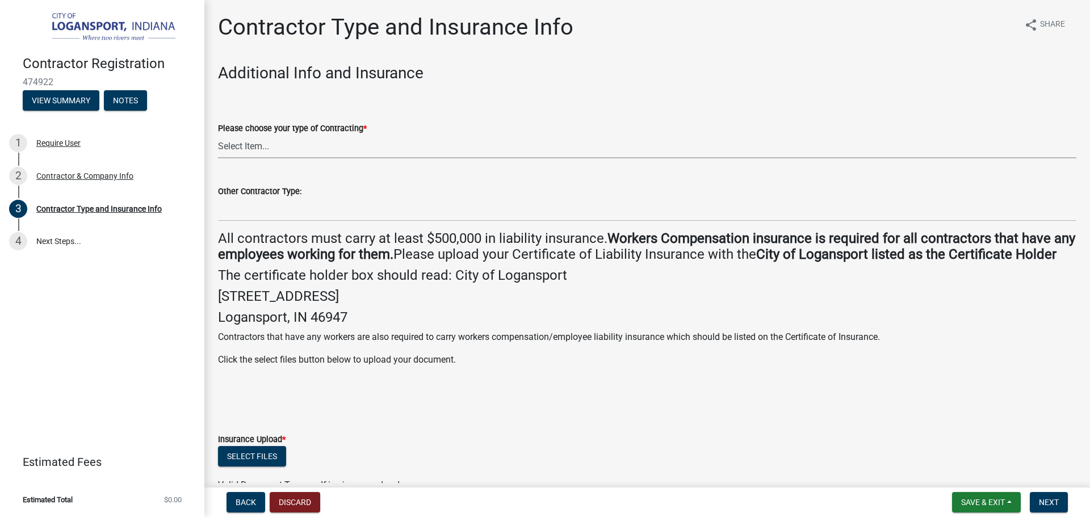
click at [298, 143] on select "Select Item... Plumber General HVAC Other Roofer Tree Service Demolition" at bounding box center [647, 146] width 858 height 23
click at [218, 135] on select "Select Item... Plumber General HVAC Other Roofer Tree Service Demolition" at bounding box center [647, 146] width 858 height 23
select select "58efe25a-f5e6-48fb-8e2d-b70ede860fbd"
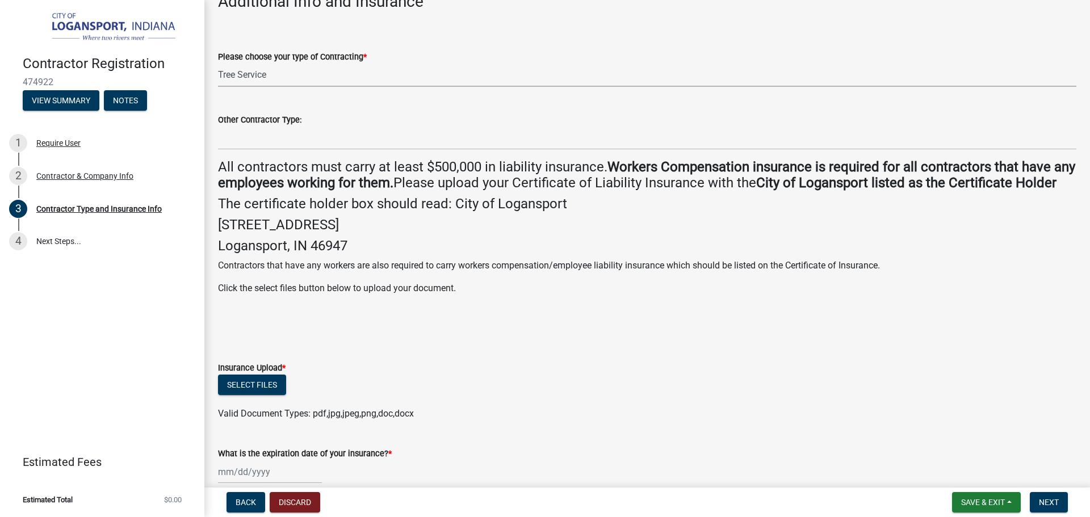
scroll to position [170, 0]
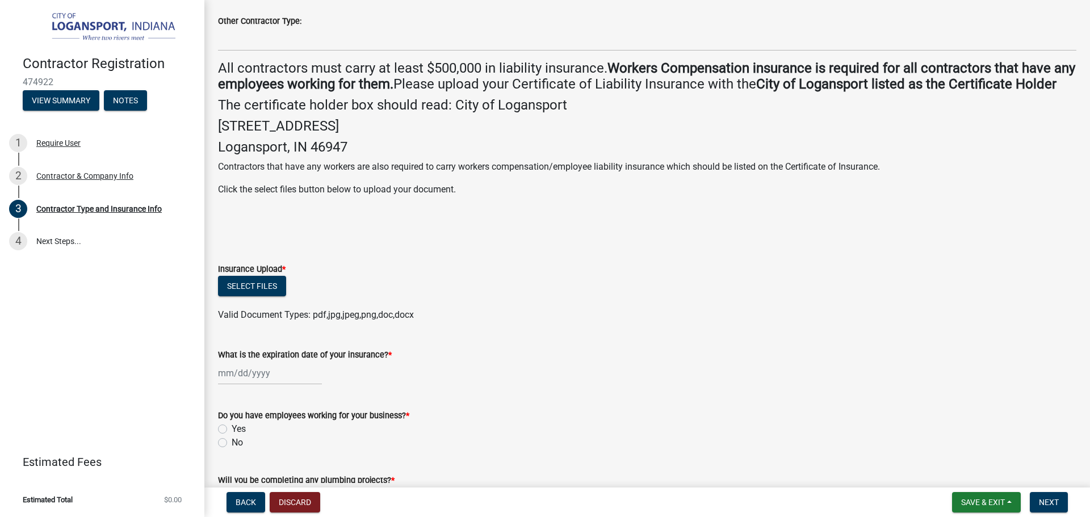
click at [260, 274] on label "Insurance Upload *" at bounding box center [252, 270] width 68 height 8
click at [259, 296] on button "Select files" at bounding box center [252, 286] width 68 height 20
click at [275, 295] on button "Select files" at bounding box center [252, 286] width 68 height 20
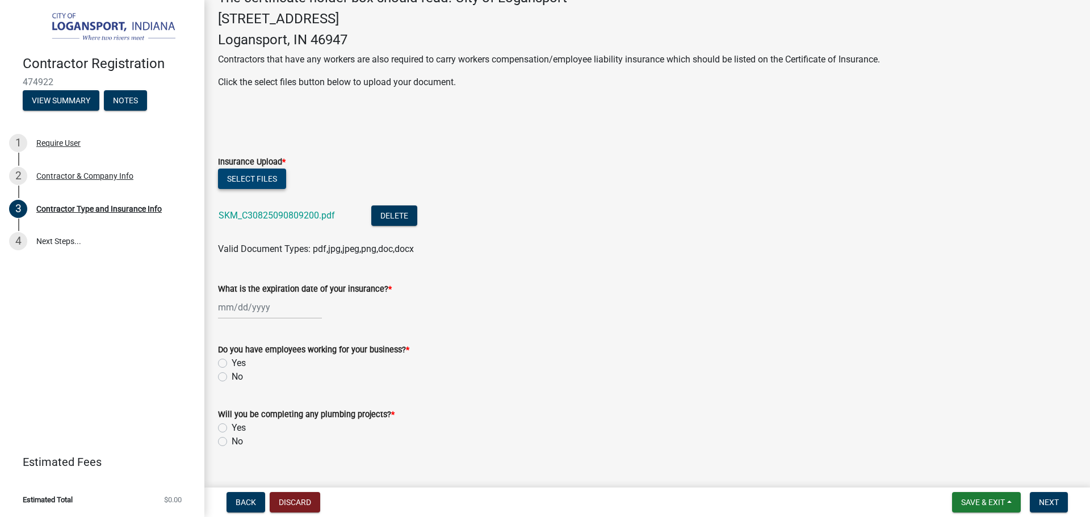
scroll to position [314, 0]
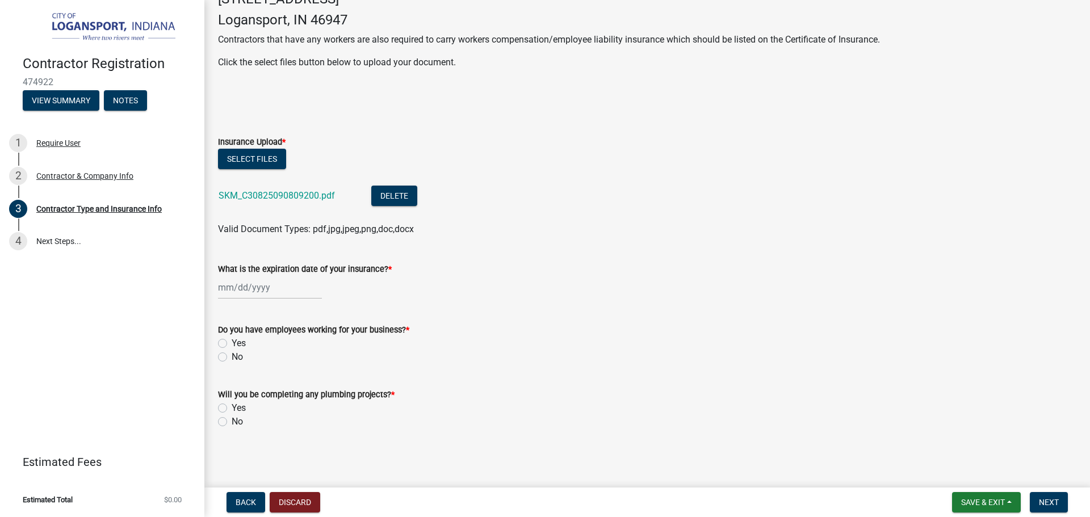
click at [239, 293] on div at bounding box center [270, 287] width 104 height 23
select select "9"
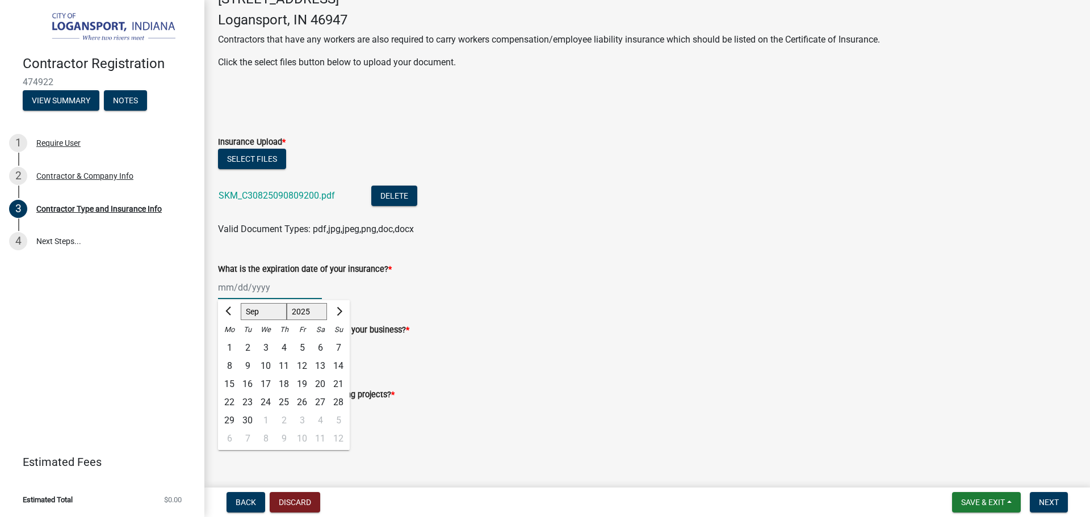
click at [303, 310] on select "1525 1526 1527 1528 1529 1530 1531 1532 1533 1534 1535 1536 1537 1538 1539 1540…" at bounding box center [307, 312] width 41 height 17
select select "2026"
click at [287, 304] on select "1525 1526 1527 1528 1529 1530 1531 1532 1533 1534 1535 1536 1537 1538 1539 1540…" at bounding box center [307, 312] width 41 height 17
click at [226, 313] on button "Previous month" at bounding box center [229, 311] width 14 height 18
select select "8"
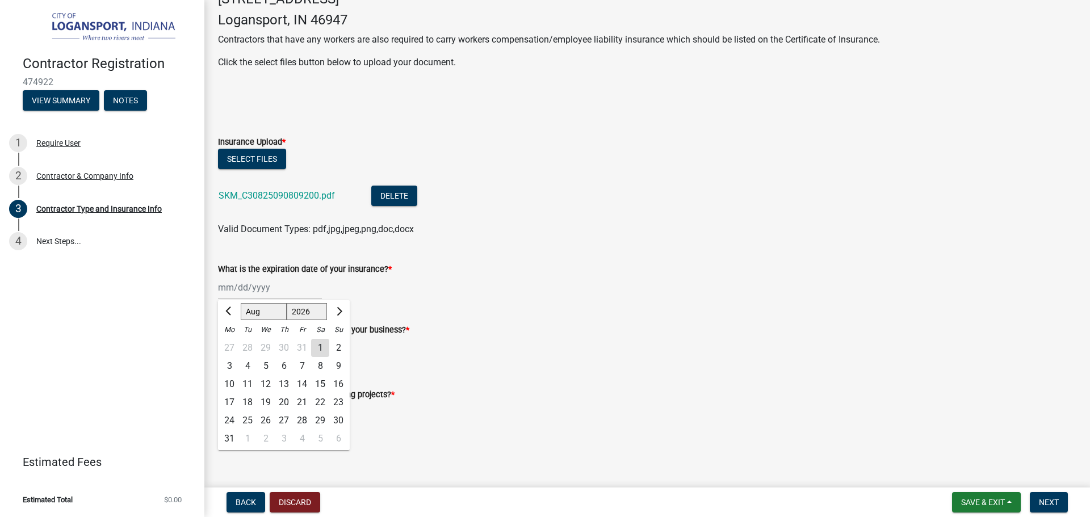
click at [249, 404] on div "18" at bounding box center [247, 402] width 18 height 18
type input "[DATE]"
click at [232, 357] on label "No" at bounding box center [237, 357] width 11 height 14
click at [232, 357] on input "No" at bounding box center [235, 353] width 7 height 7
radio input "true"
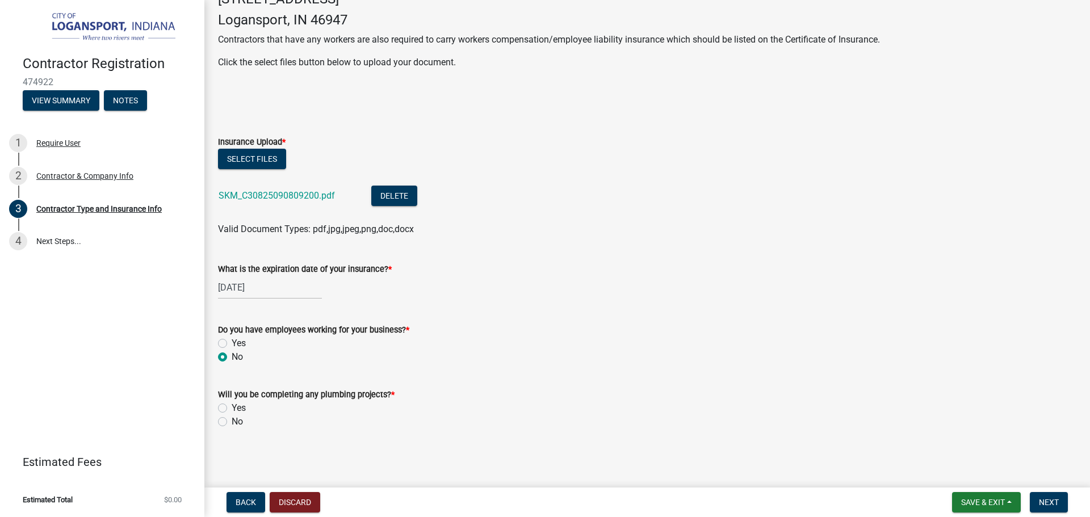
click at [232, 422] on label "No" at bounding box center [237, 422] width 11 height 14
click at [232, 422] on input "No" at bounding box center [235, 418] width 7 height 7
radio input "true"
click at [1057, 505] on span "Next" at bounding box center [1048, 502] width 20 height 9
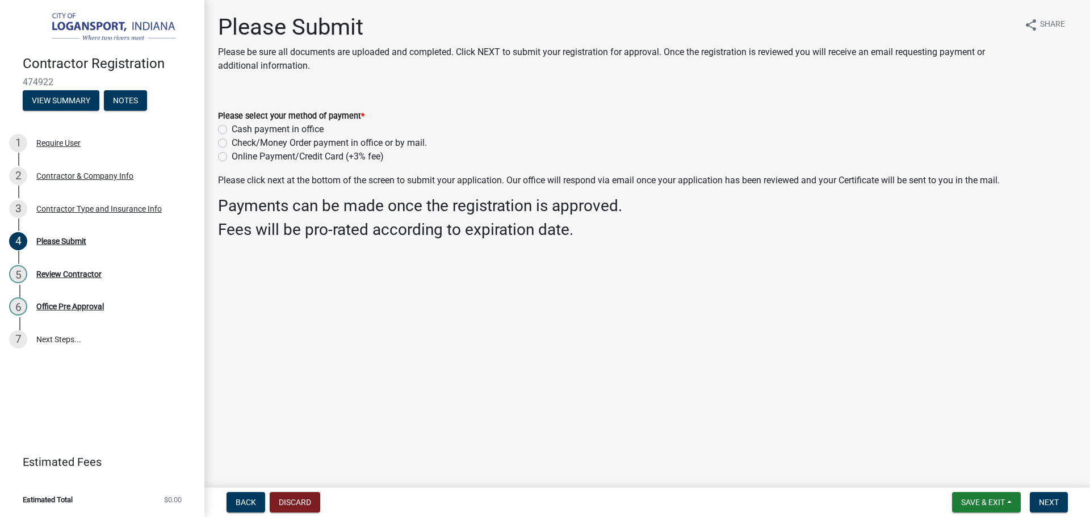
click at [232, 157] on label "Online Payment/Credit Card (+3% fee)" at bounding box center [308, 157] width 152 height 14
click at [232, 157] on input "Online Payment/Credit Card (+3% fee)" at bounding box center [235, 153] width 7 height 7
radio input "true"
click at [1067, 508] on button "Next" at bounding box center [1048, 502] width 38 height 20
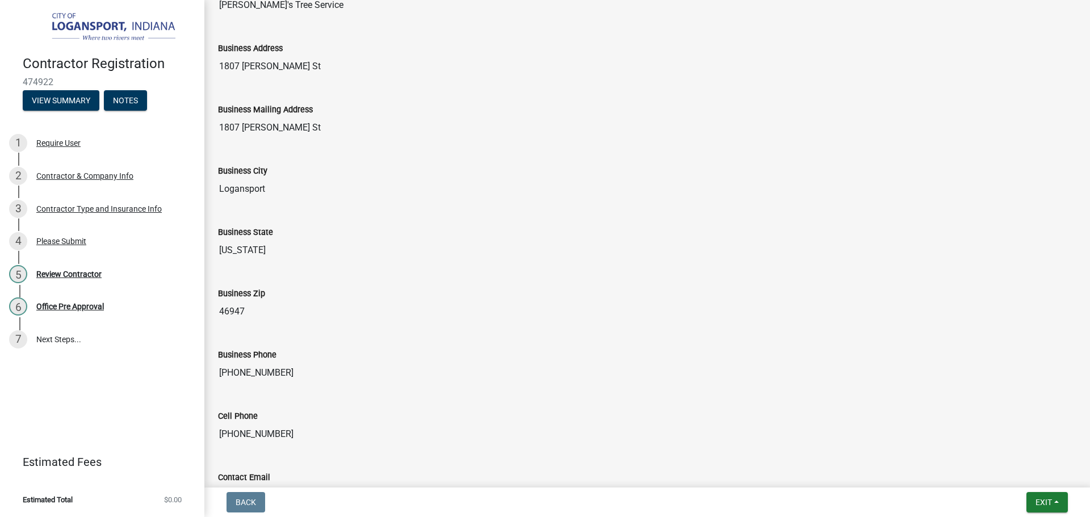
scroll to position [874, 0]
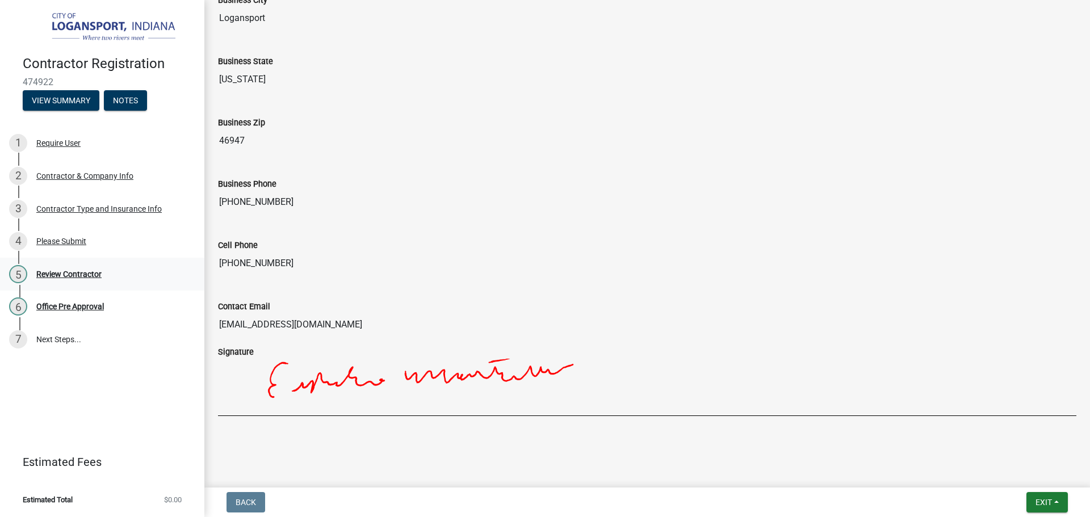
click at [49, 270] on div "Review Contractor" at bounding box center [68, 274] width 65 height 8
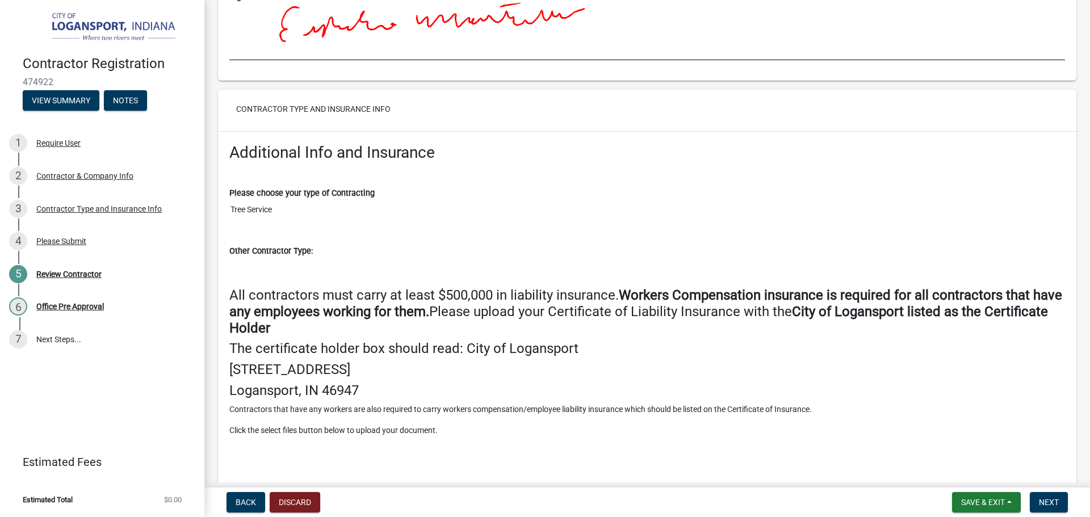
scroll to position [1305, 0]
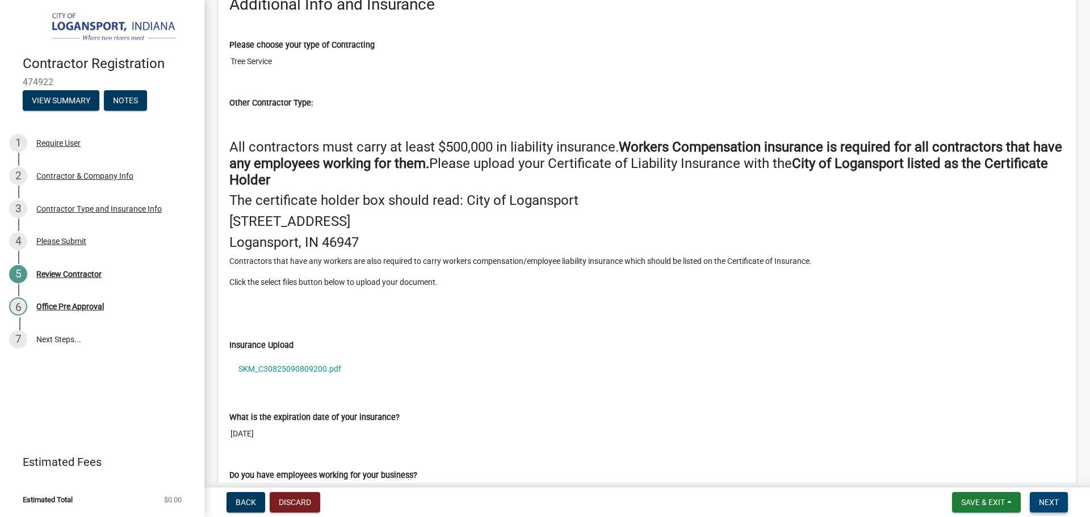
click at [1044, 505] on span "Next" at bounding box center [1048, 502] width 20 height 9
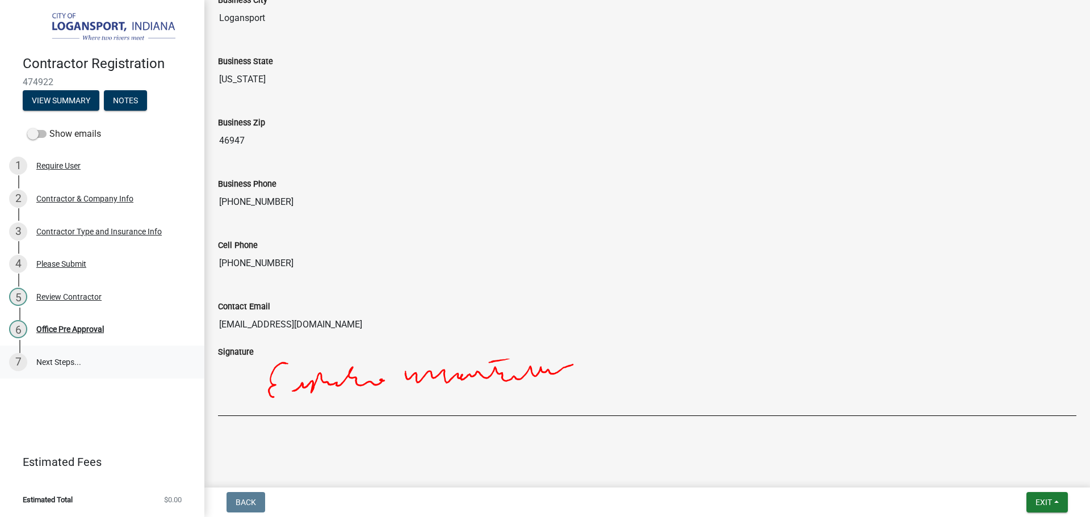
scroll to position [874, 0]
click at [81, 334] on div "6 Office Pre Approval" at bounding box center [97, 329] width 177 height 18
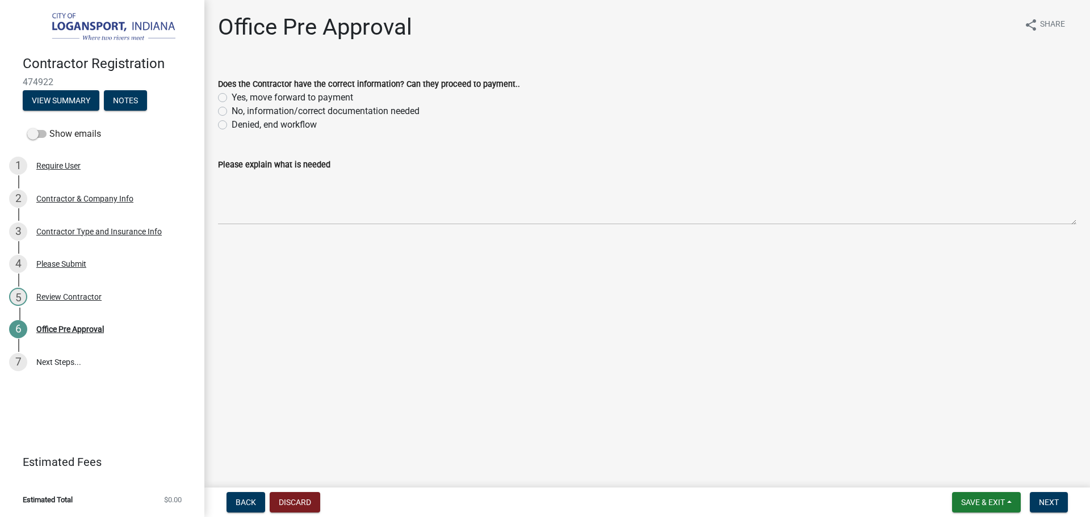
click at [221, 105] on div "No, information/correct documentation needed" at bounding box center [647, 111] width 858 height 14
click at [232, 96] on label "Yes, move forward to payment" at bounding box center [292, 98] width 121 height 14
click at [232, 96] on input "Yes, move forward to payment" at bounding box center [235, 94] width 7 height 7
radio input "true"
click at [1053, 499] on span "Next" at bounding box center [1048, 502] width 20 height 9
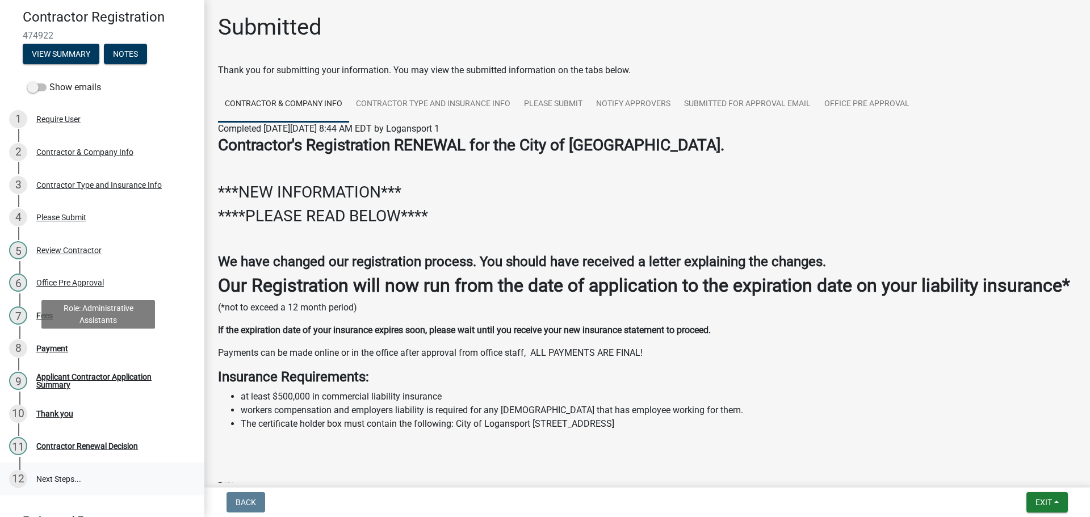
scroll to position [103, 0]
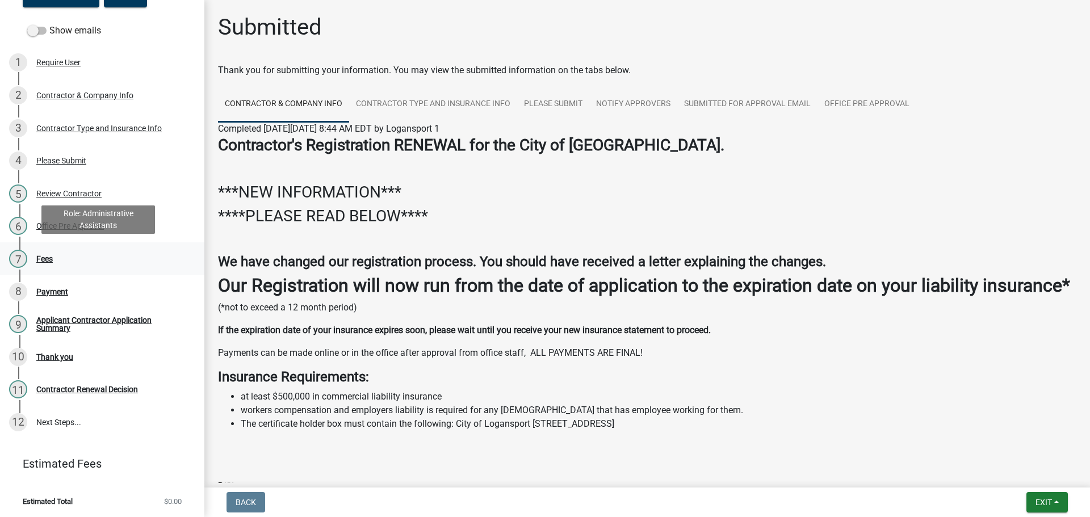
click at [49, 258] on div "Fees" at bounding box center [44, 259] width 16 height 8
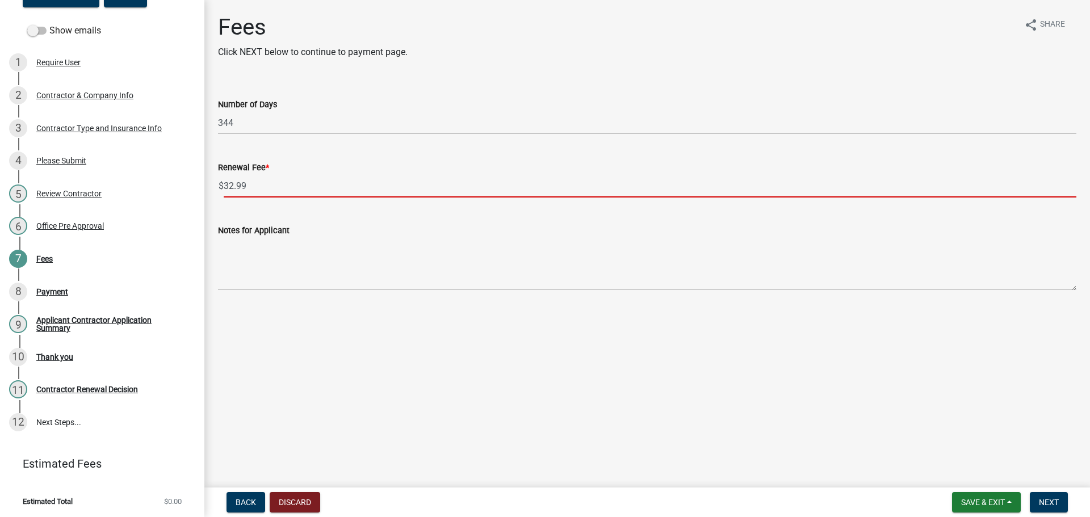
click at [256, 180] on input "32.99" at bounding box center [650, 185] width 852 height 23
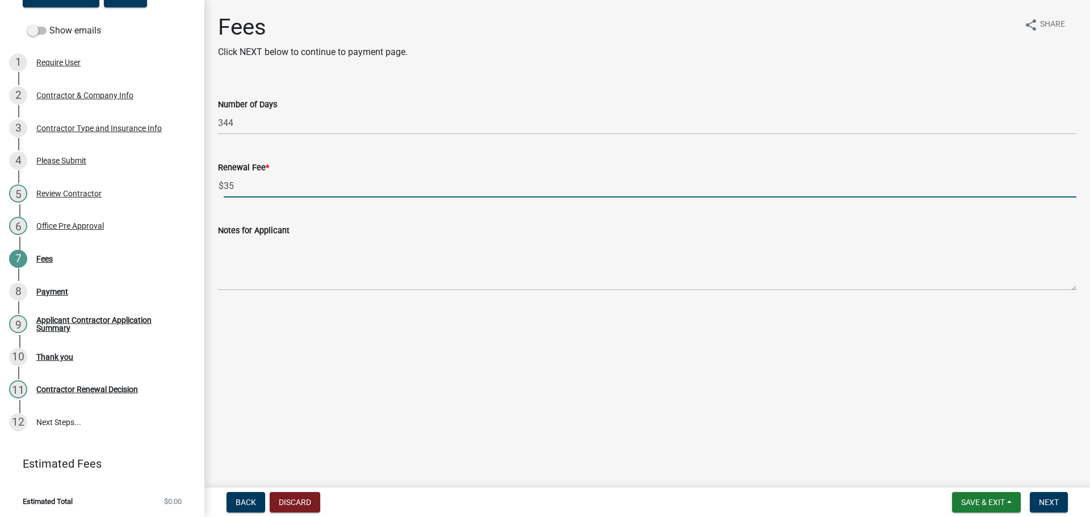
type input "35"
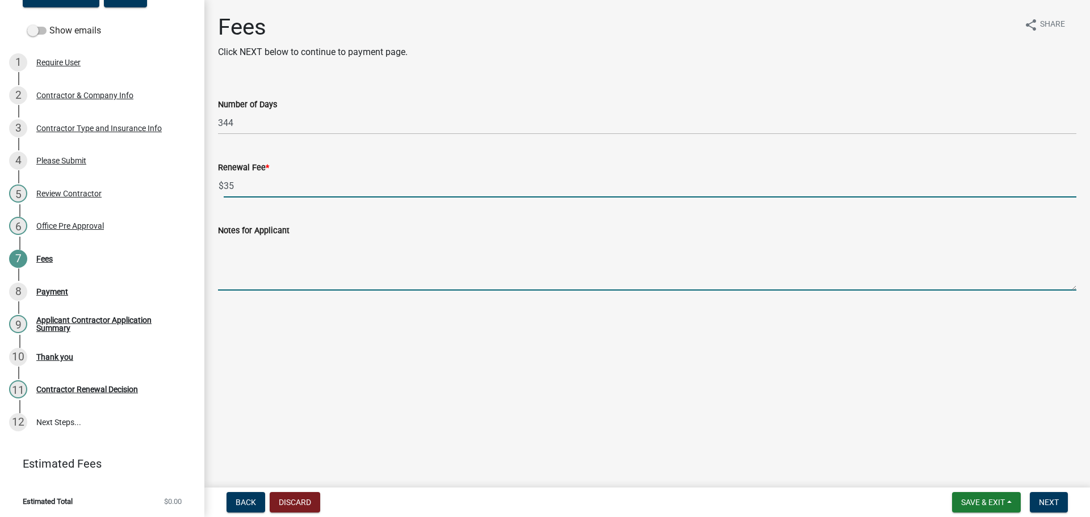
click at [301, 253] on textarea "Notes for Applicant" at bounding box center [647, 263] width 858 height 53
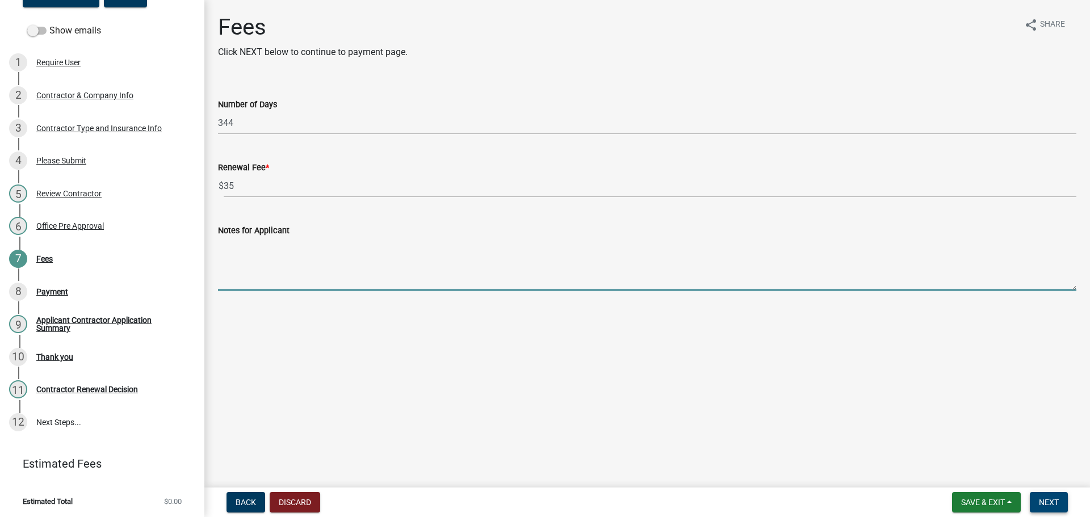
click at [1055, 503] on span "Next" at bounding box center [1048, 502] width 20 height 9
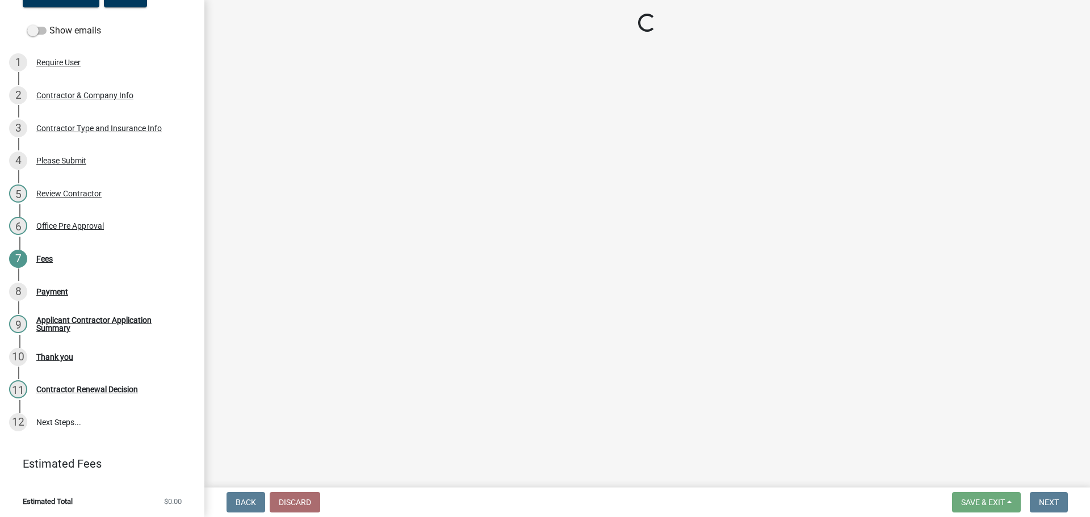
select select "3: 3"
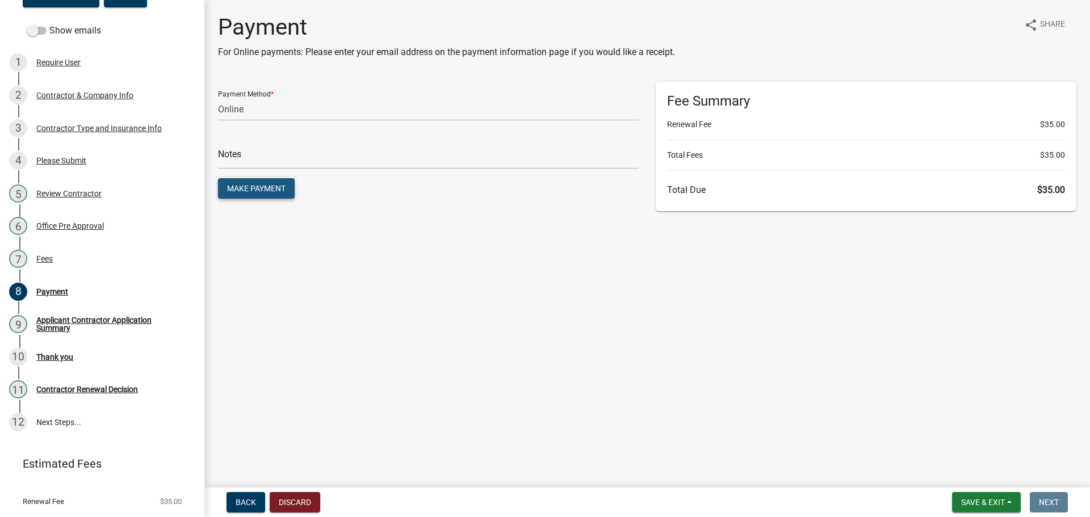
click at [263, 187] on span "Make Payment" at bounding box center [256, 188] width 58 height 9
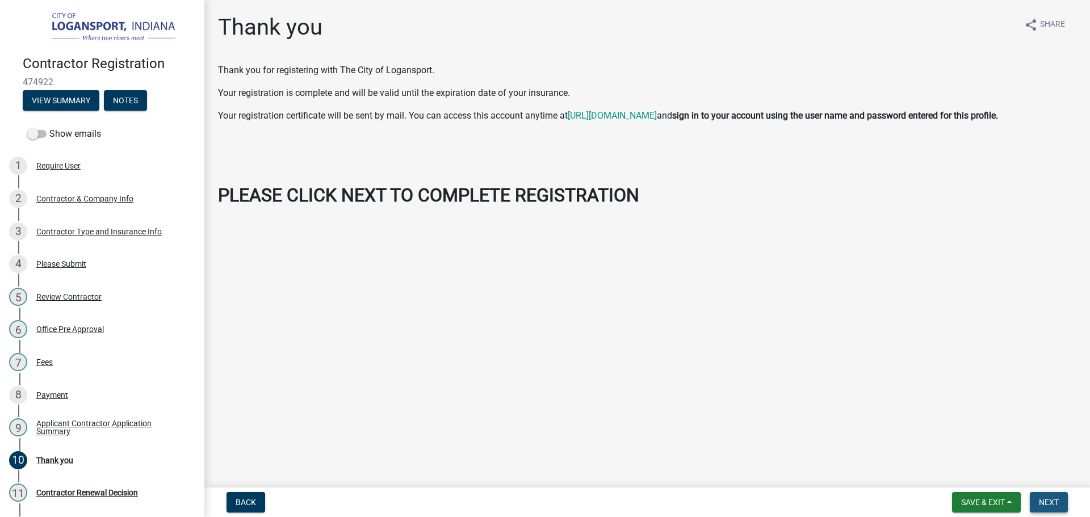
click at [1059, 500] on button "Next" at bounding box center [1048, 502] width 38 height 20
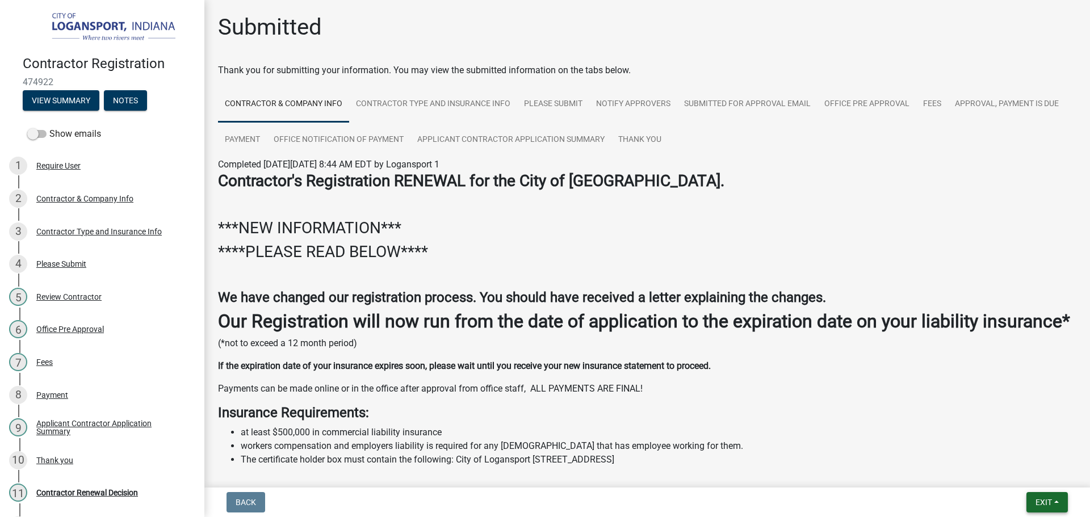
click at [1042, 504] on span "Exit" at bounding box center [1043, 502] width 16 height 9
click at [1031, 473] on button "Save & Exit" at bounding box center [1022, 472] width 91 height 27
